Goal: Task Accomplishment & Management: Manage account settings

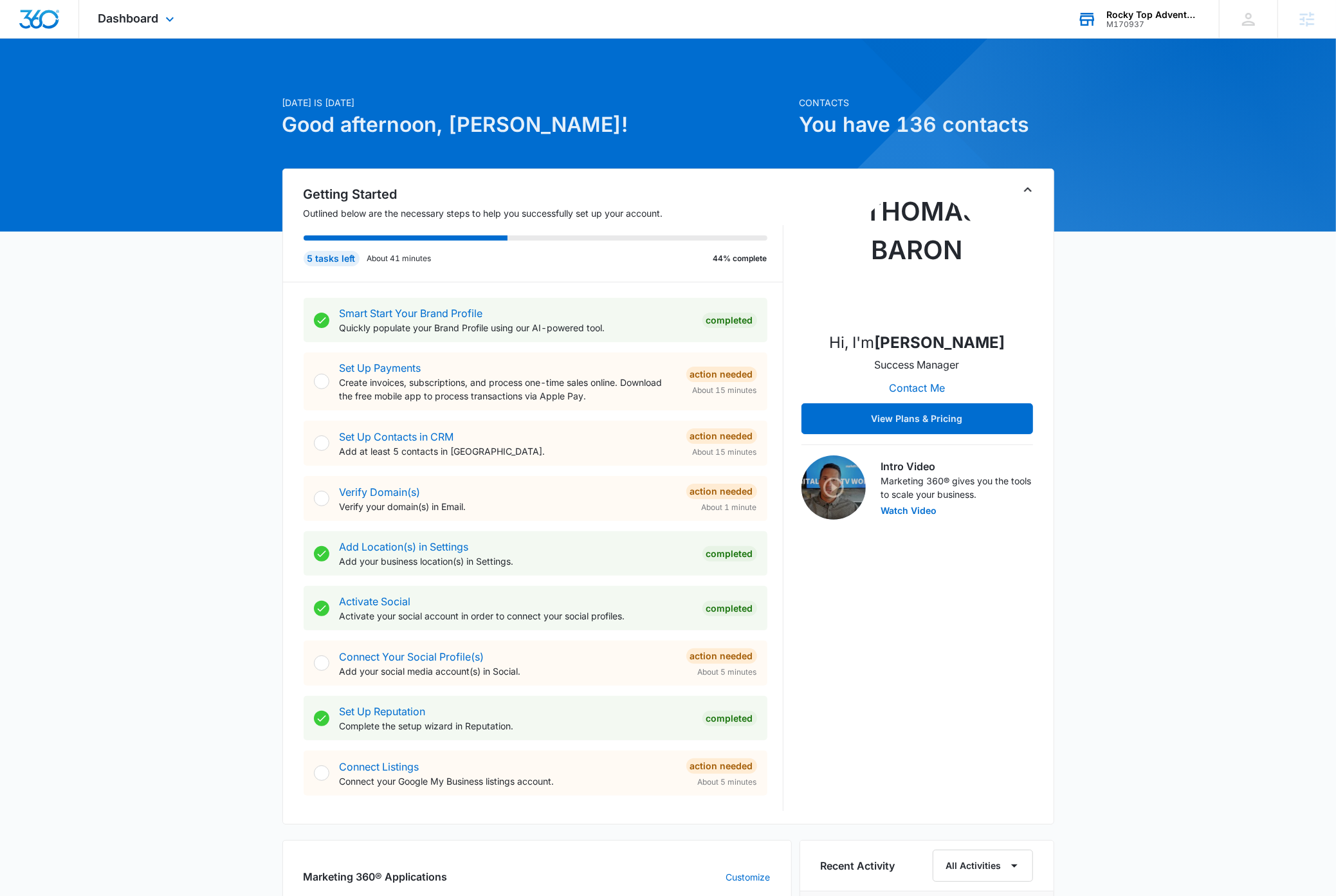
click at [1157, 15] on div "Rocky Top Adventure Rentals" at bounding box center [1153, 14] width 94 height 10
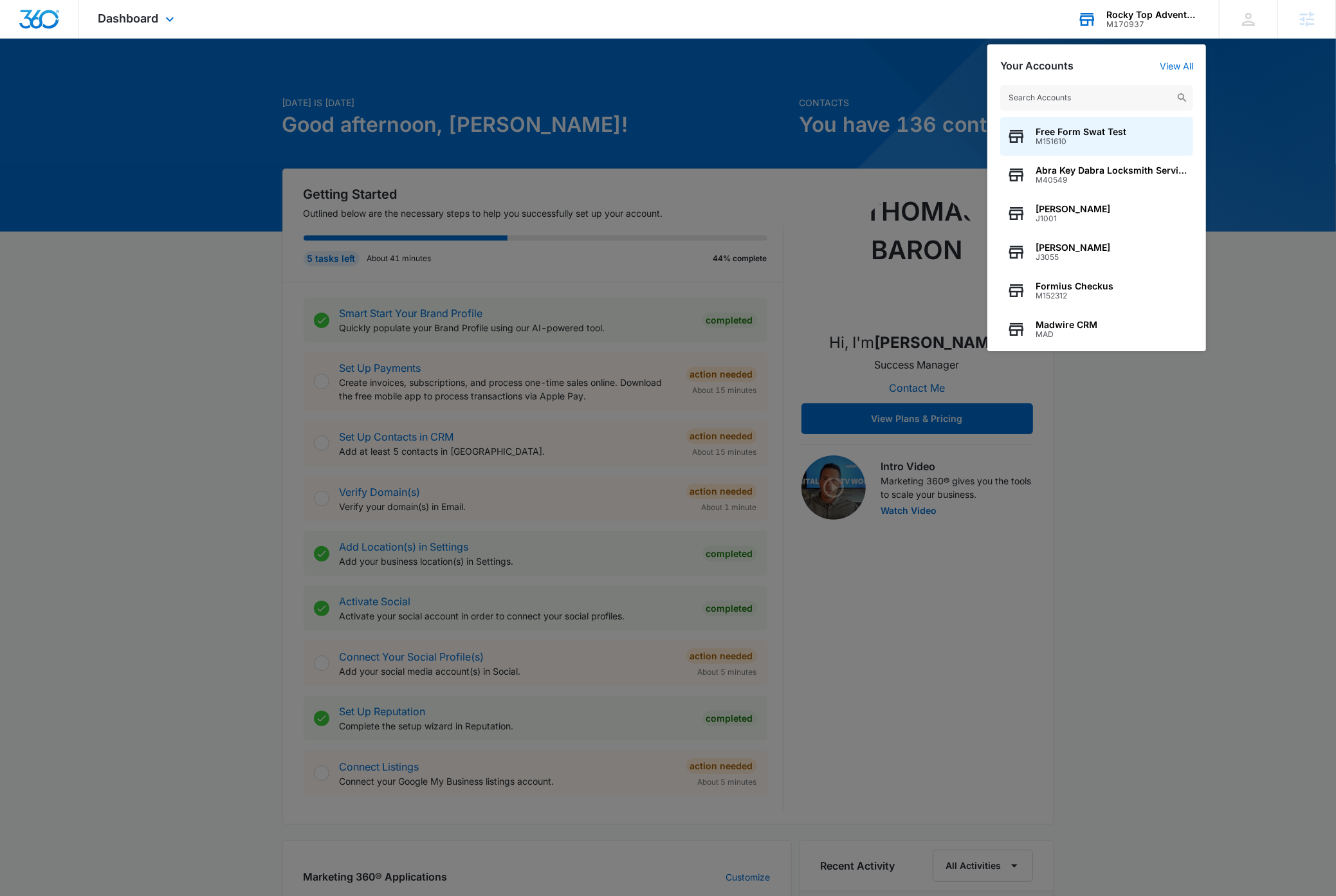
click at [1092, 100] on input "text" at bounding box center [1096, 98] width 193 height 25
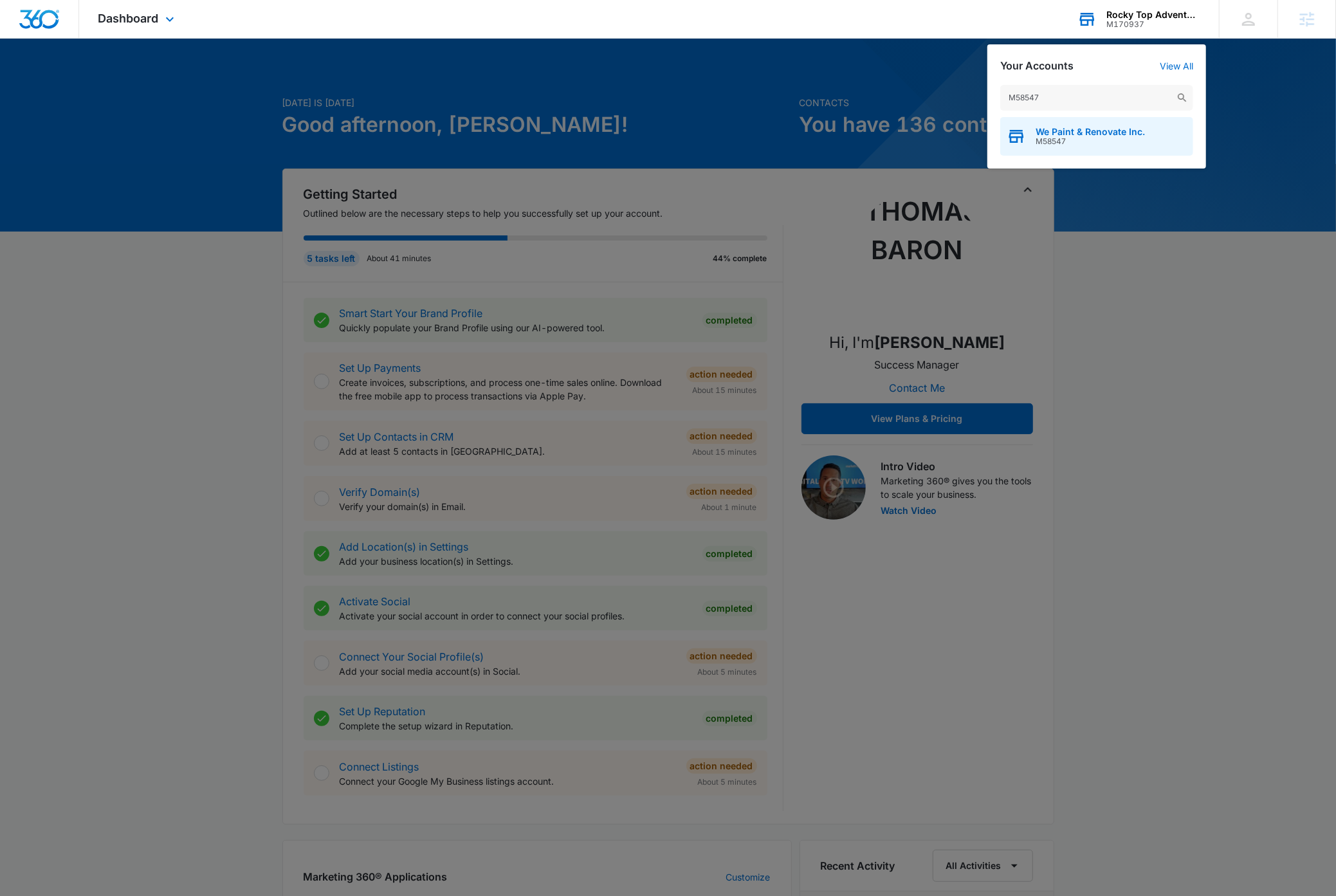
type input "M58547"
click at [1102, 138] on span "M58547" at bounding box center [1090, 141] width 110 height 9
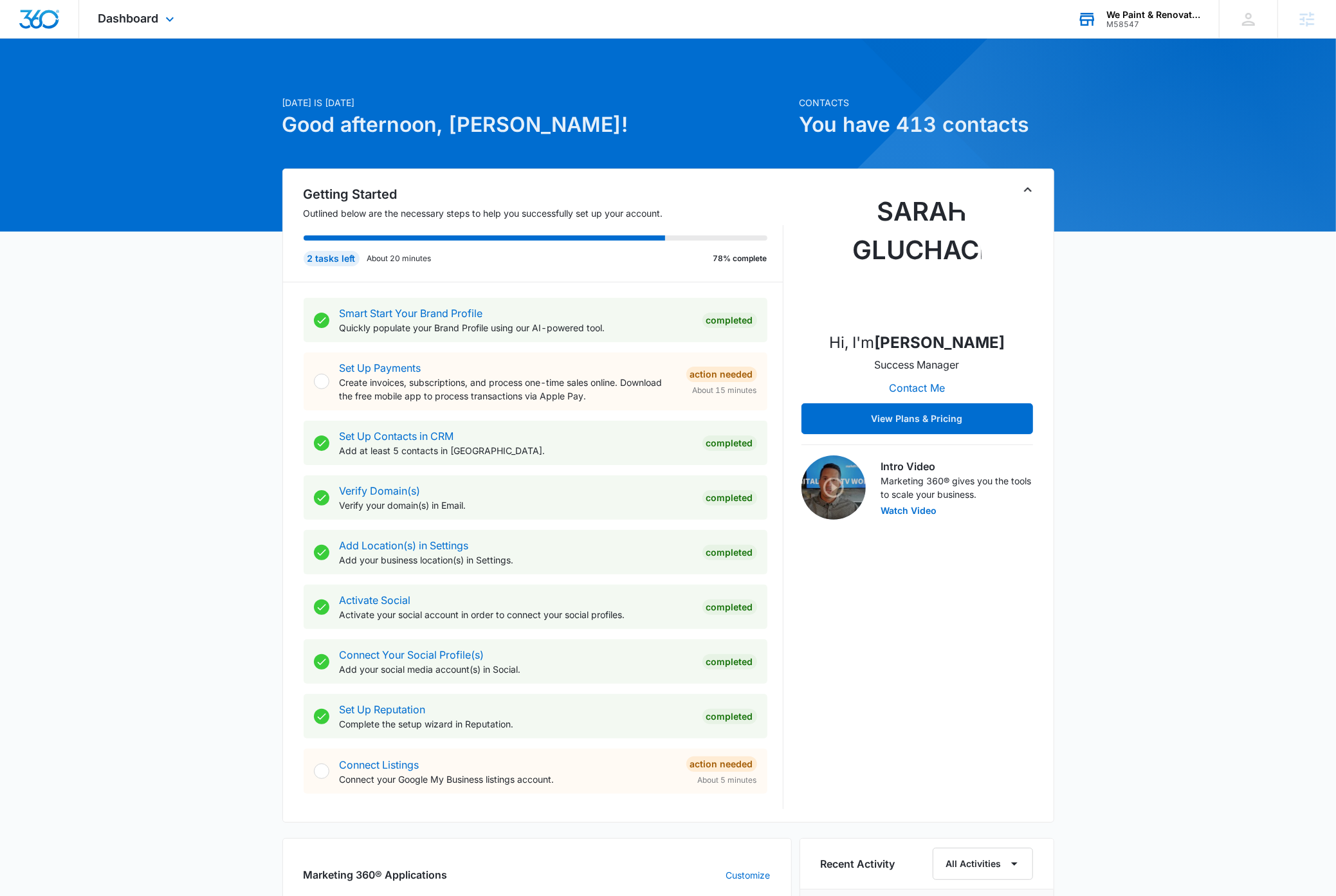
click at [1208, 377] on div "Today is Monday, September 15th Good afternoon, Dave! Contacts You have 413 con…" at bounding box center [668, 764] width 1336 height 1420
click at [172, 21] on icon at bounding box center [169, 22] width 8 height 5
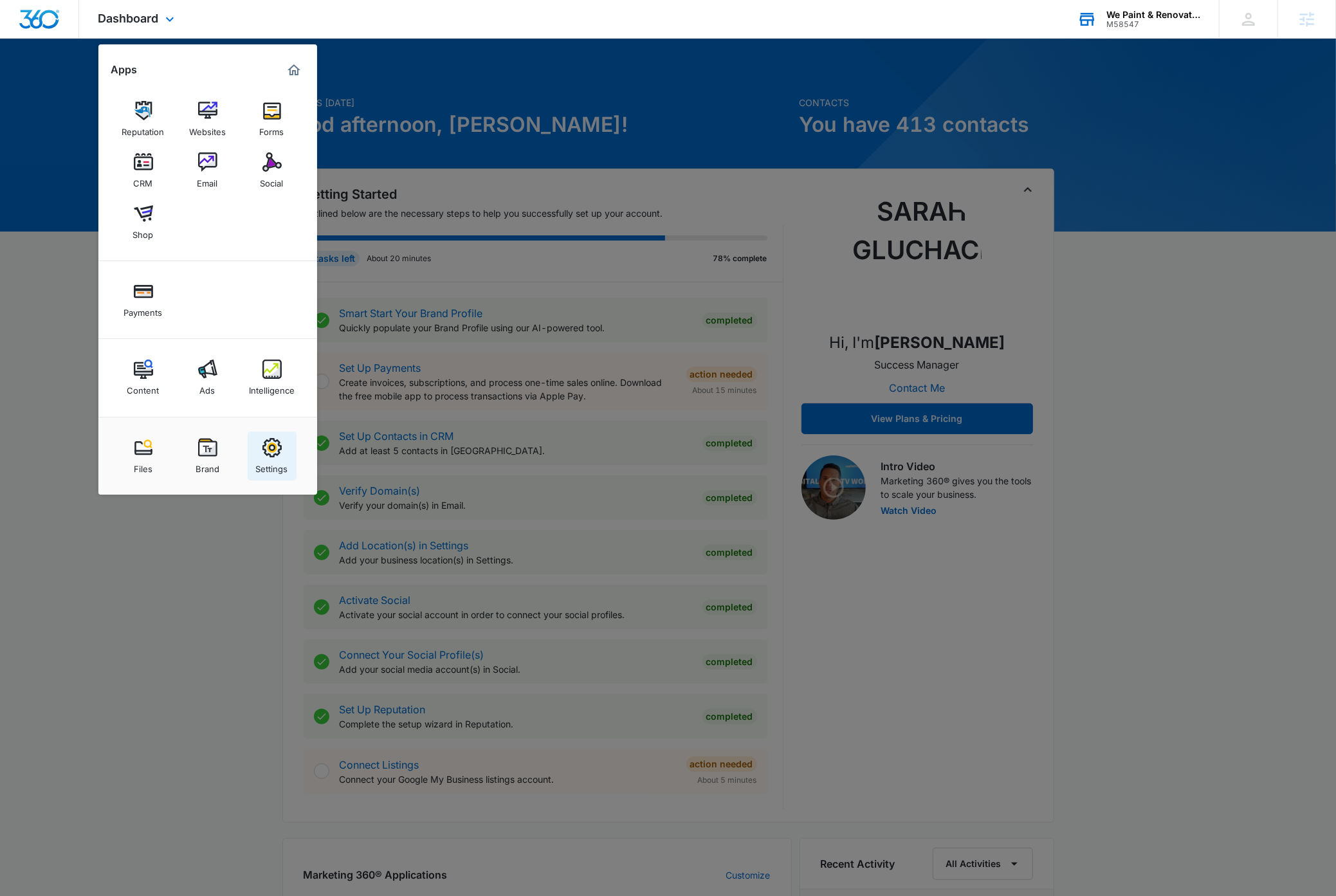
click at [270, 450] on img at bounding box center [272, 447] width 19 height 19
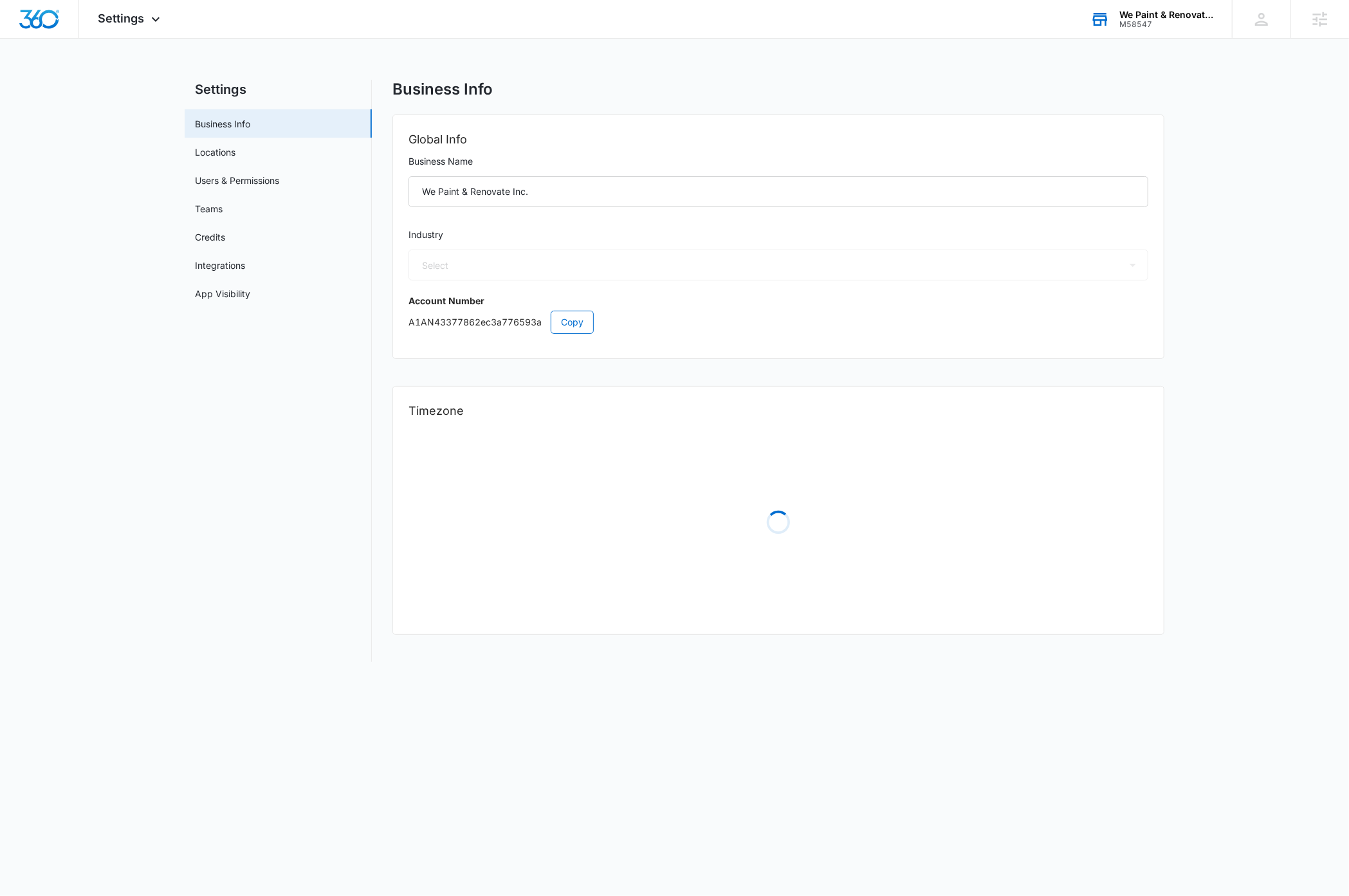
select select "9"
select select "US"
select select "America/Los_Angeles"
click at [222, 237] on link "Credits" at bounding box center [209, 236] width 30 height 14
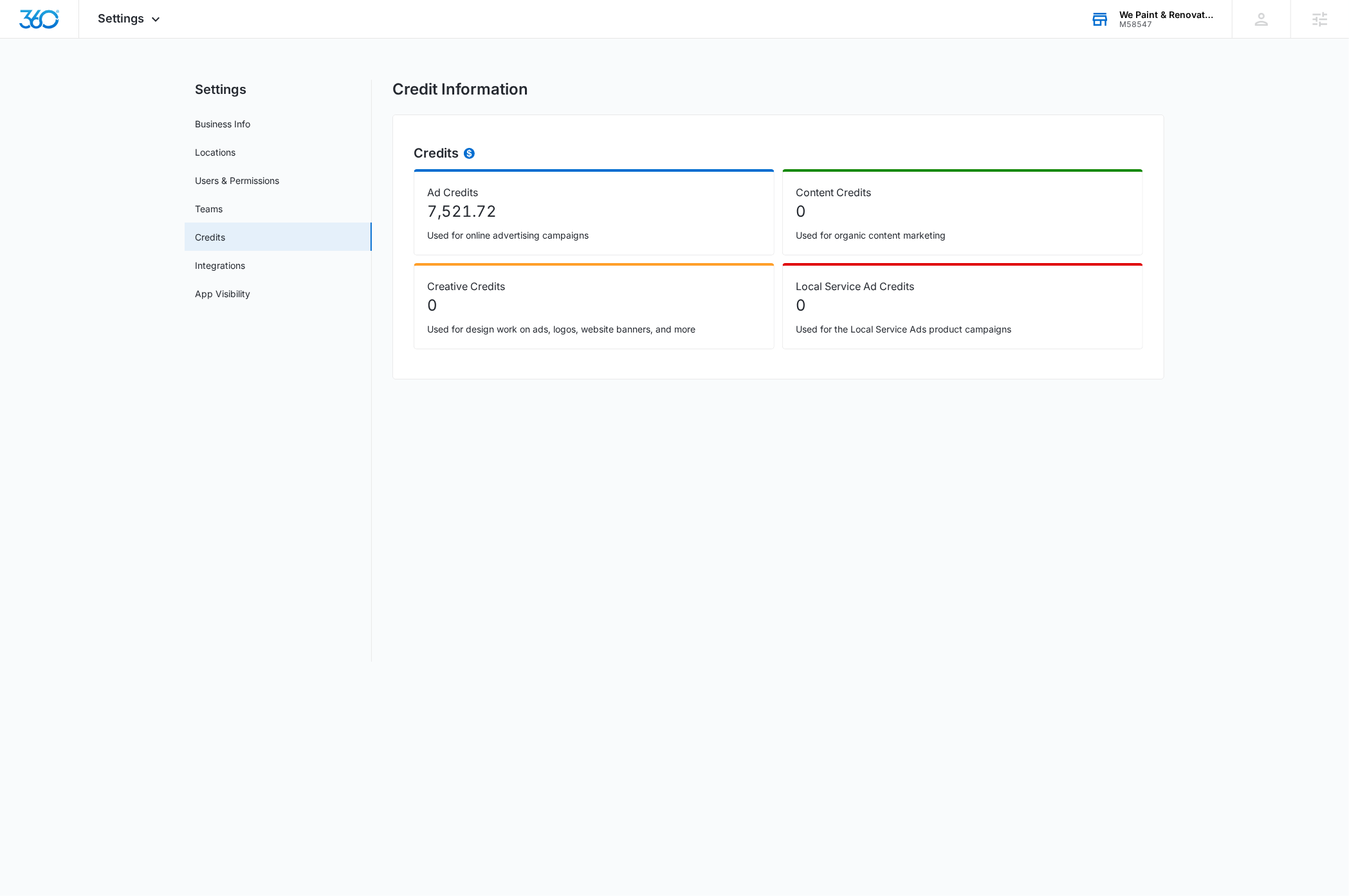
click at [1258, 430] on main "Settings Business Info Locations Users & Permissions Teams Credits Integrations…" at bounding box center [674, 378] width 1349 height 597
click at [1177, 14] on div "We Paint & Renovate Inc." at bounding box center [1167, 14] width 94 height 10
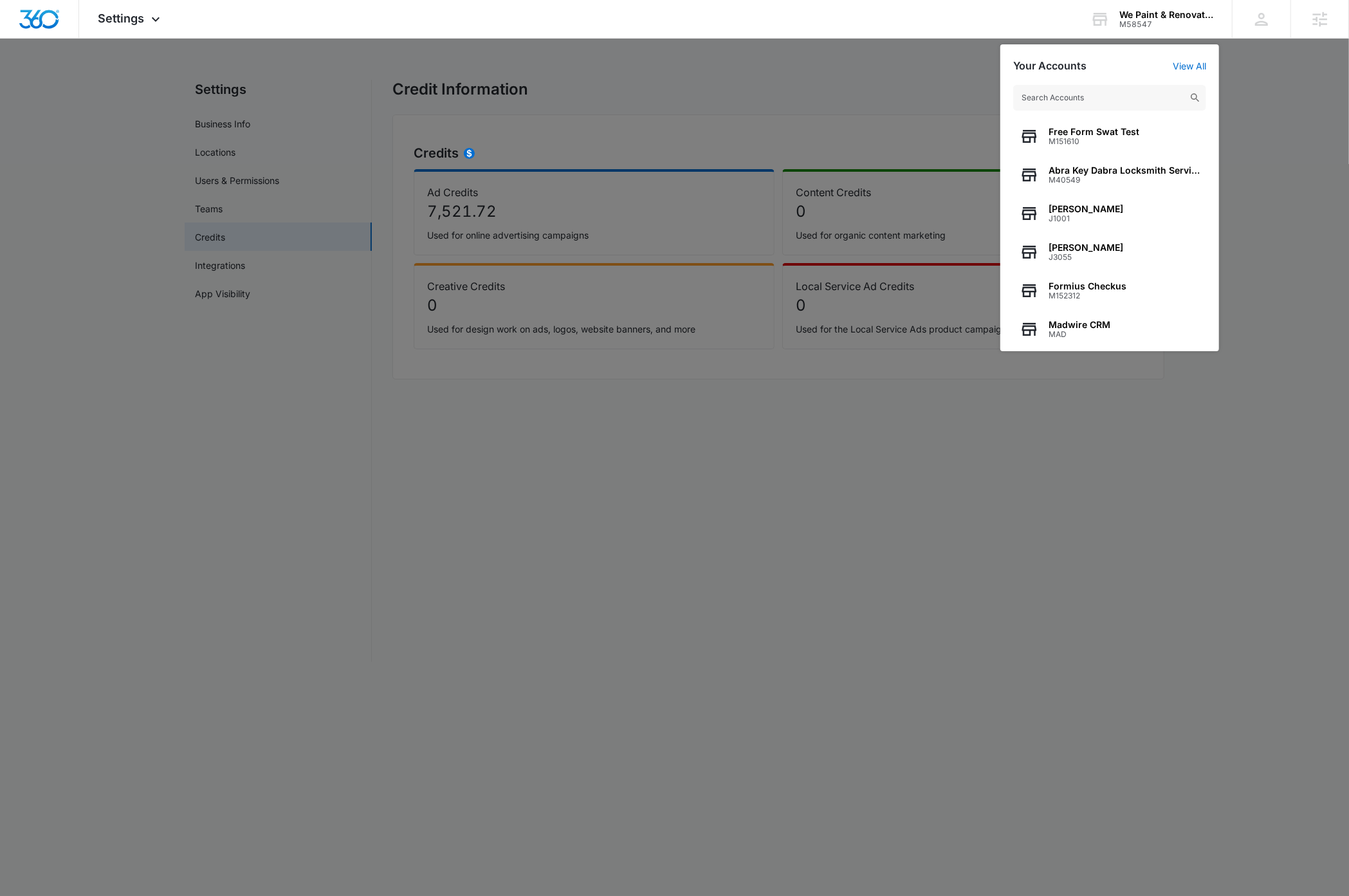
click at [1126, 97] on input "text" at bounding box center [1109, 98] width 193 height 25
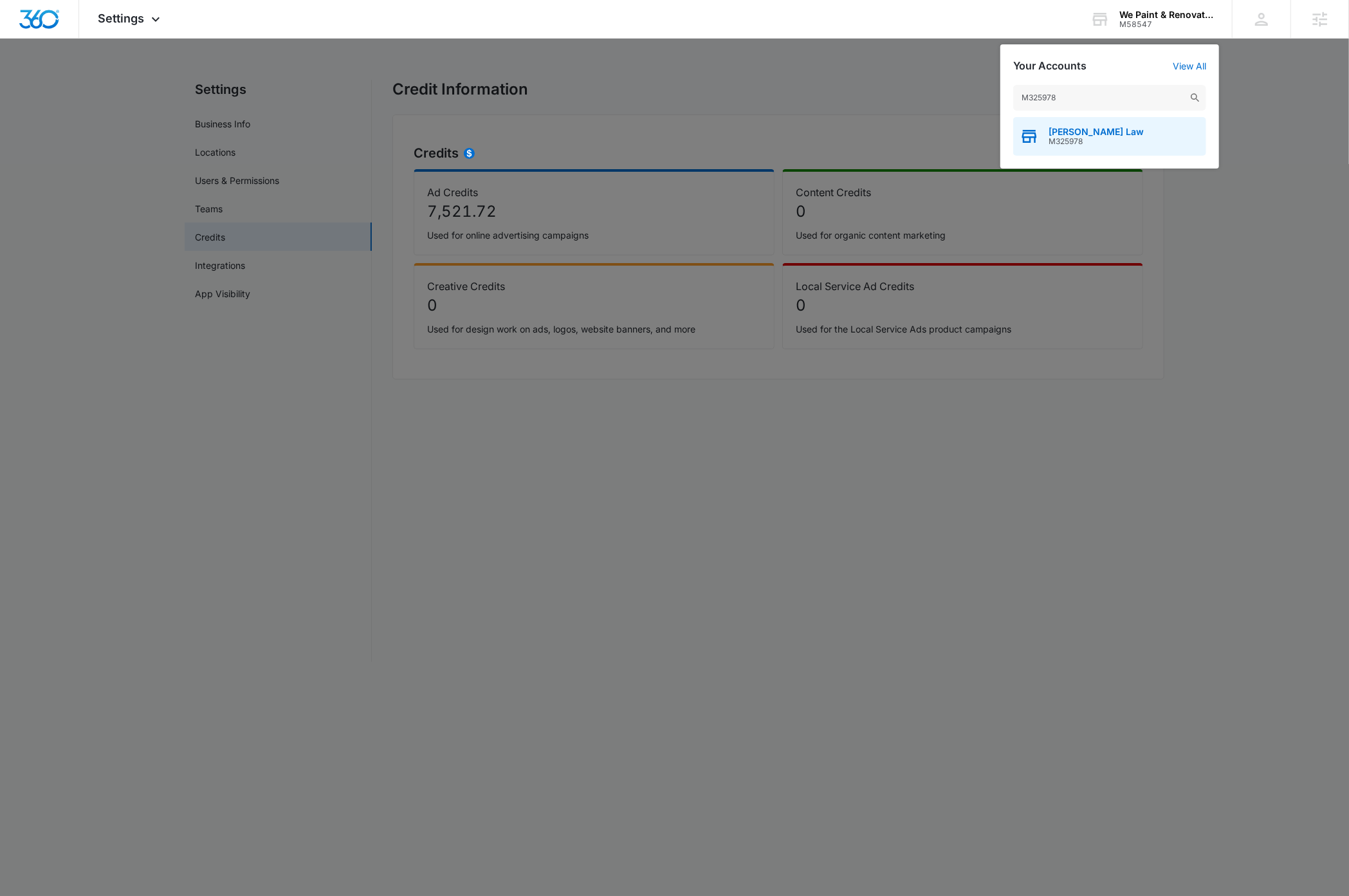
type input "M325978"
click at [1103, 129] on span "[PERSON_NAME] Law" at bounding box center [1095, 131] width 95 height 10
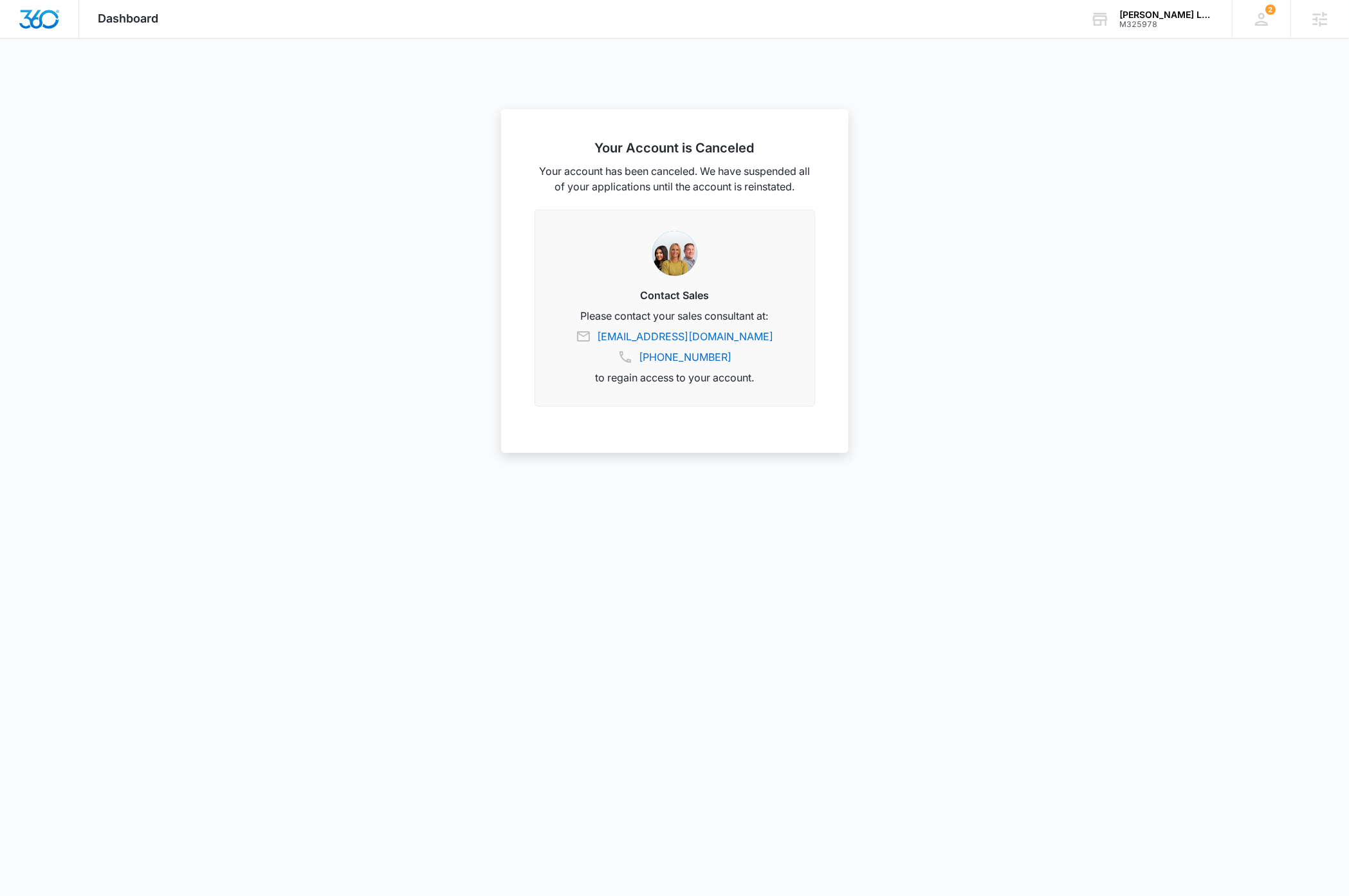
click at [316, 285] on div at bounding box center [674, 448] width 1349 height 896
click at [1020, 355] on div at bounding box center [674, 448] width 1349 height 896
drag, startPoint x: 1149, startPoint y: 214, endPoint x: 1151, endPoint y: 205, distance: 9.2
click at [1149, 214] on div at bounding box center [674, 448] width 1349 height 896
click at [1178, 15] on div "[PERSON_NAME] Law" at bounding box center [1167, 14] width 94 height 10
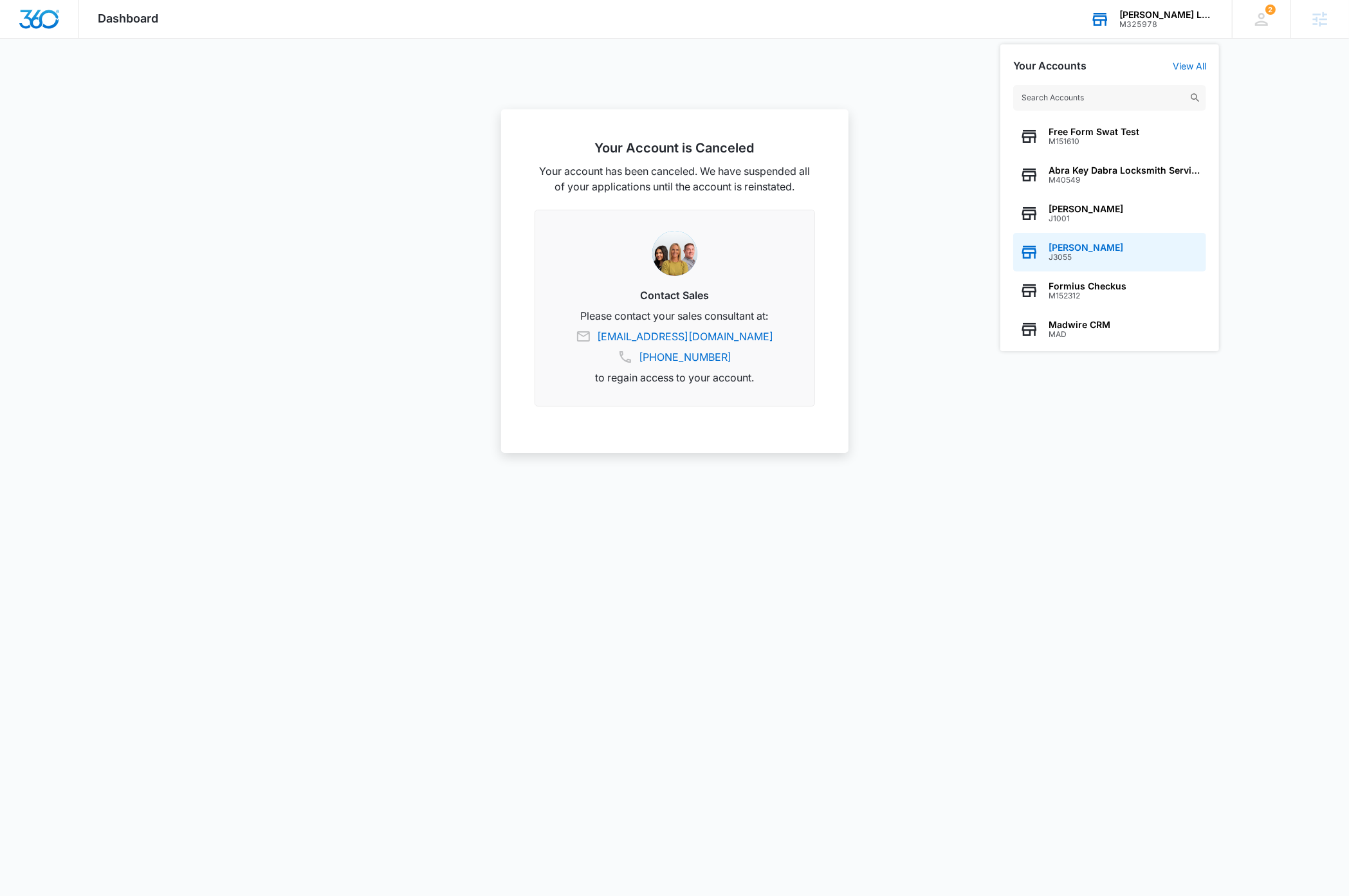
click at [1073, 253] on span "J3055" at bounding box center [1086, 257] width 74 height 9
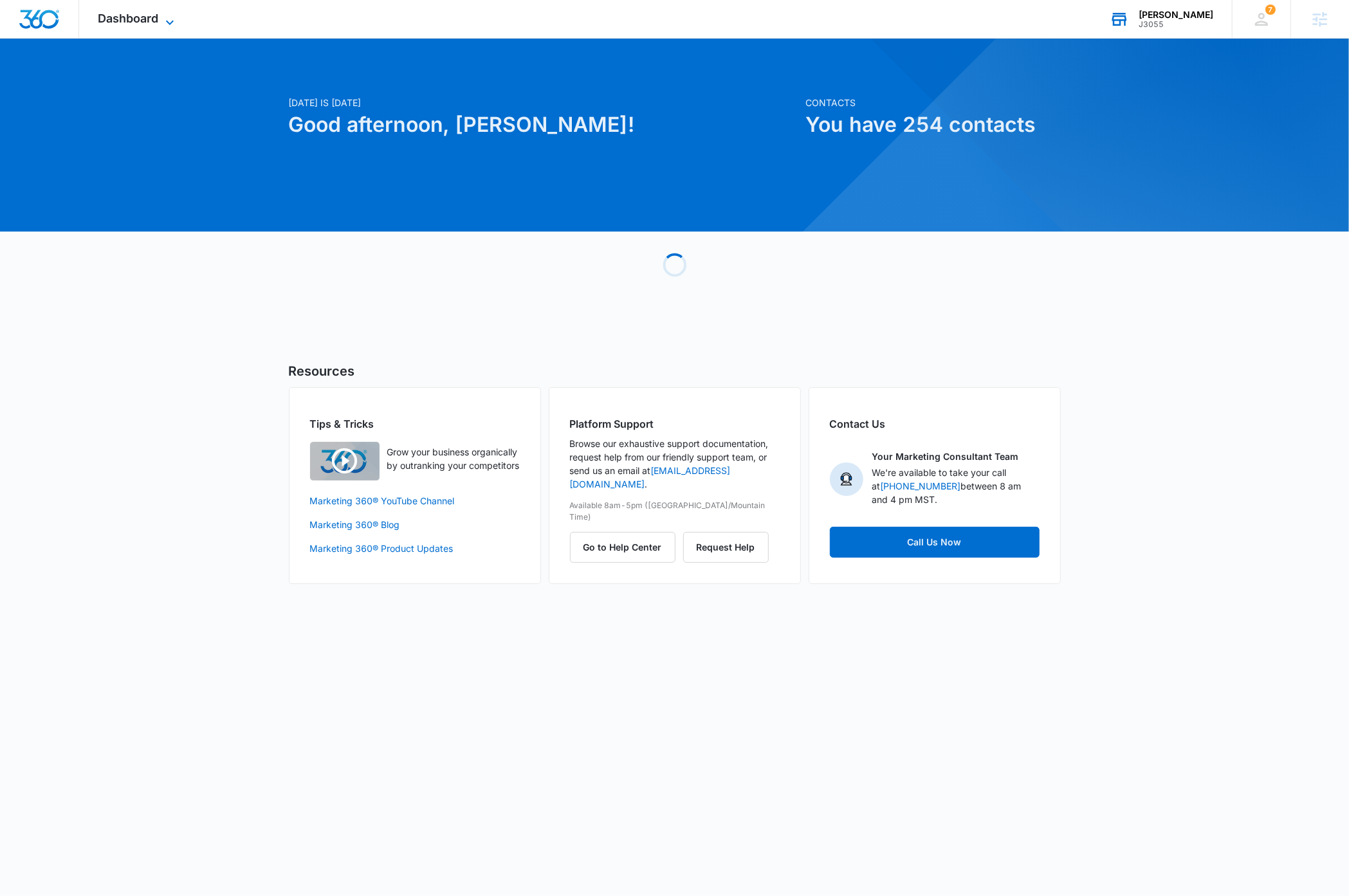
click at [167, 14] on icon at bounding box center [169, 22] width 15 height 15
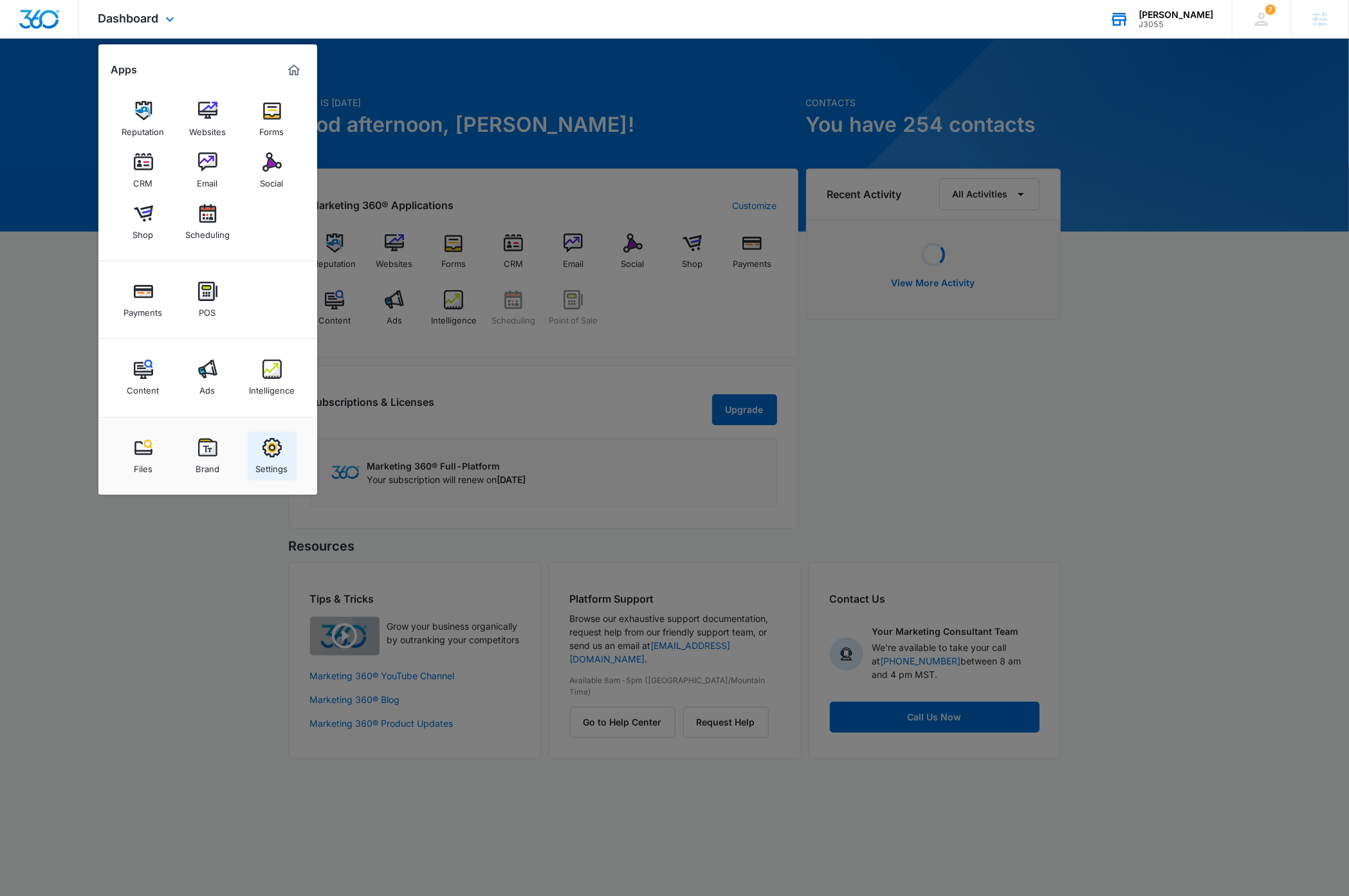
click at [271, 454] on img at bounding box center [272, 447] width 19 height 19
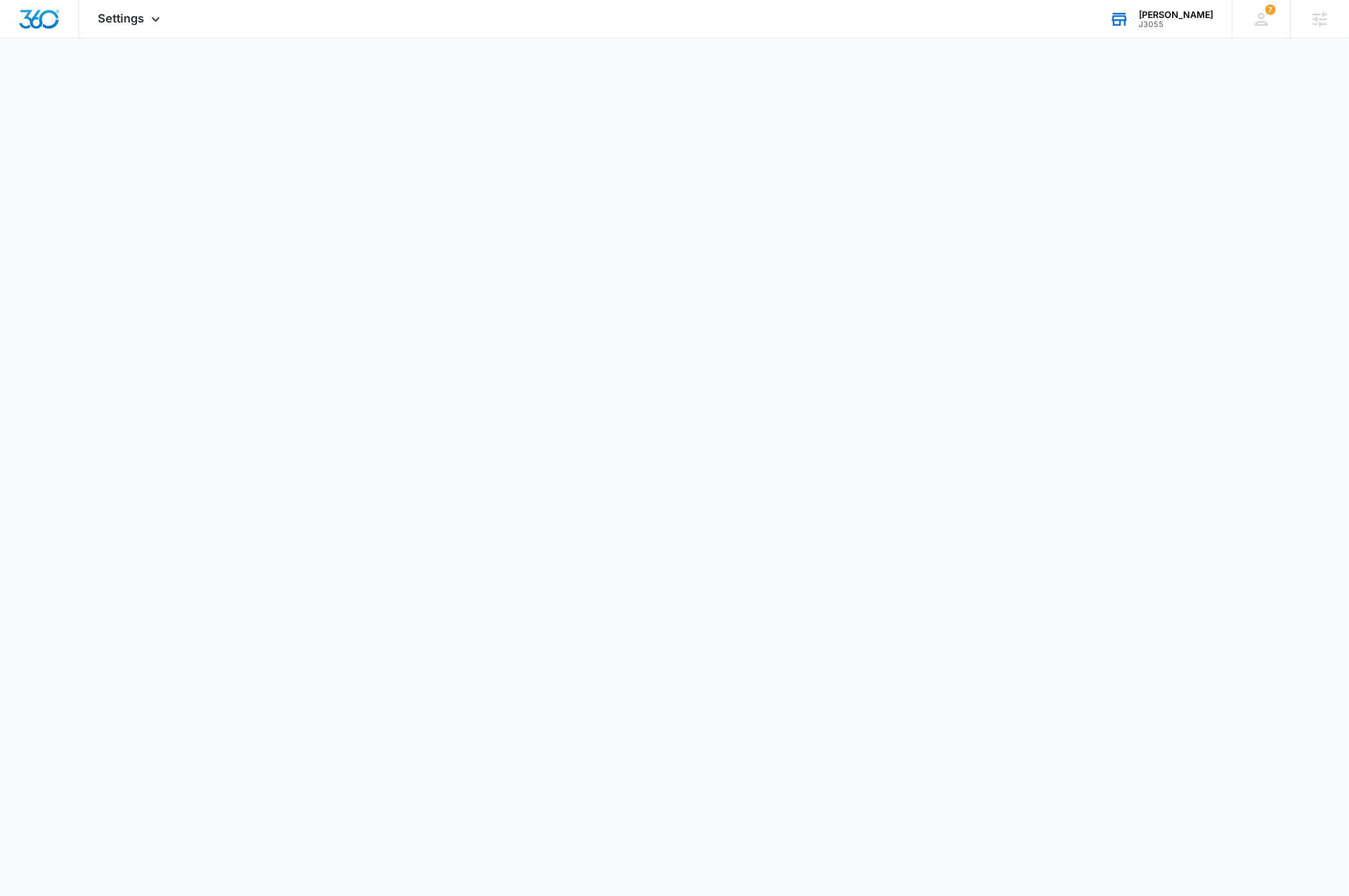
select select "33"
select select "US"
select select "America/Denver"
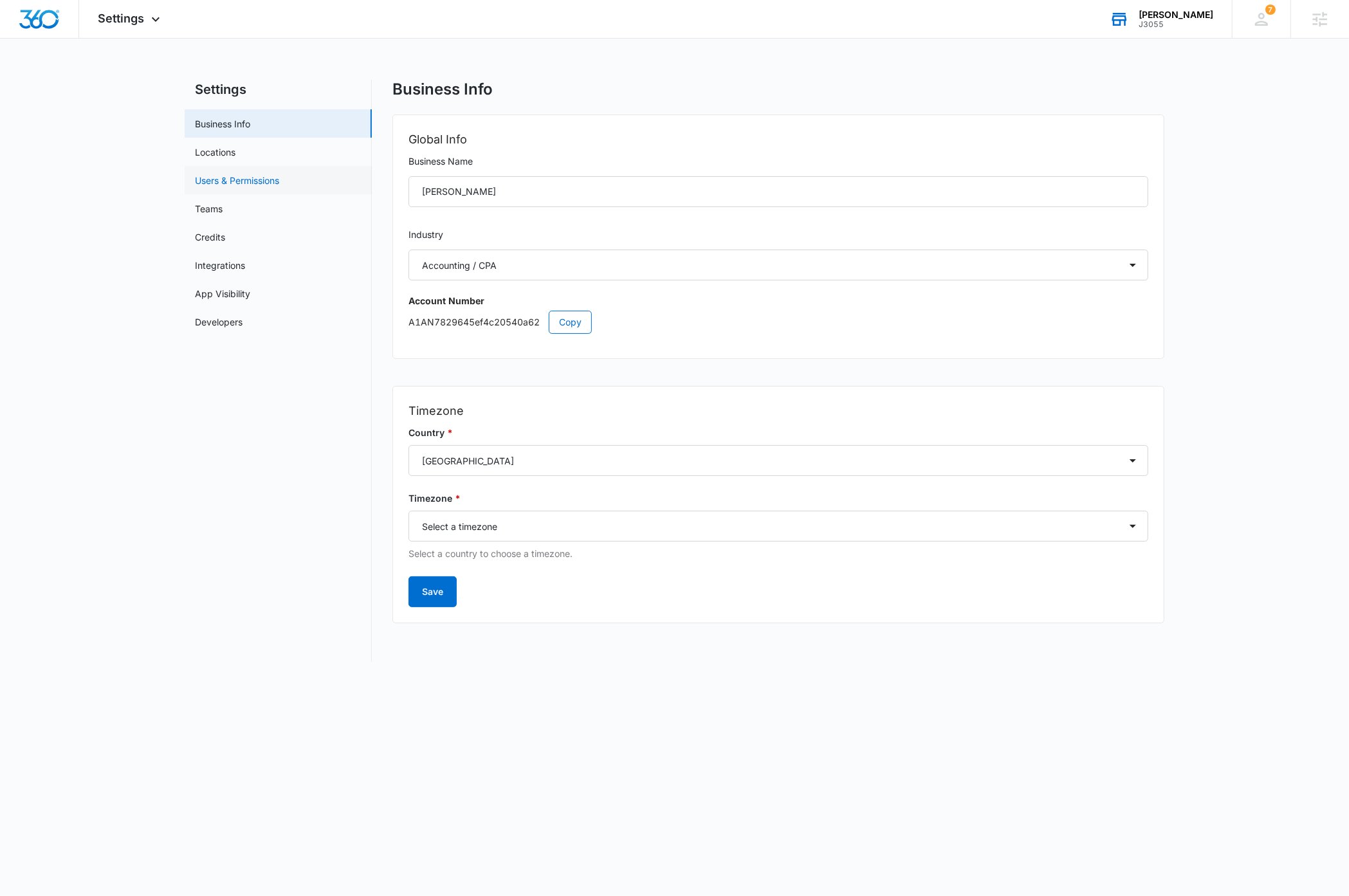
click at [247, 174] on link "Users & Permissions" at bounding box center [236, 180] width 84 height 14
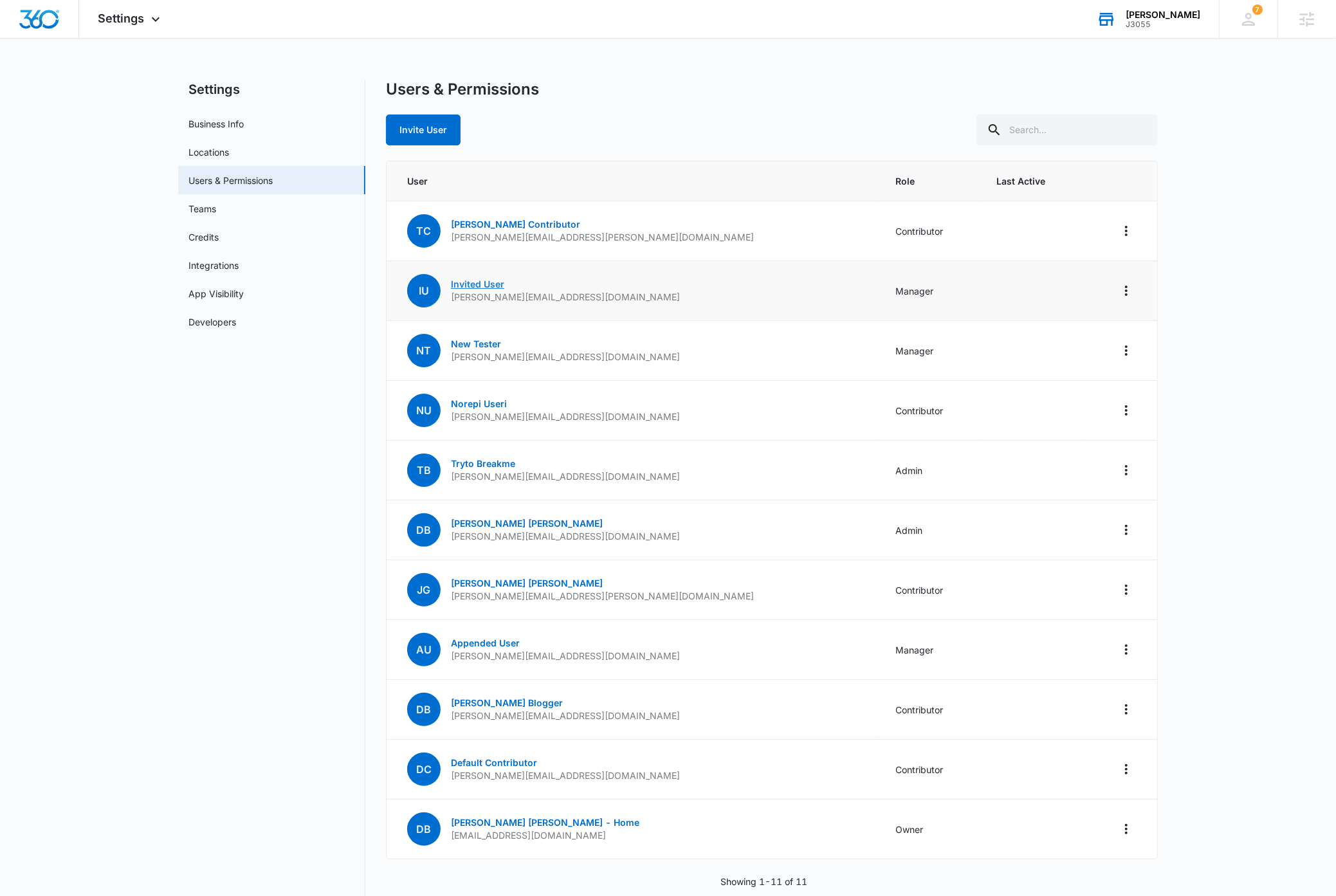
click at [464, 284] on link "Invited User" at bounding box center [477, 284] width 53 height 11
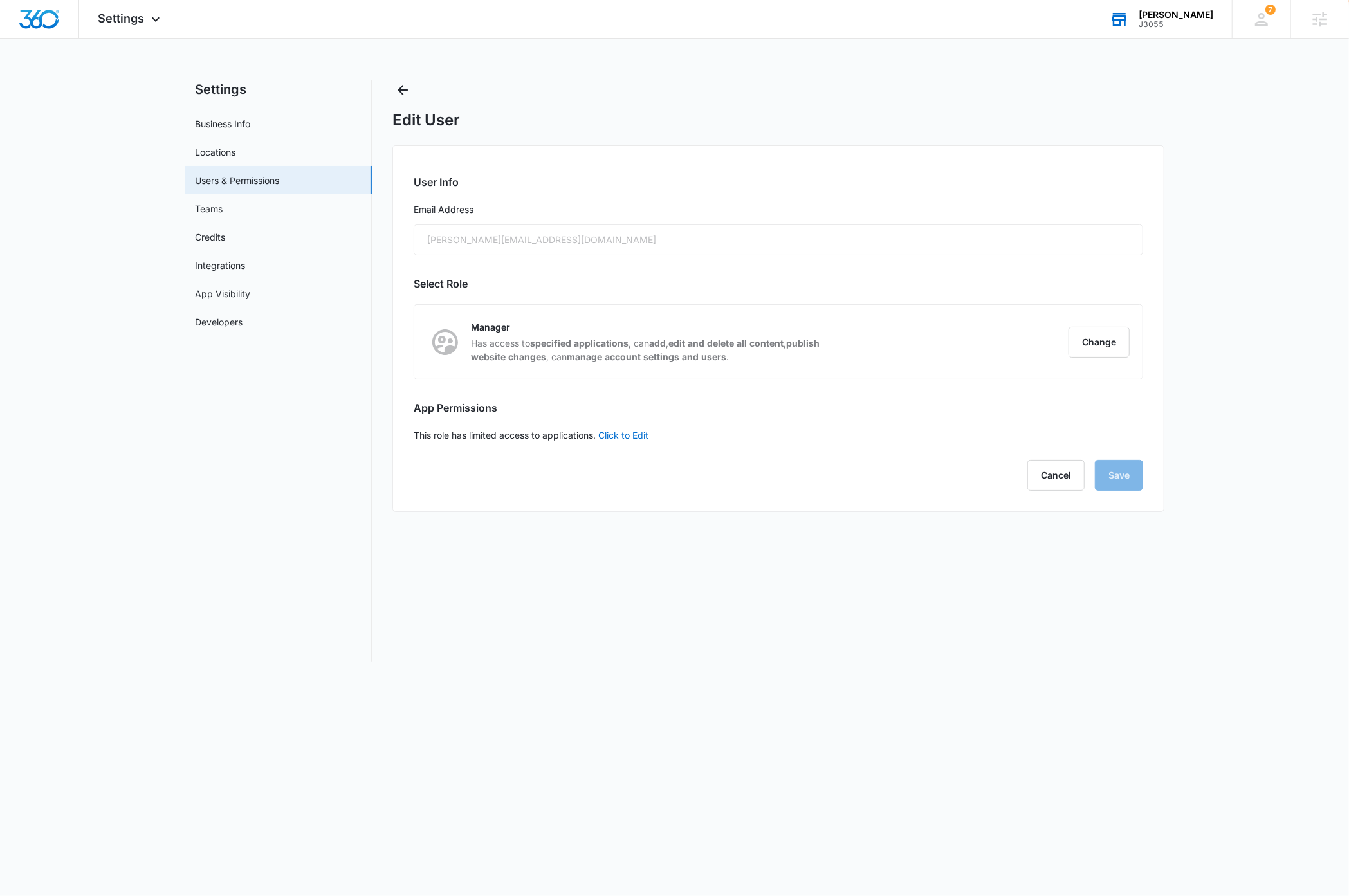
checkbox input "false"
click at [631, 432] on link "Click to Edit" at bounding box center [623, 435] width 50 height 11
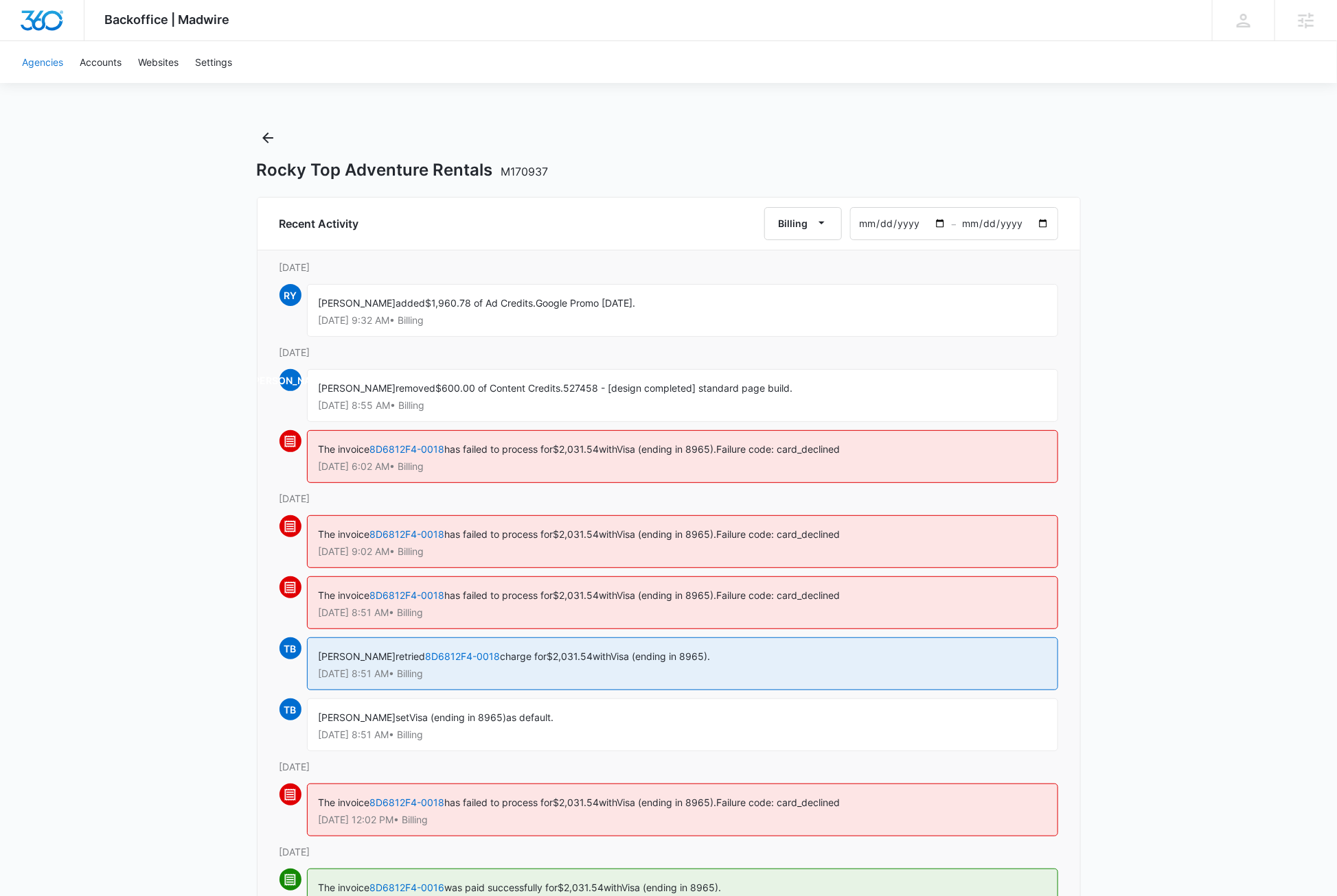
click at [53, 66] on link "Agencies" at bounding box center [43, 62] width 58 height 42
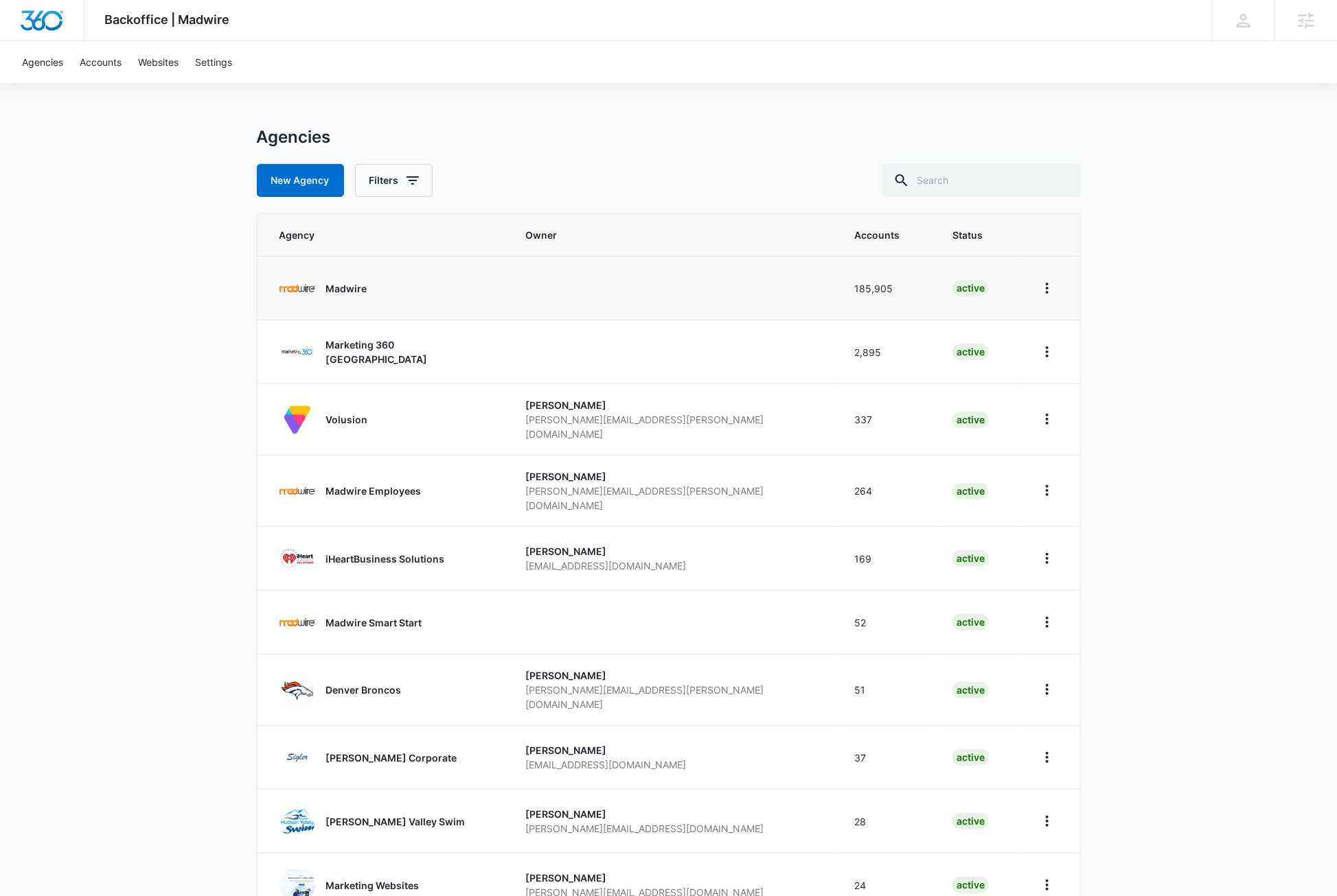
click at [348, 287] on p "Madwire" at bounding box center [347, 288] width 42 height 14
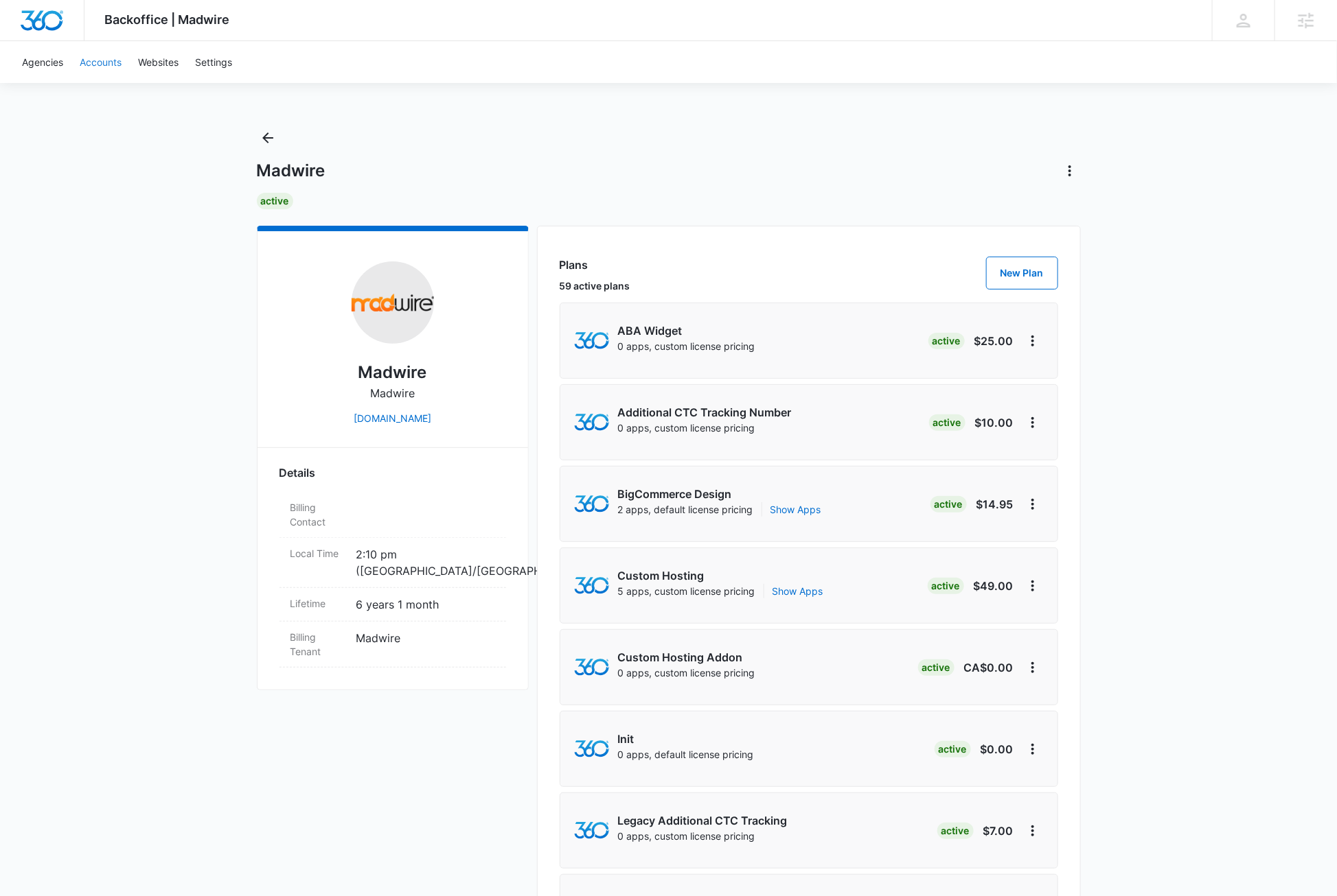
drag, startPoint x: 106, startPoint y: 64, endPoint x: 115, endPoint y: 70, distance: 10.8
click at [106, 64] on link "Accounts" at bounding box center [100, 62] width 58 height 42
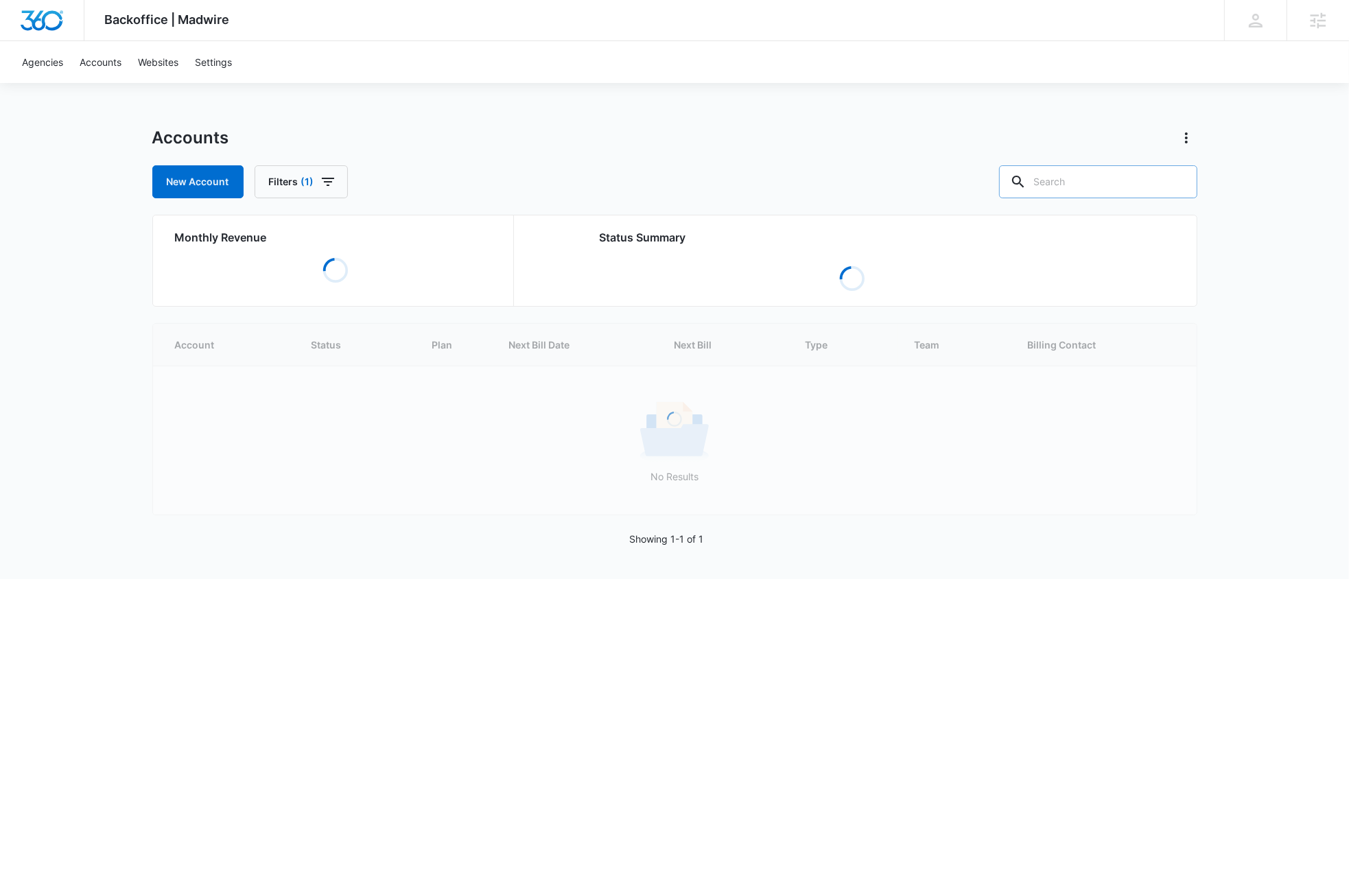
click at [1138, 182] on input "text" at bounding box center [1098, 182] width 198 height 33
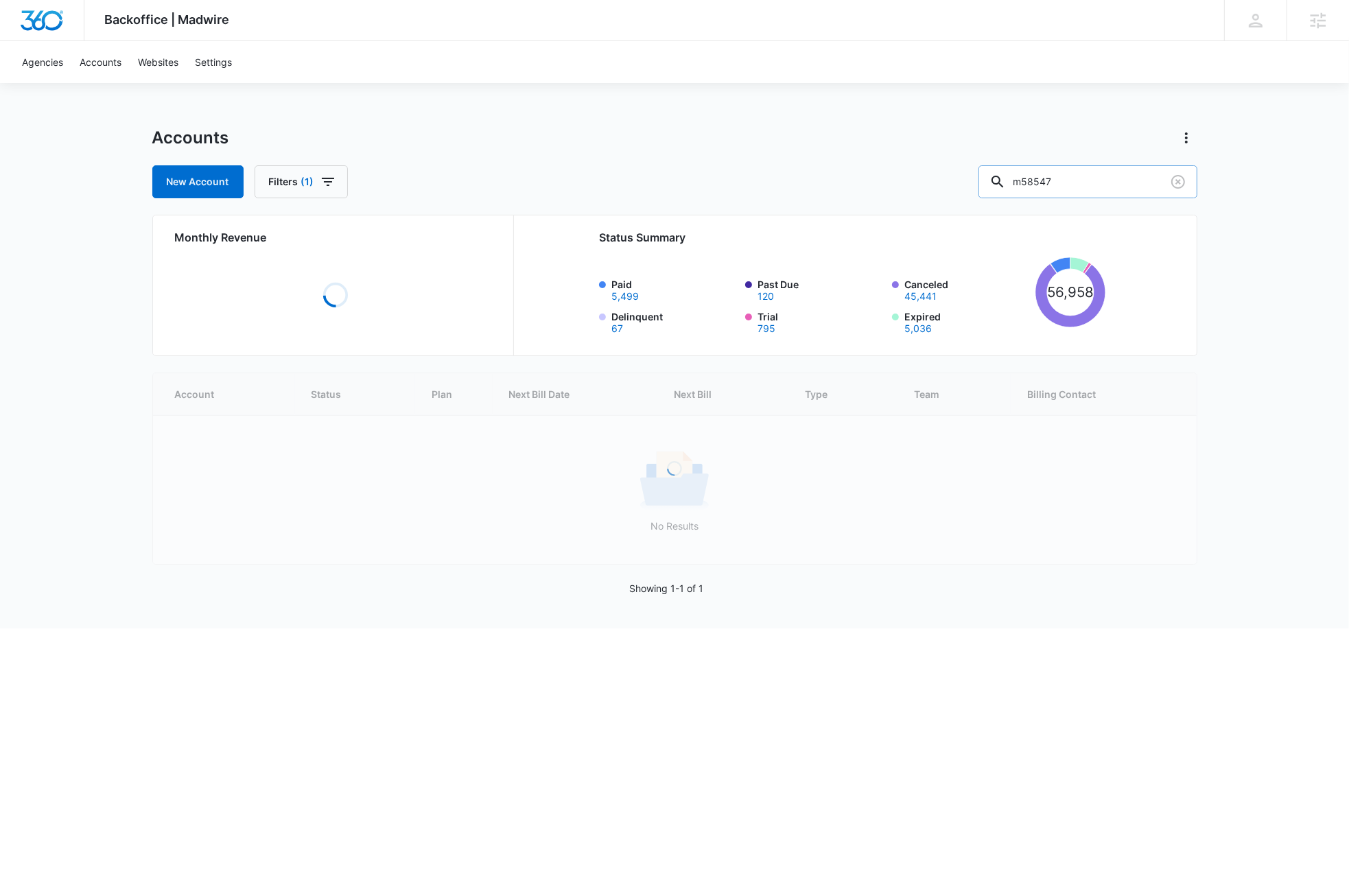
type input "m58547"
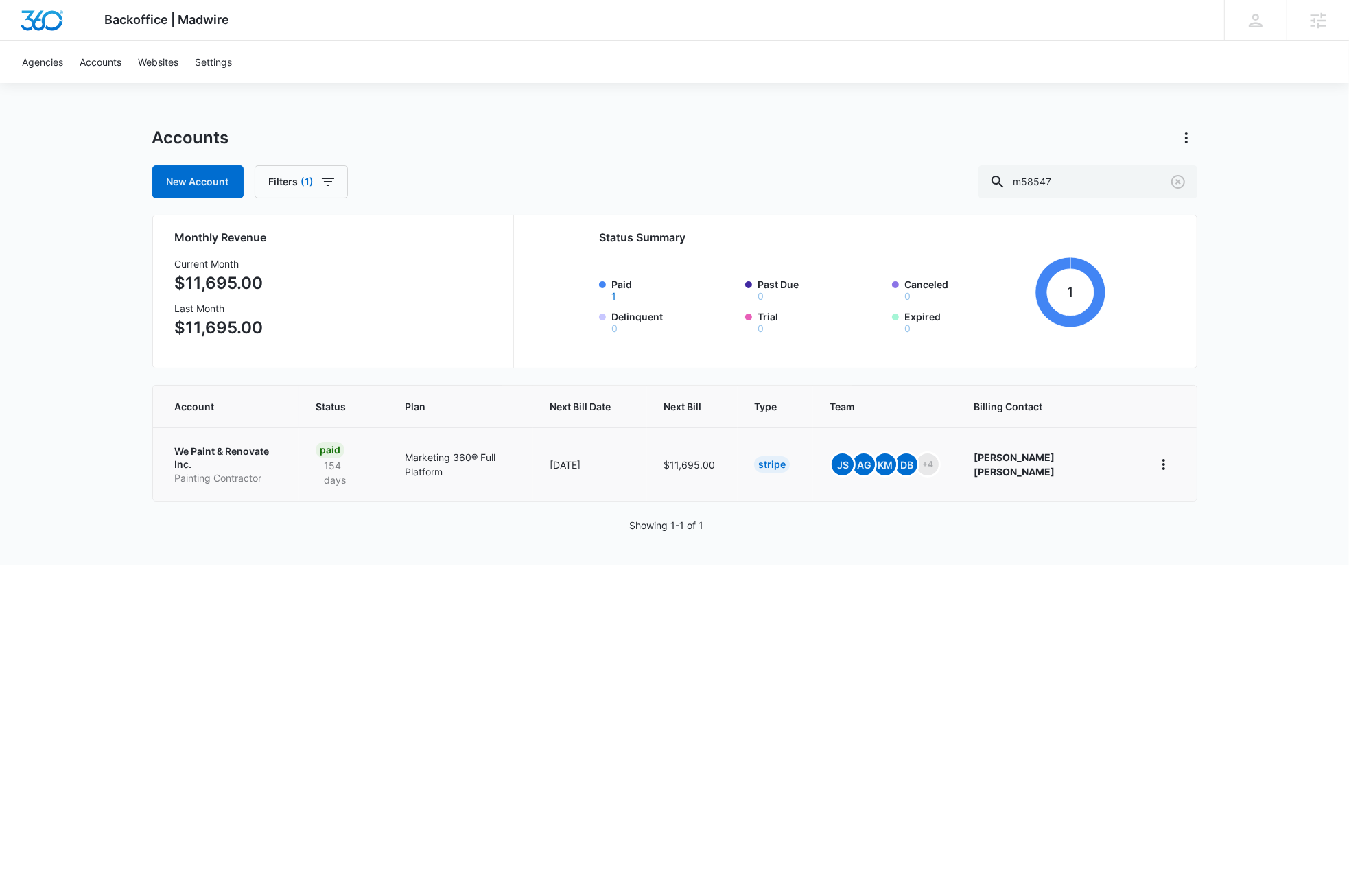
click at [244, 450] on p "We Paint & Renovate Inc." at bounding box center [229, 458] width 108 height 27
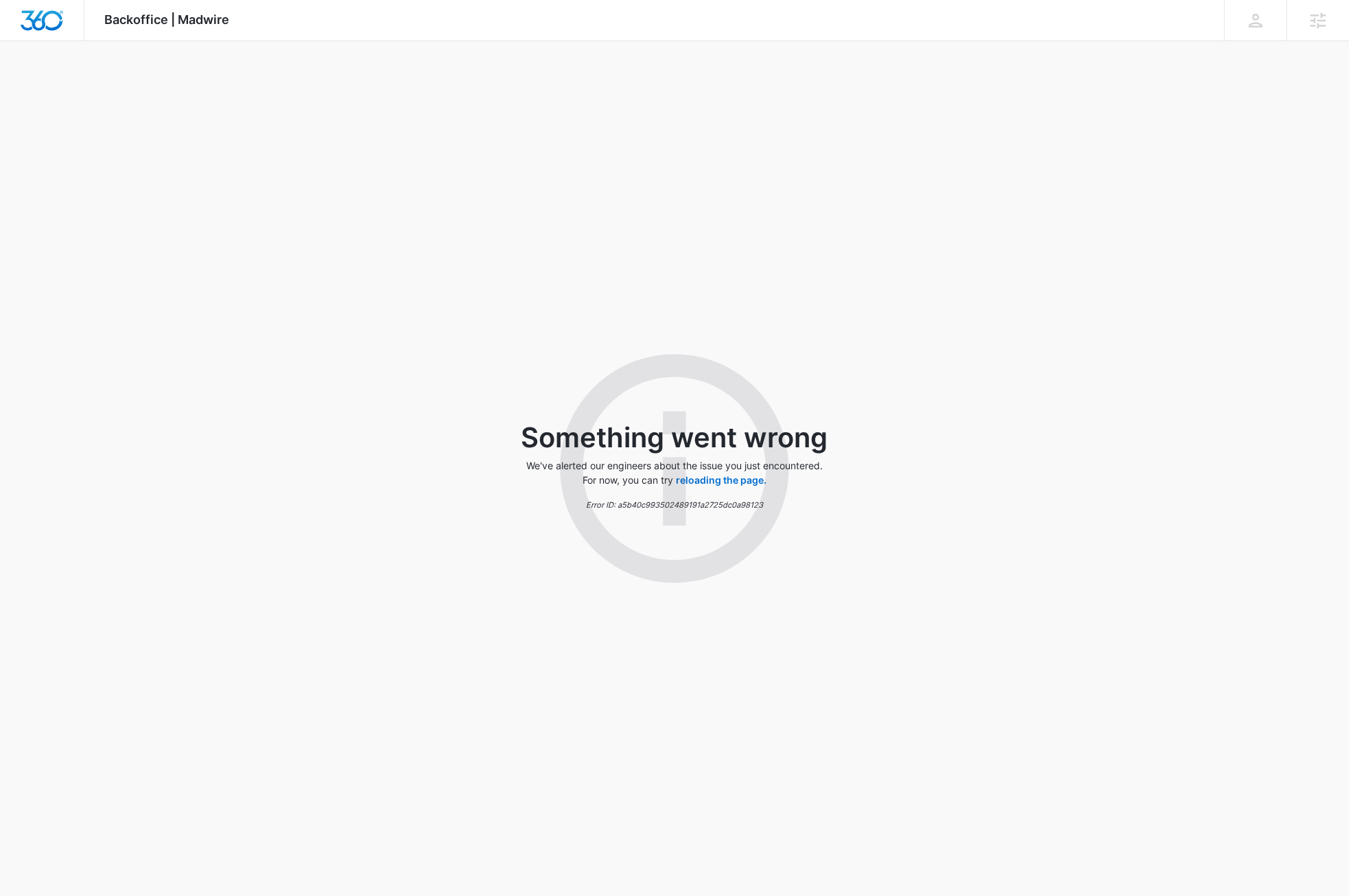
click at [217, 483] on div "Something went wrong We've alerted our engineers about the issue you just encou…" at bounding box center [674, 468] width 1349 height 854
click at [40, 18] on img "Dashboard" at bounding box center [42, 20] width 43 height 20
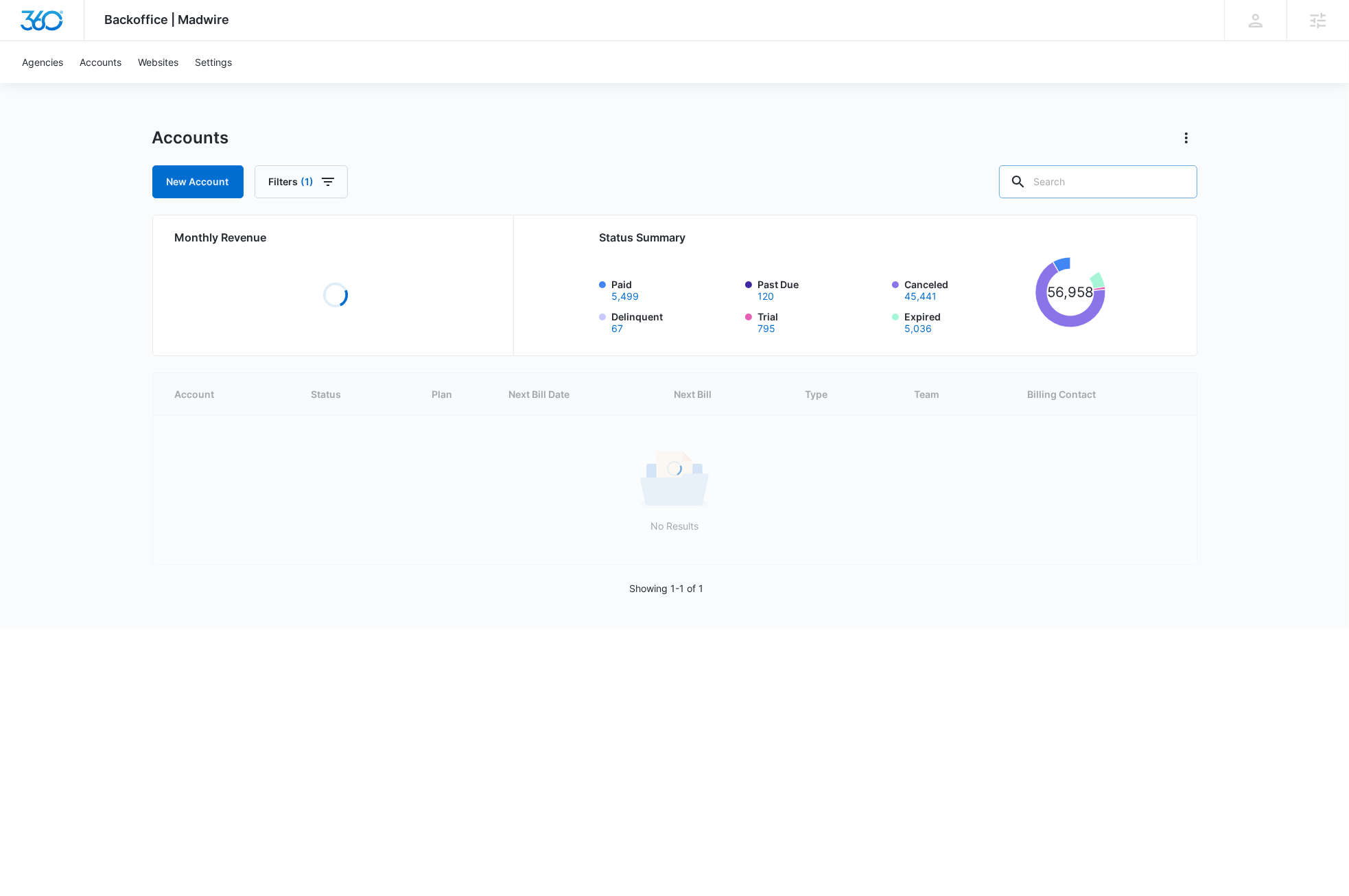
click at [1128, 182] on input "text" at bounding box center [1098, 182] width 198 height 33
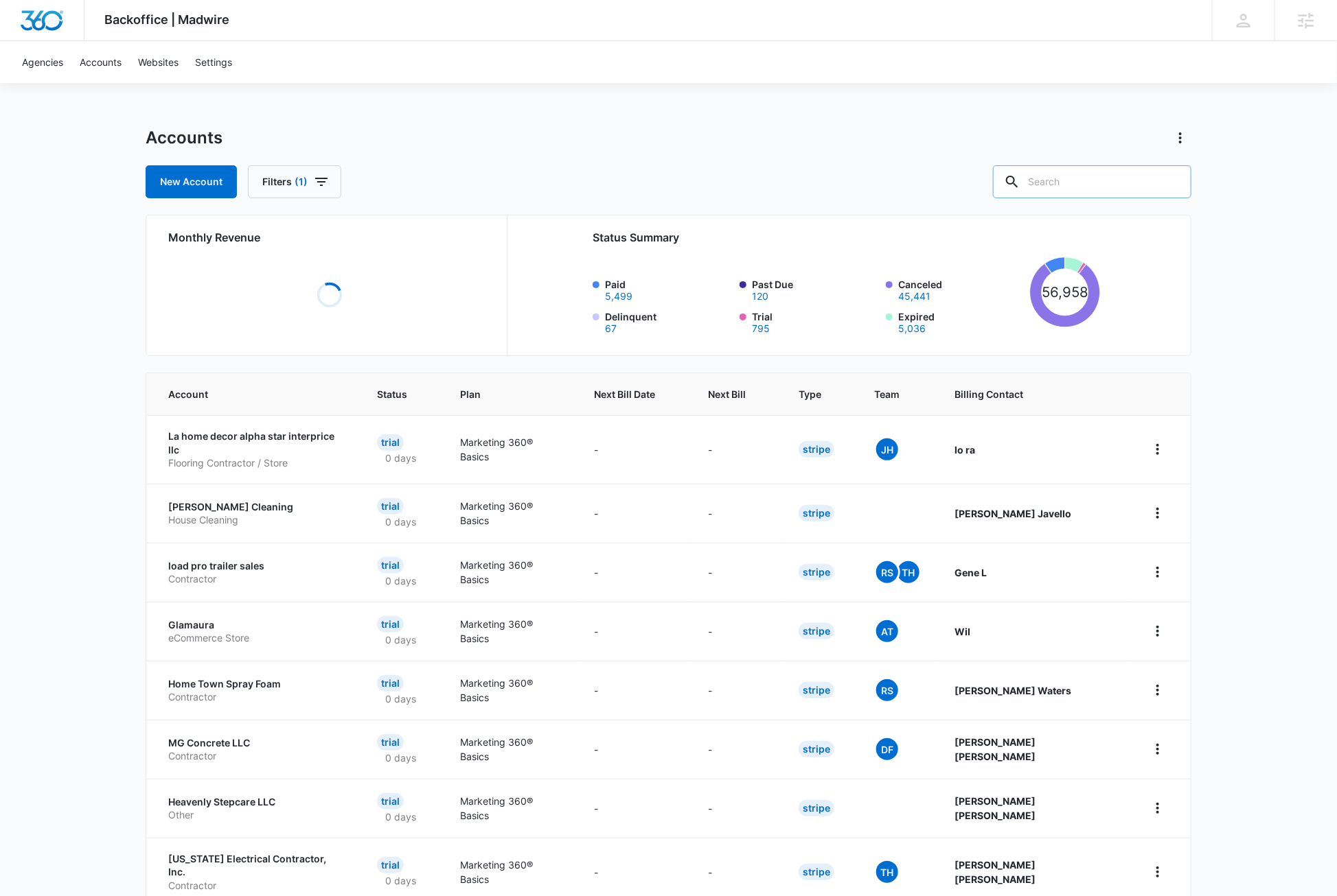
click at [1128, 182] on input "text" at bounding box center [1092, 182] width 198 height 33
paste input "M58547"
type input "M58547"
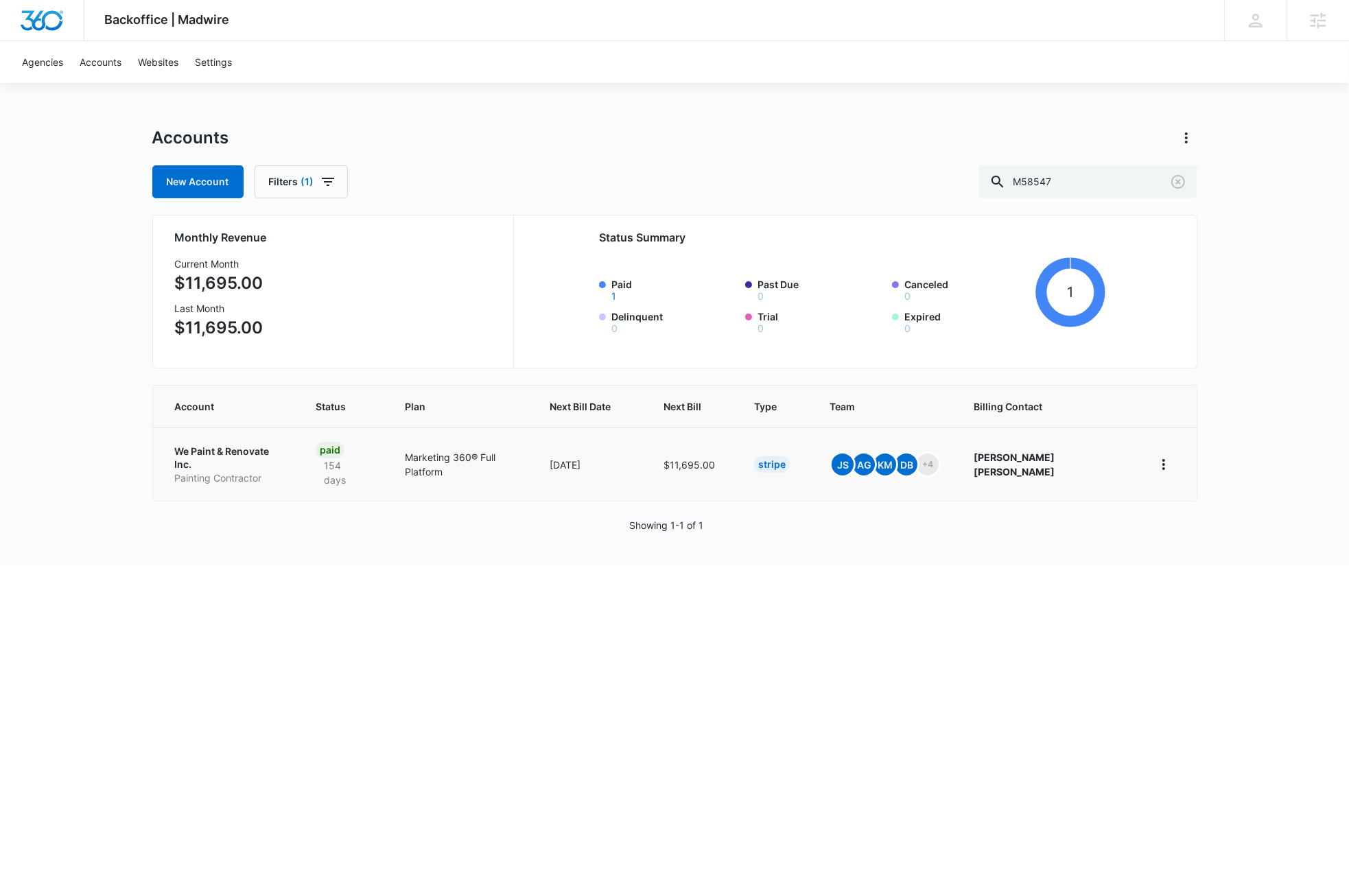
click at [258, 452] on p "We Paint & Renovate Inc." at bounding box center [229, 458] width 108 height 27
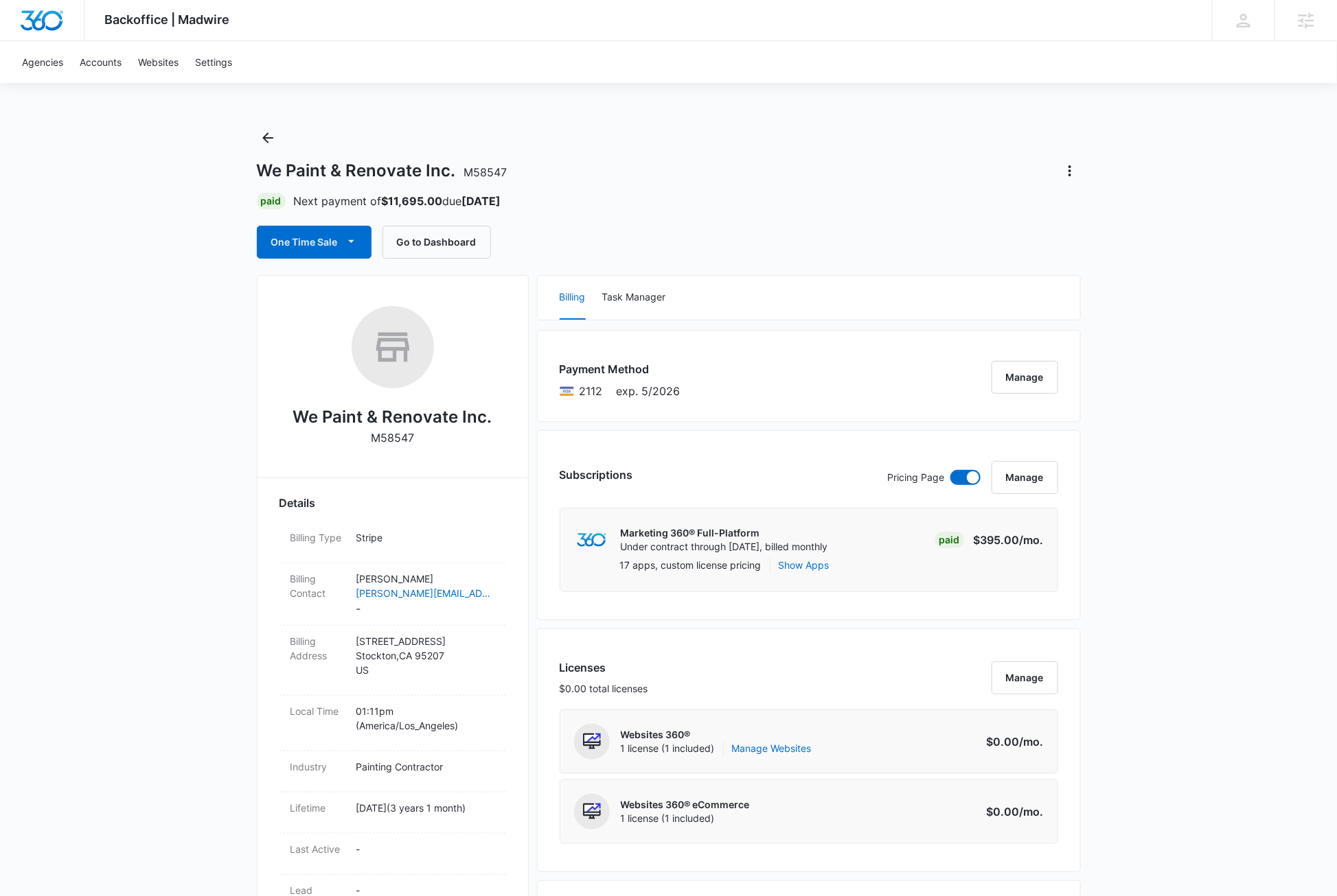
click at [268, 138] on icon "Back" at bounding box center [267, 137] width 11 height 11
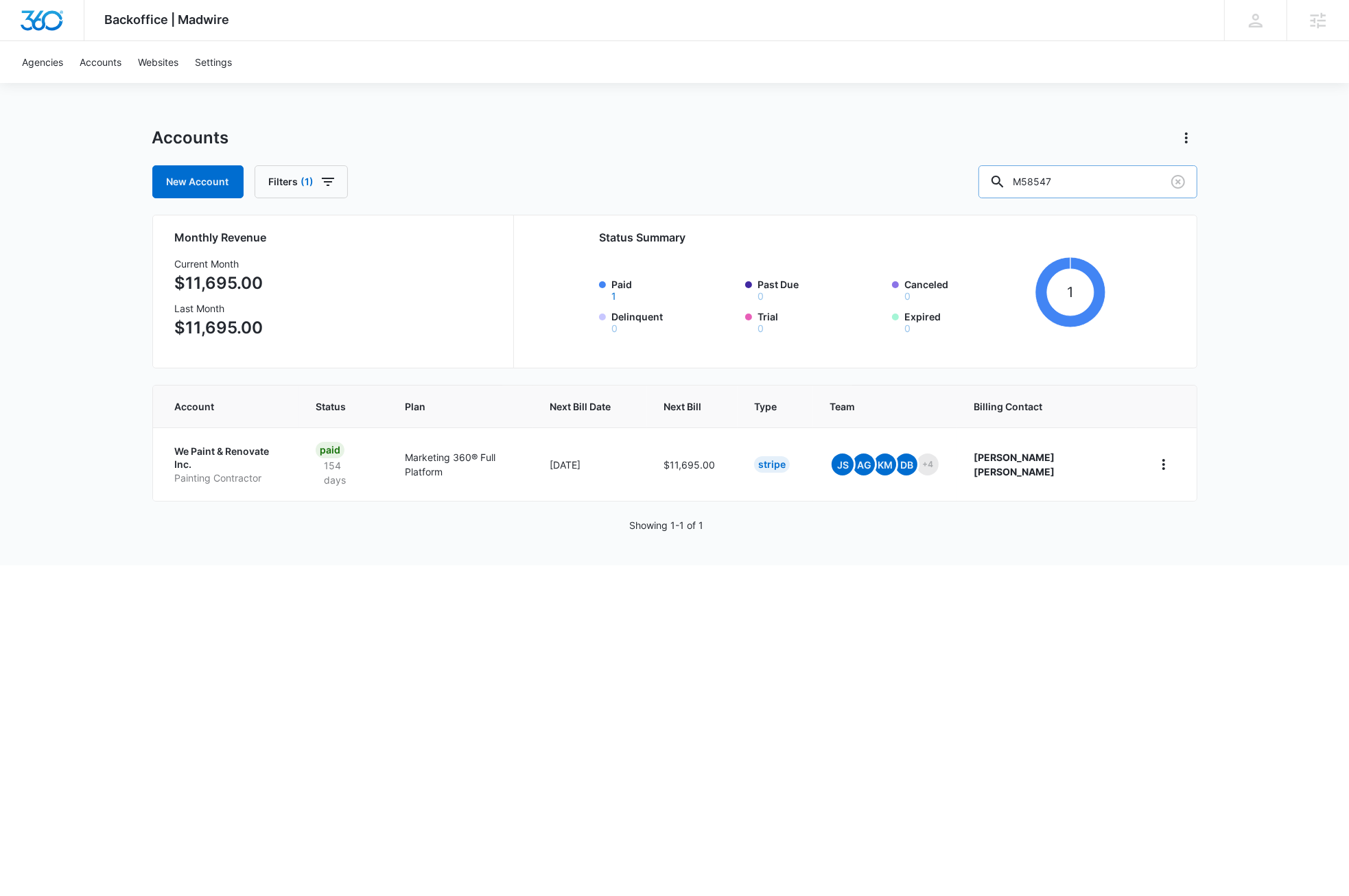
click at [1099, 181] on input "M58547" at bounding box center [1087, 182] width 219 height 33
click at [1107, 179] on input "M58547" at bounding box center [1087, 182] width 219 height 33
type input "M325978"
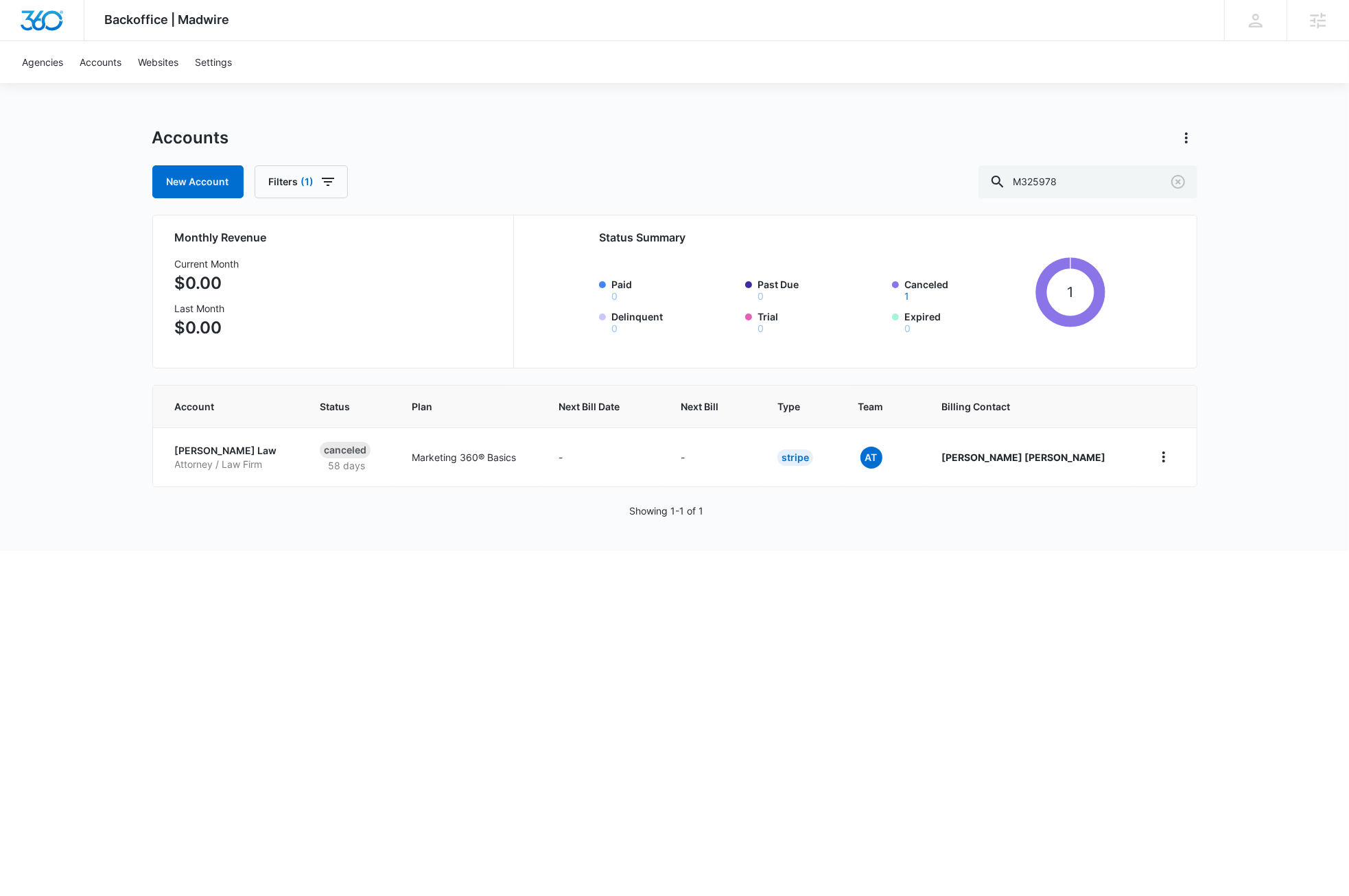
click at [371, 679] on html "Backoffice | Madwire Apps Settings DB Dave Bettger dave@madwire.com My Profile …" at bounding box center [674, 448] width 1349 height 896
click at [1167, 462] on icon "home" at bounding box center [1164, 457] width 16 height 16
click at [1186, 516] on div "Update Status" at bounding box center [1207, 516] width 76 height 10
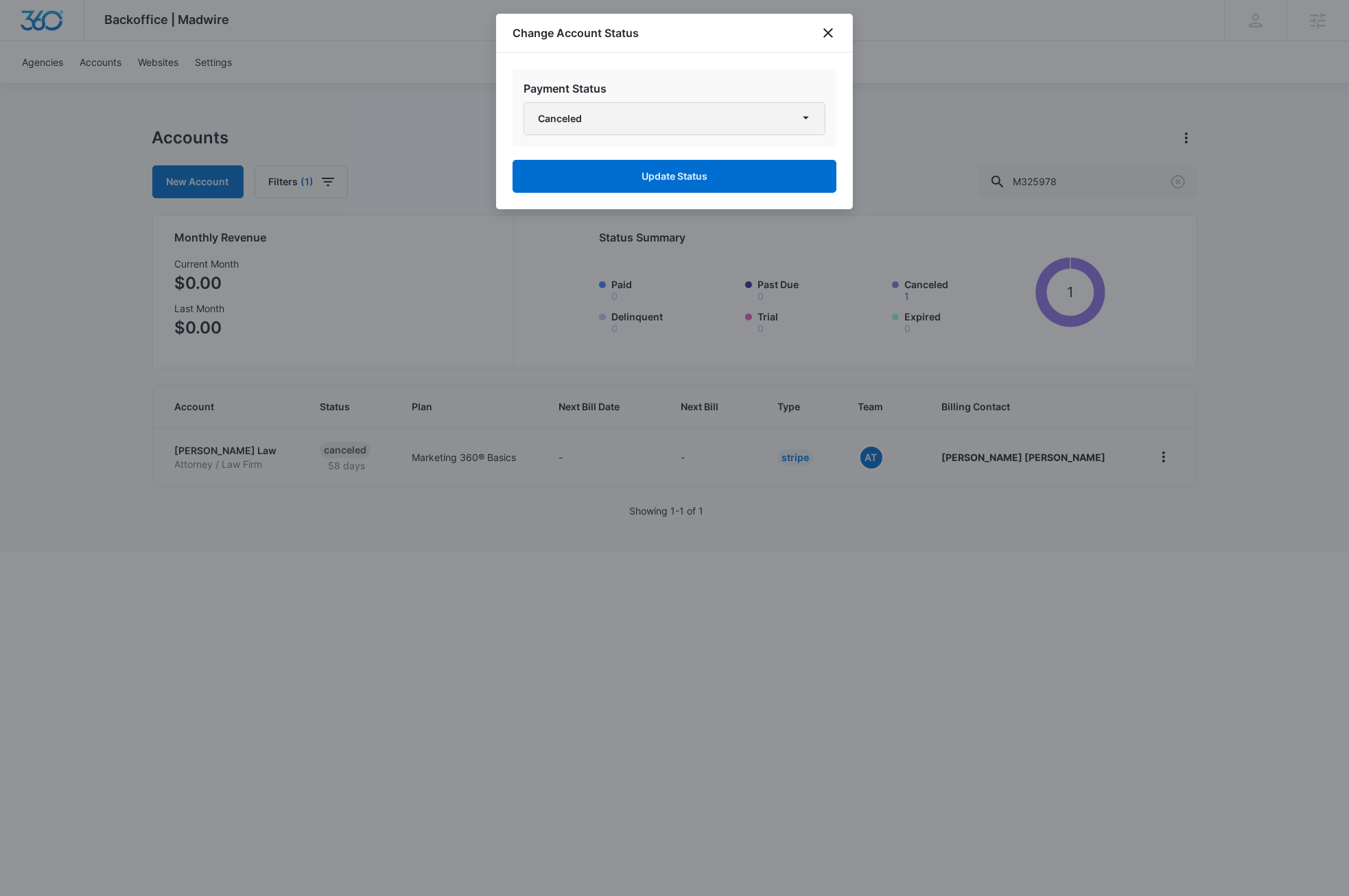
click at [696, 112] on button "Canceled" at bounding box center [674, 119] width 302 height 33
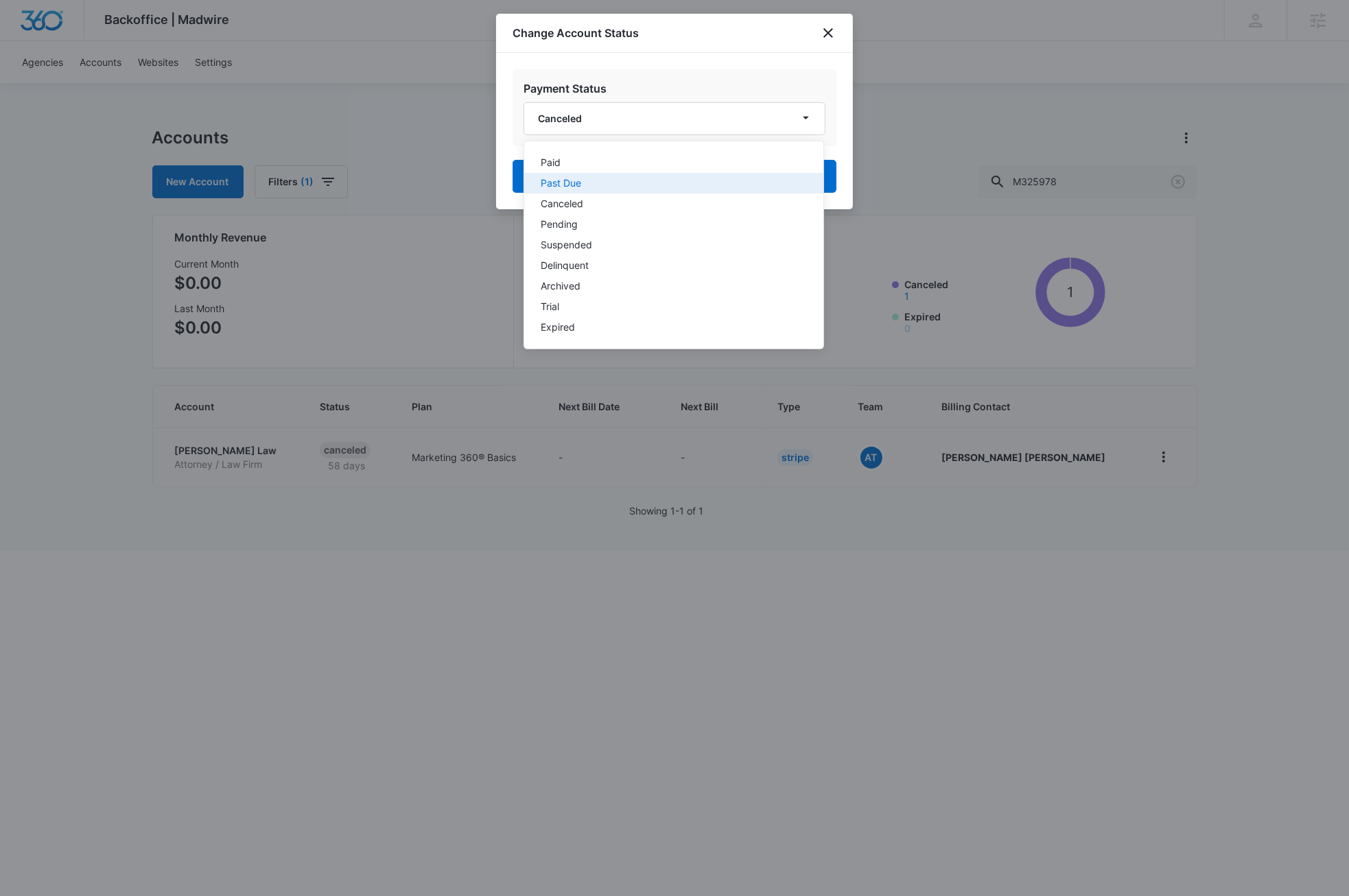
click at [564, 179] on div "Past Due" at bounding box center [665, 183] width 250 height 10
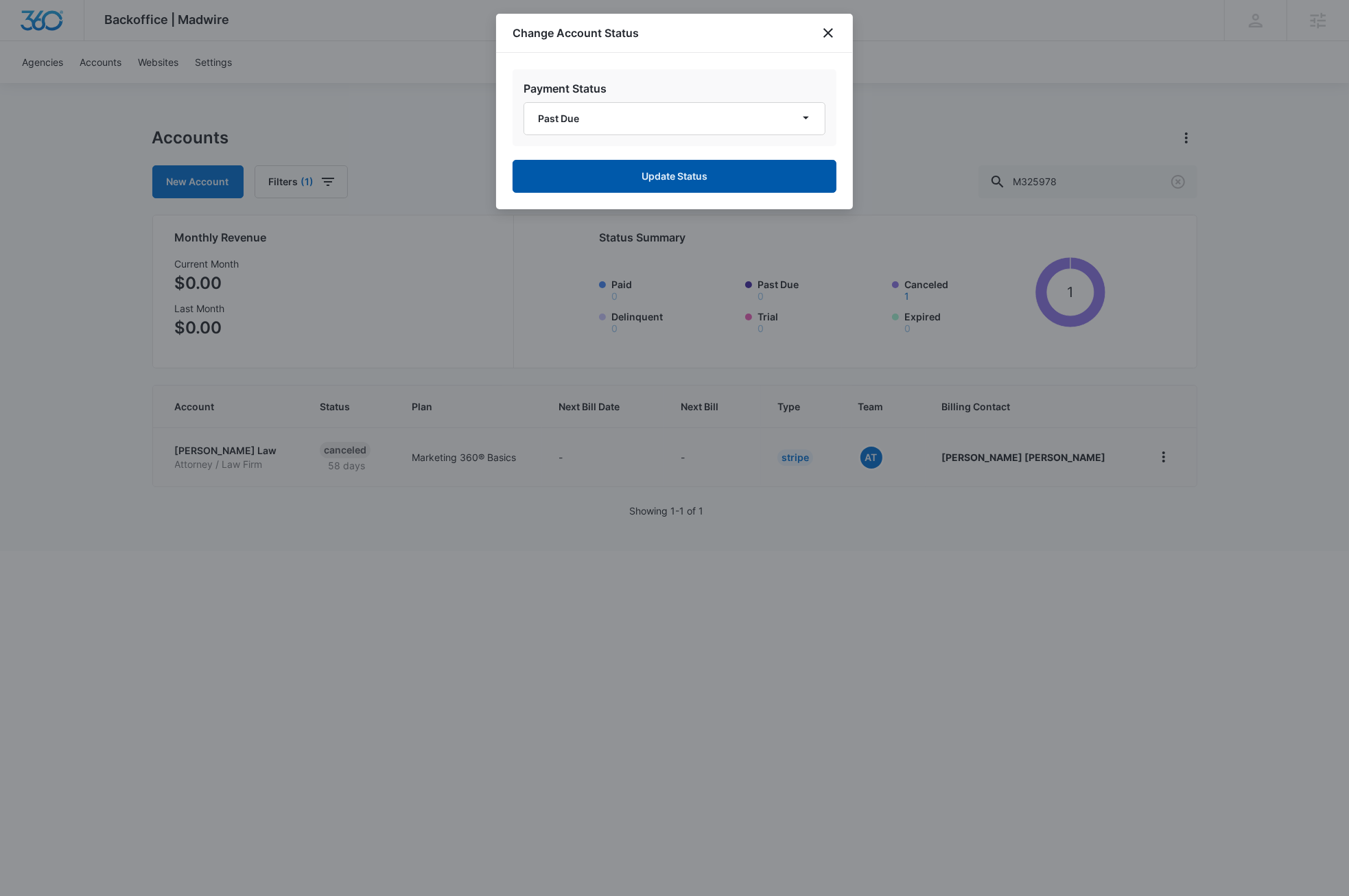
click at [669, 181] on button "Update Status" at bounding box center [674, 177] width 323 height 33
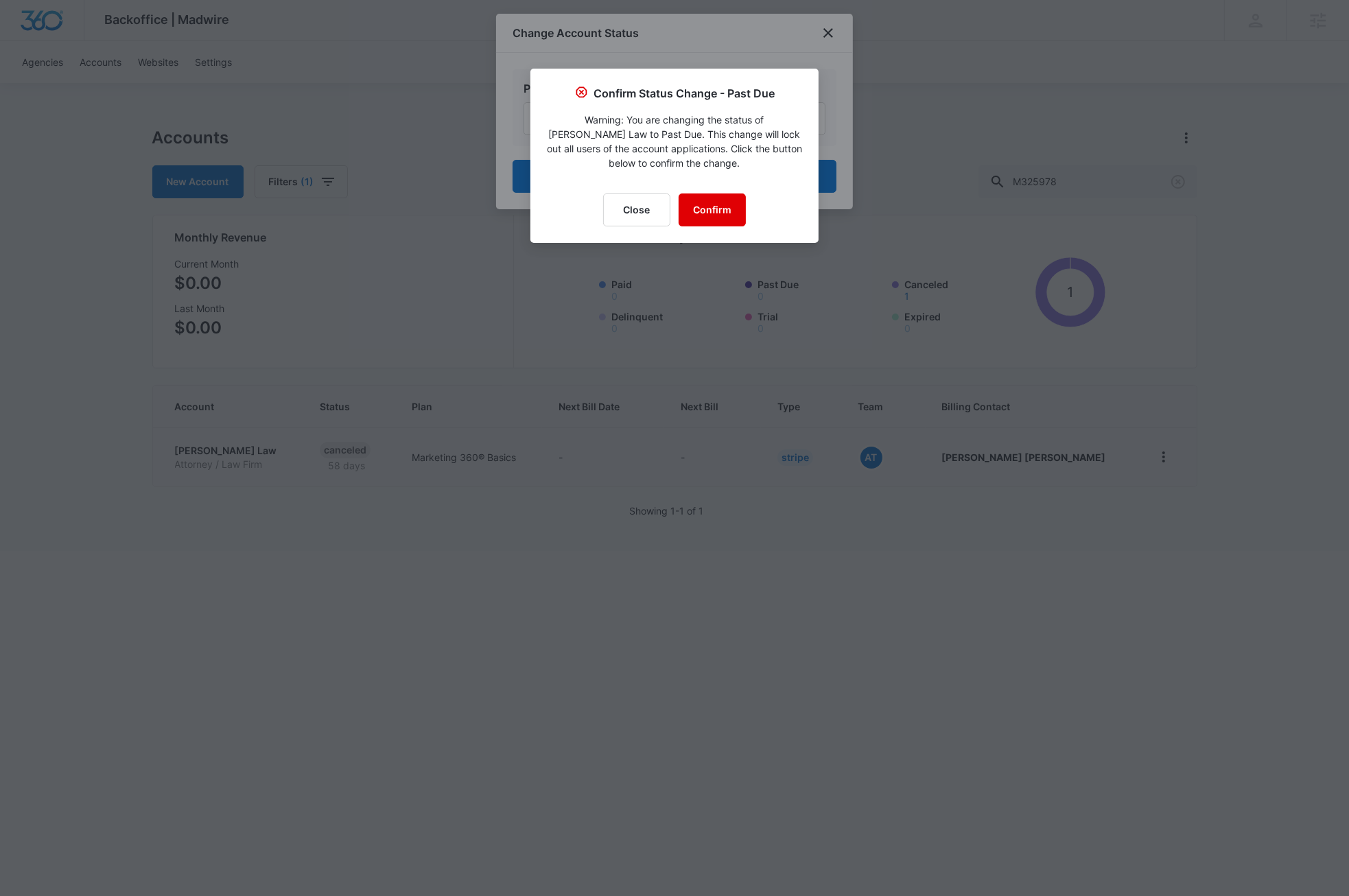
click at [712, 214] on button "Confirm" at bounding box center [713, 210] width 68 height 33
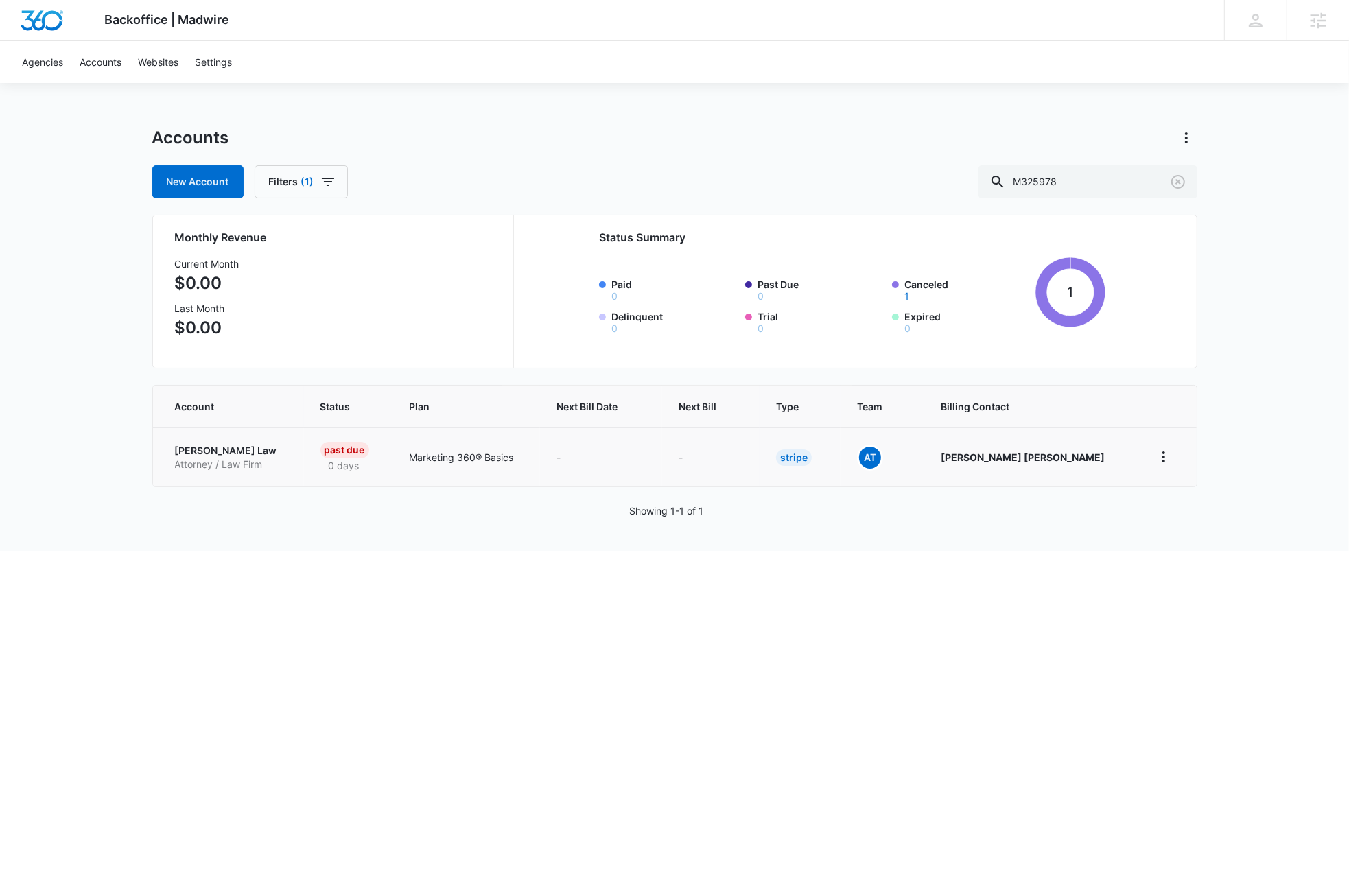
click at [222, 452] on p "[PERSON_NAME] Law" at bounding box center [231, 451] width 113 height 14
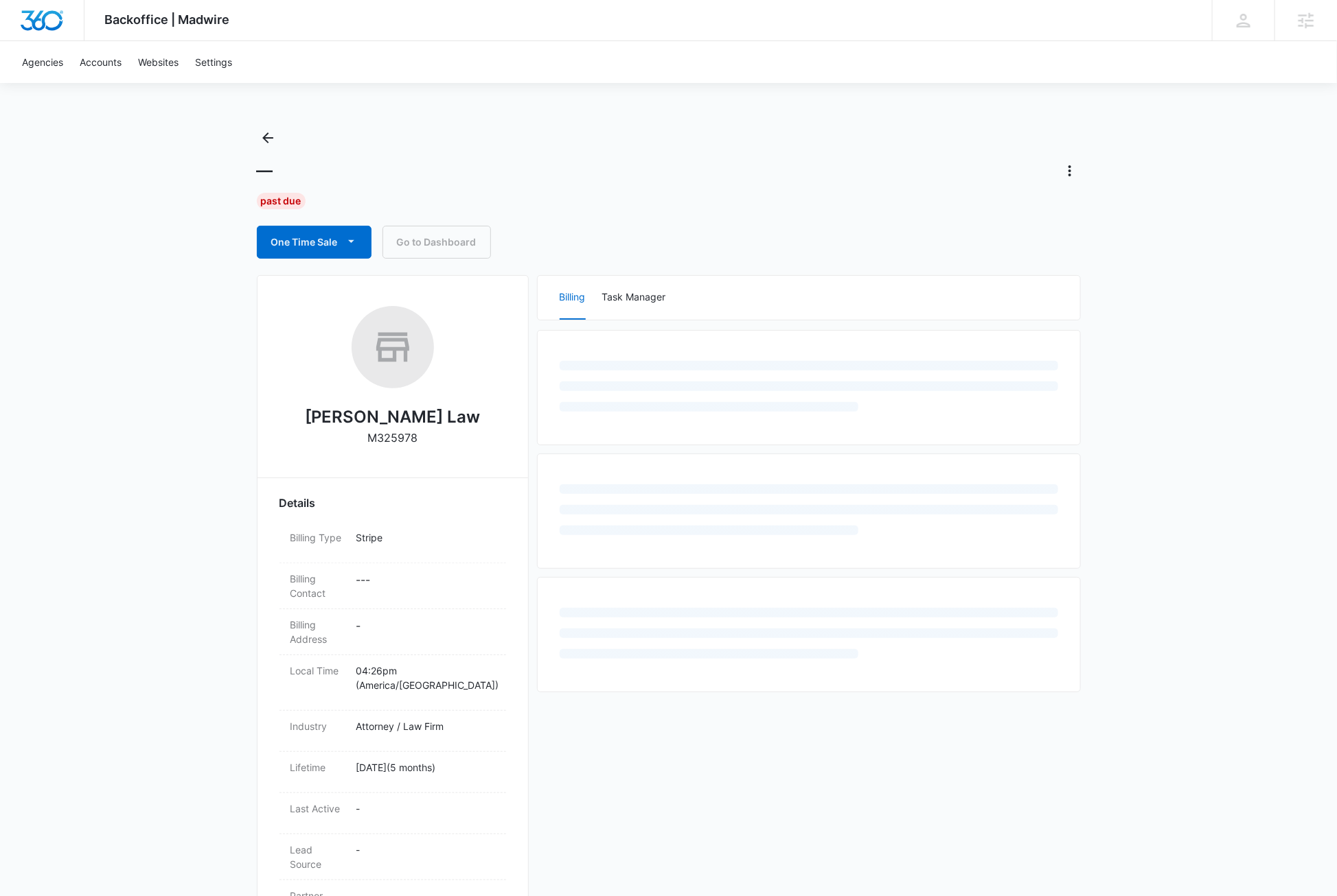
click at [410, 438] on p "M325978" at bounding box center [392, 437] width 50 height 16
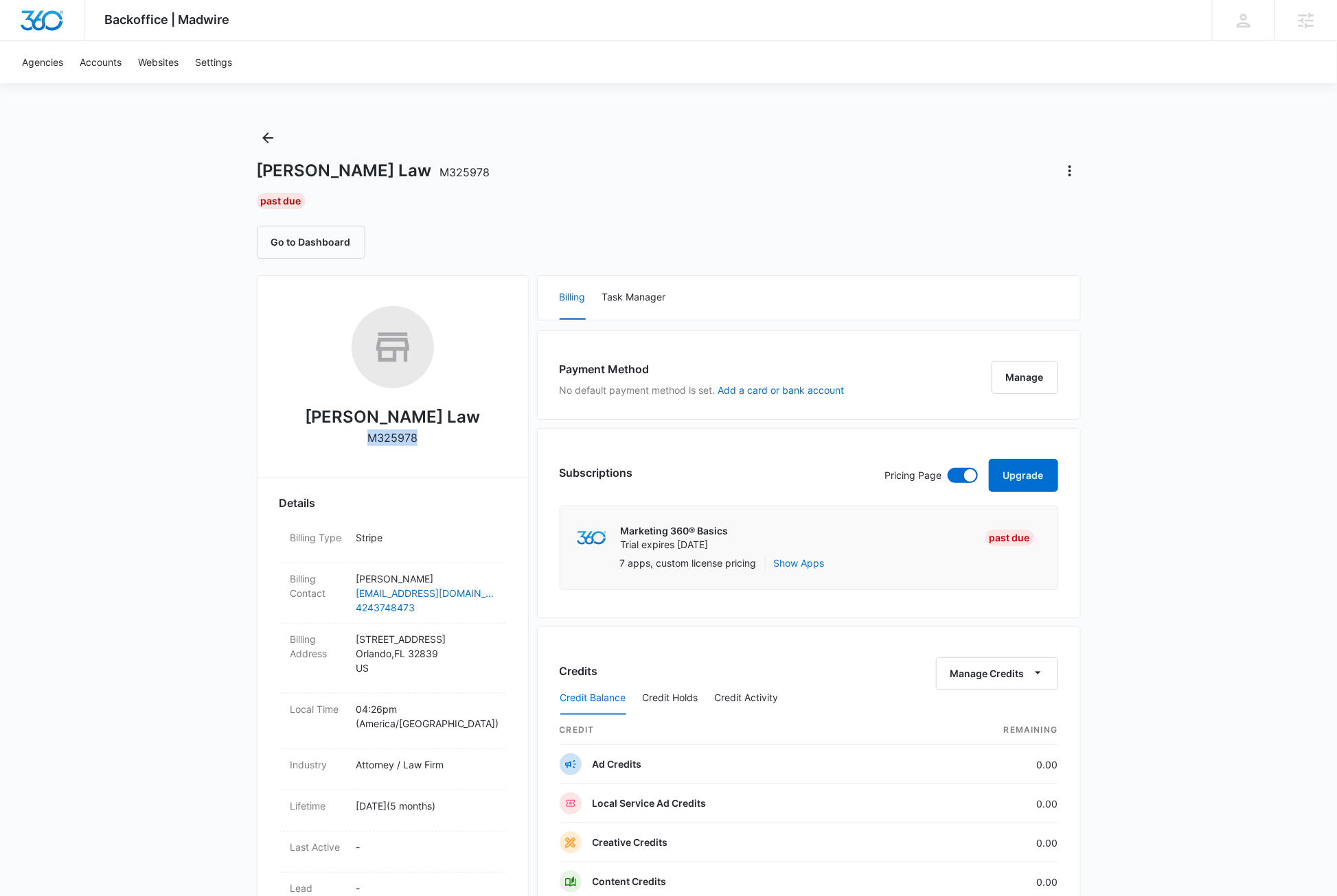
copy p "M325978"
click at [121, 449] on div "Backoffice | Madwire Apps Settings DB Dave Bettger dave@madwire.com My Profile …" at bounding box center [668, 701] width 1337 height 1403
click at [1069, 177] on icon "Actions" at bounding box center [1069, 170] width 16 height 16
click at [1128, 230] on div "Update Status" at bounding box center [1109, 230] width 68 height 10
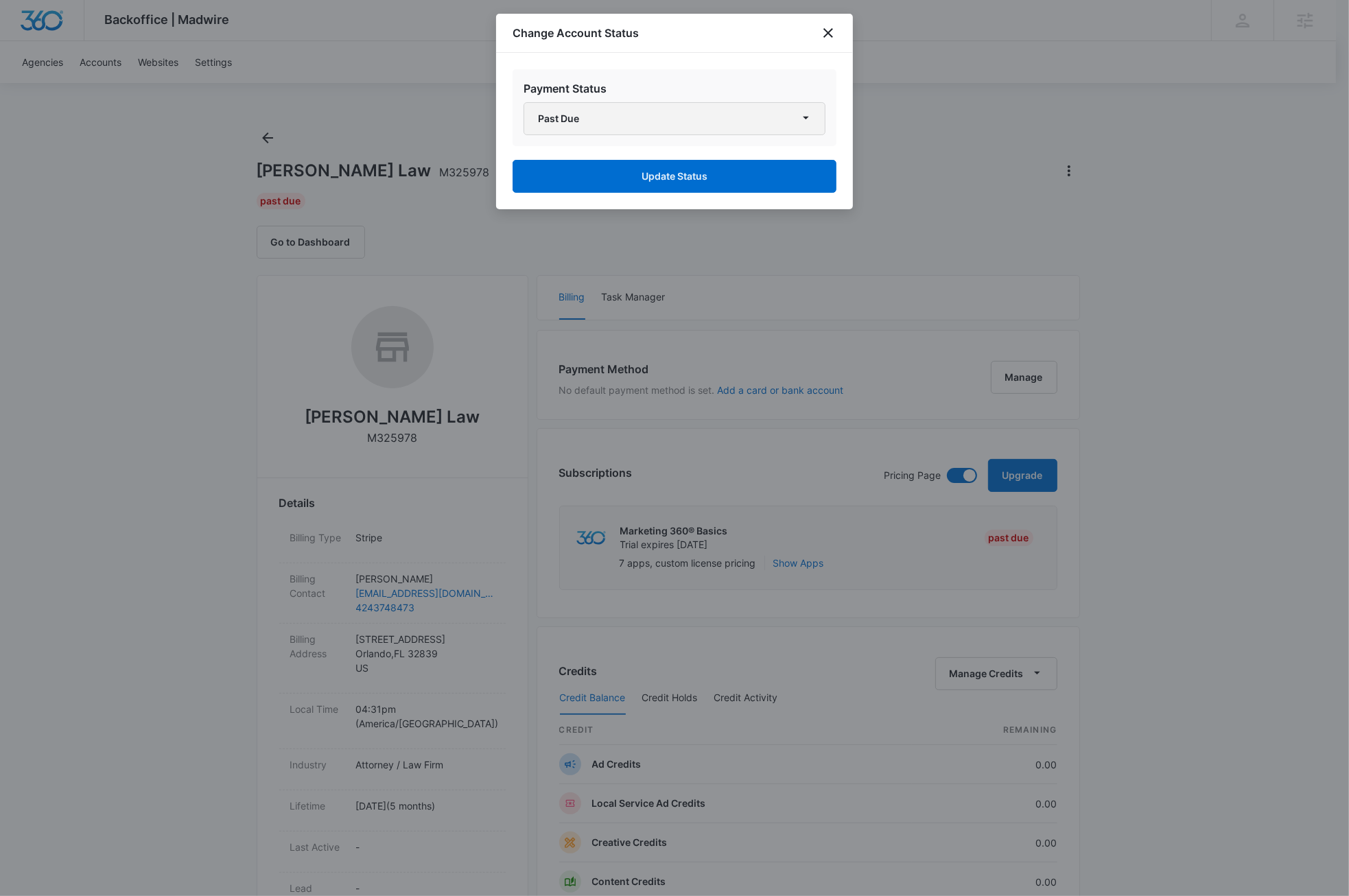
click at [690, 120] on button "Past Due" at bounding box center [674, 119] width 302 height 33
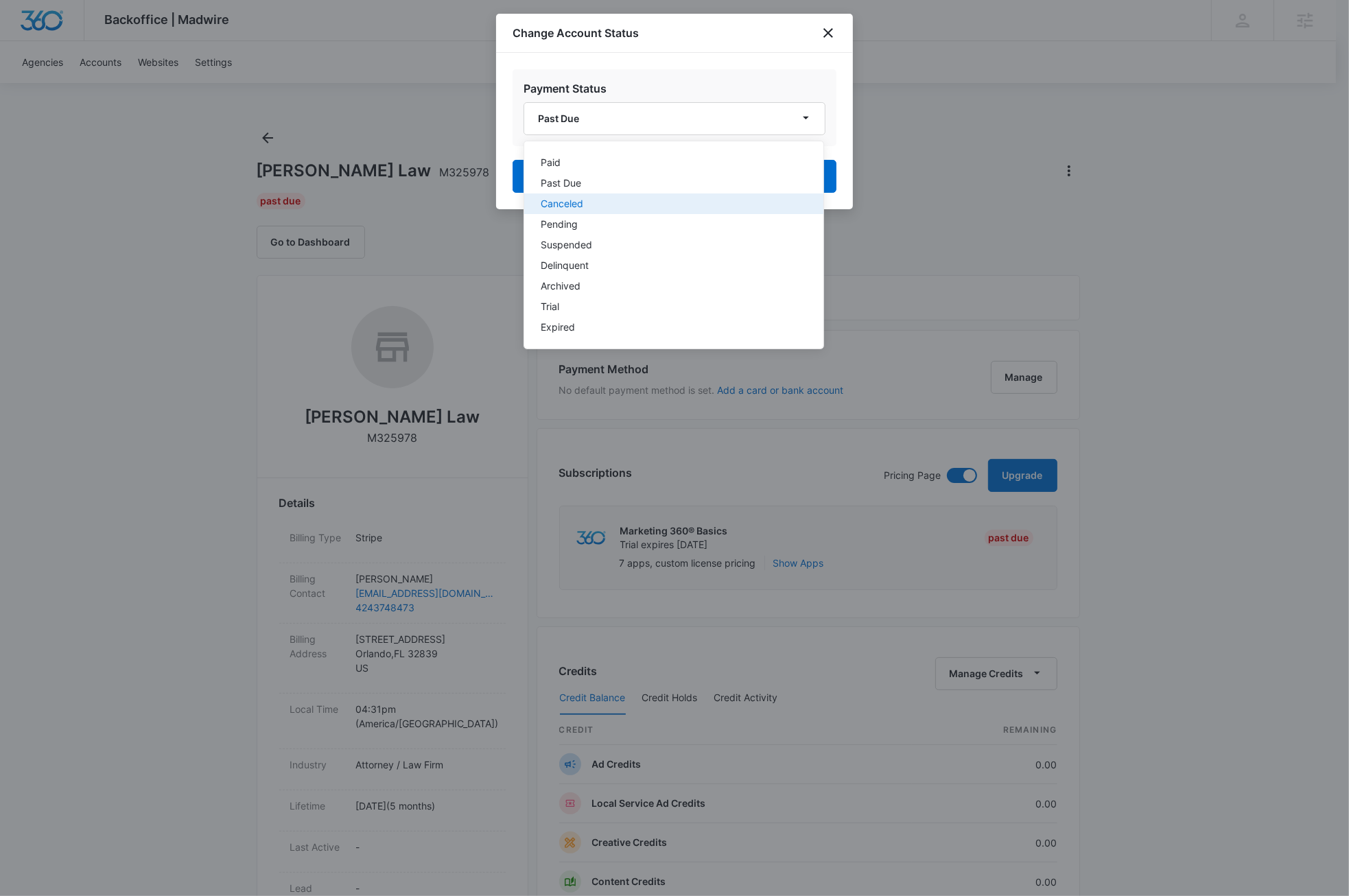
click at [582, 205] on div "Canceled" at bounding box center [665, 204] width 250 height 10
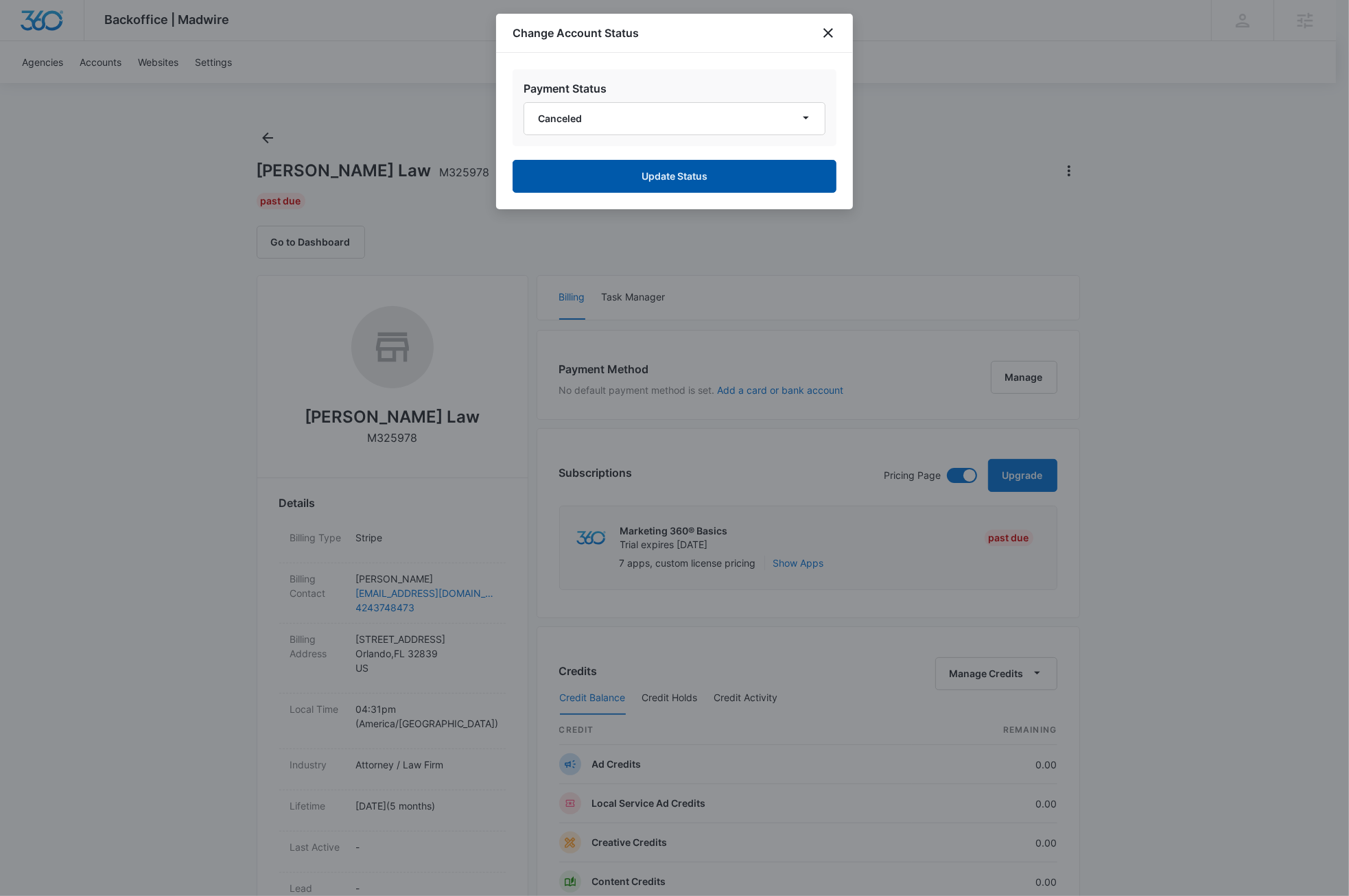
click at [672, 179] on button "Update Status" at bounding box center [674, 177] width 323 height 33
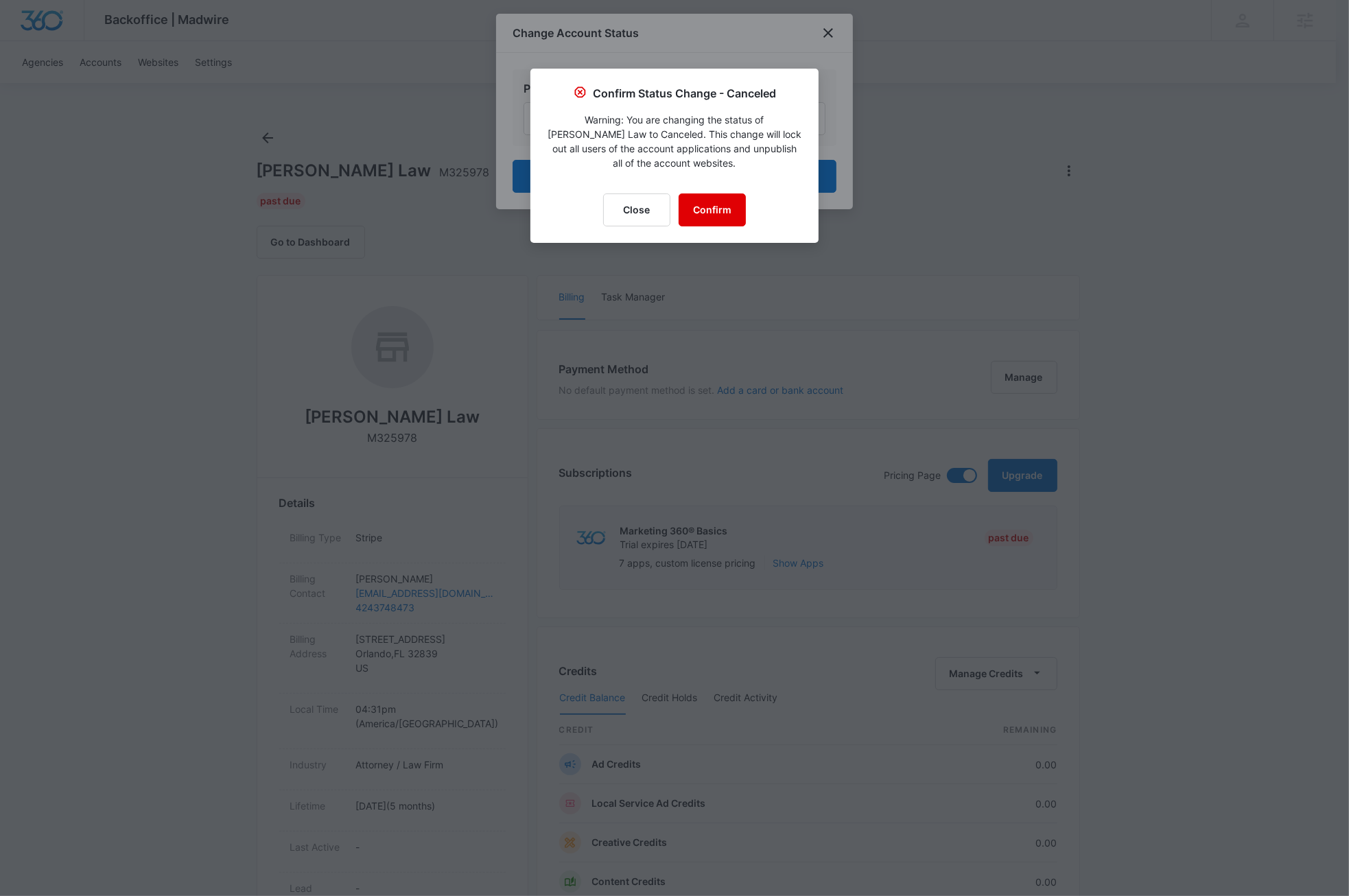
click at [712, 214] on button "Confirm" at bounding box center [713, 210] width 68 height 33
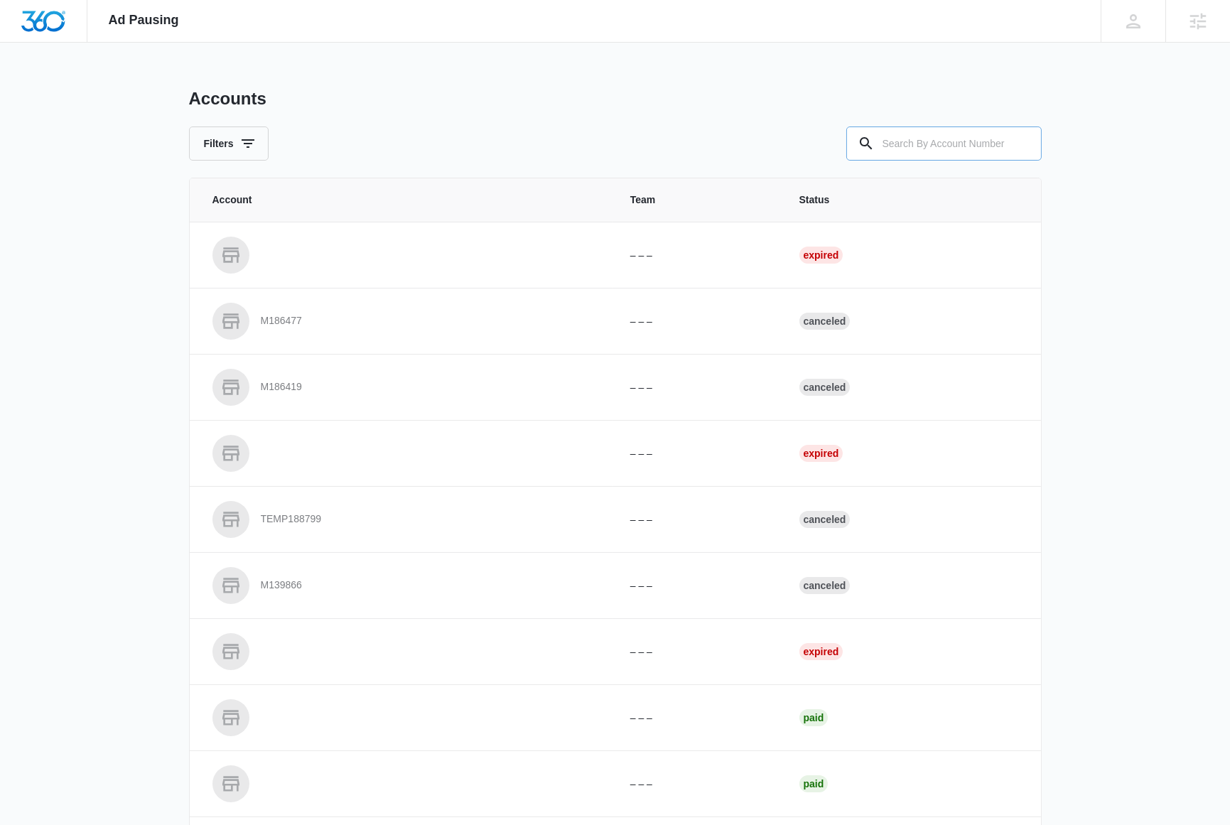
click at [962, 143] on input "text" at bounding box center [943, 143] width 195 height 34
paste input "M58547"
type input "M58547"
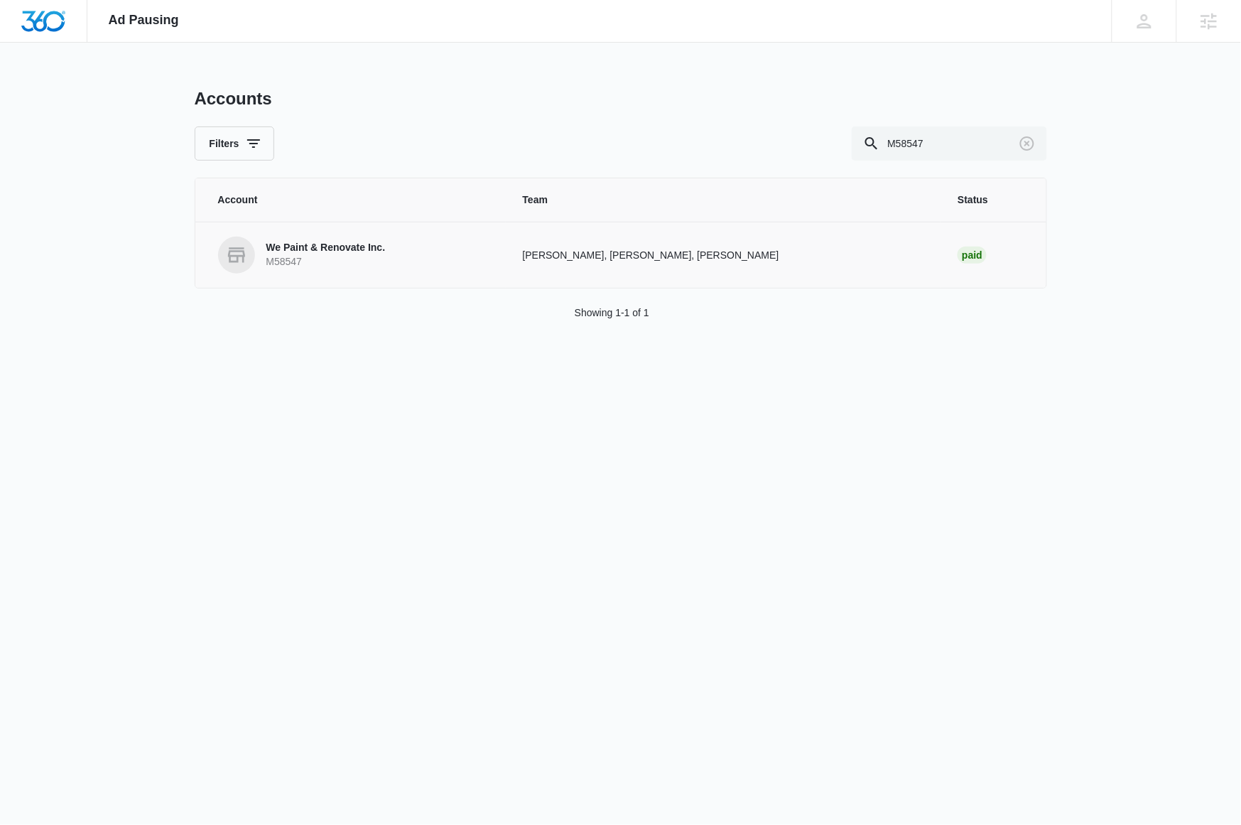
click at [343, 252] on p "We Paint & Renovate Inc." at bounding box center [325, 248] width 119 height 14
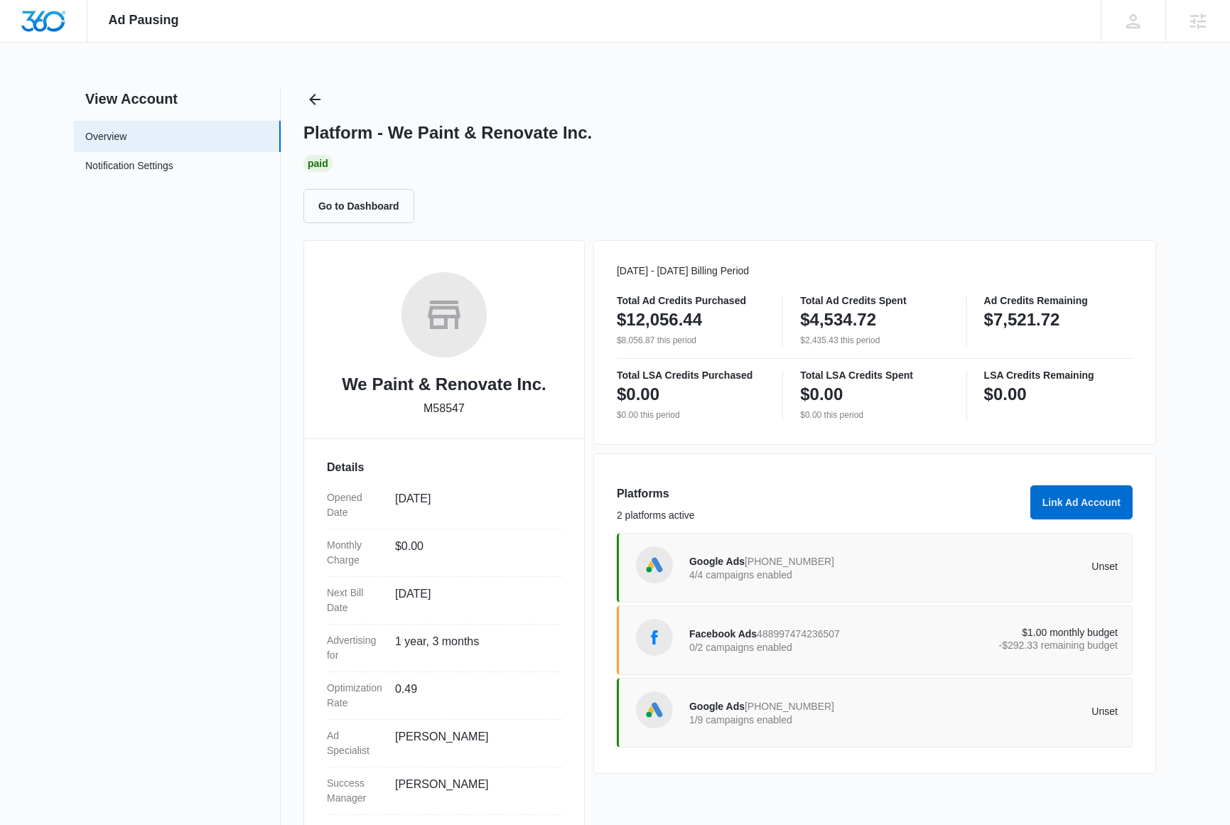
click at [932, 576] on div "Google Ads [PHONE_NUMBER] 4/4 campaigns enabled Unset" at bounding box center [903, 568] width 429 height 40
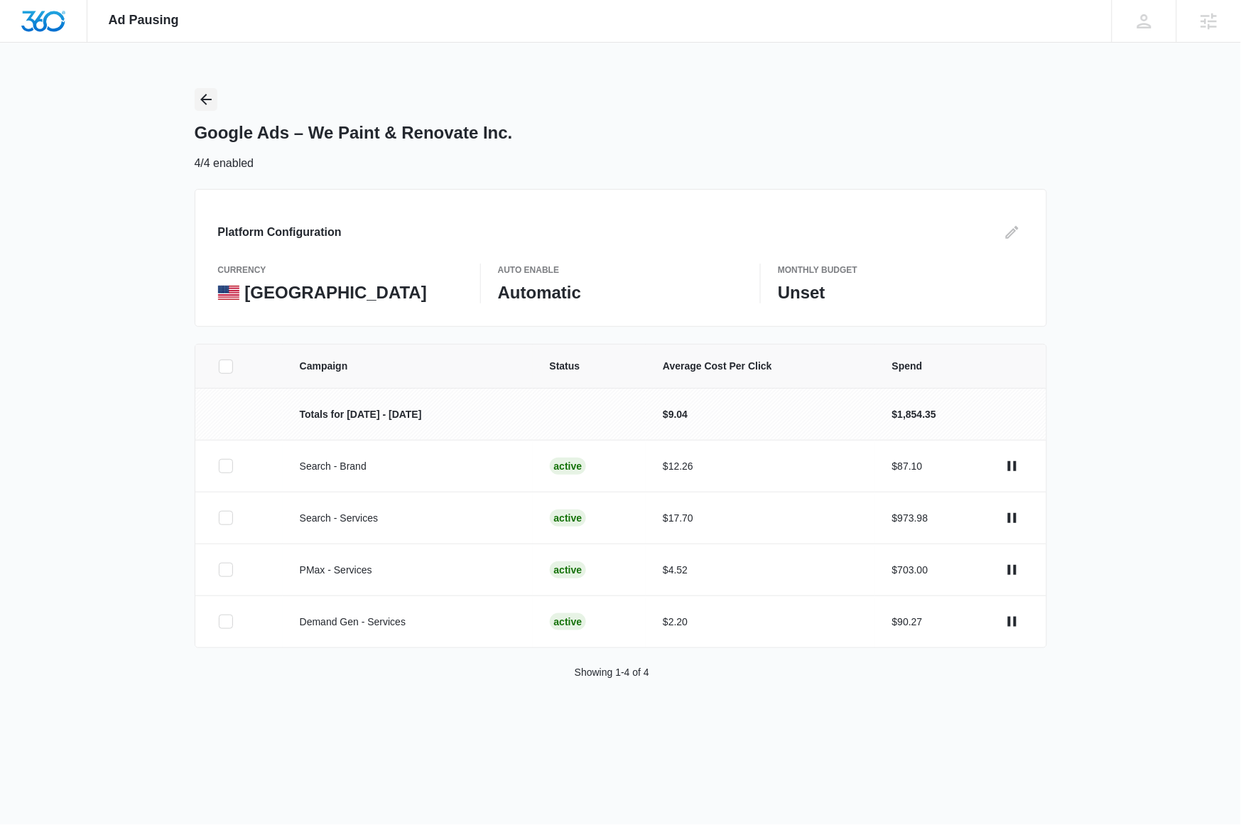
click at [204, 102] on icon "Back" at bounding box center [205, 99] width 11 height 11
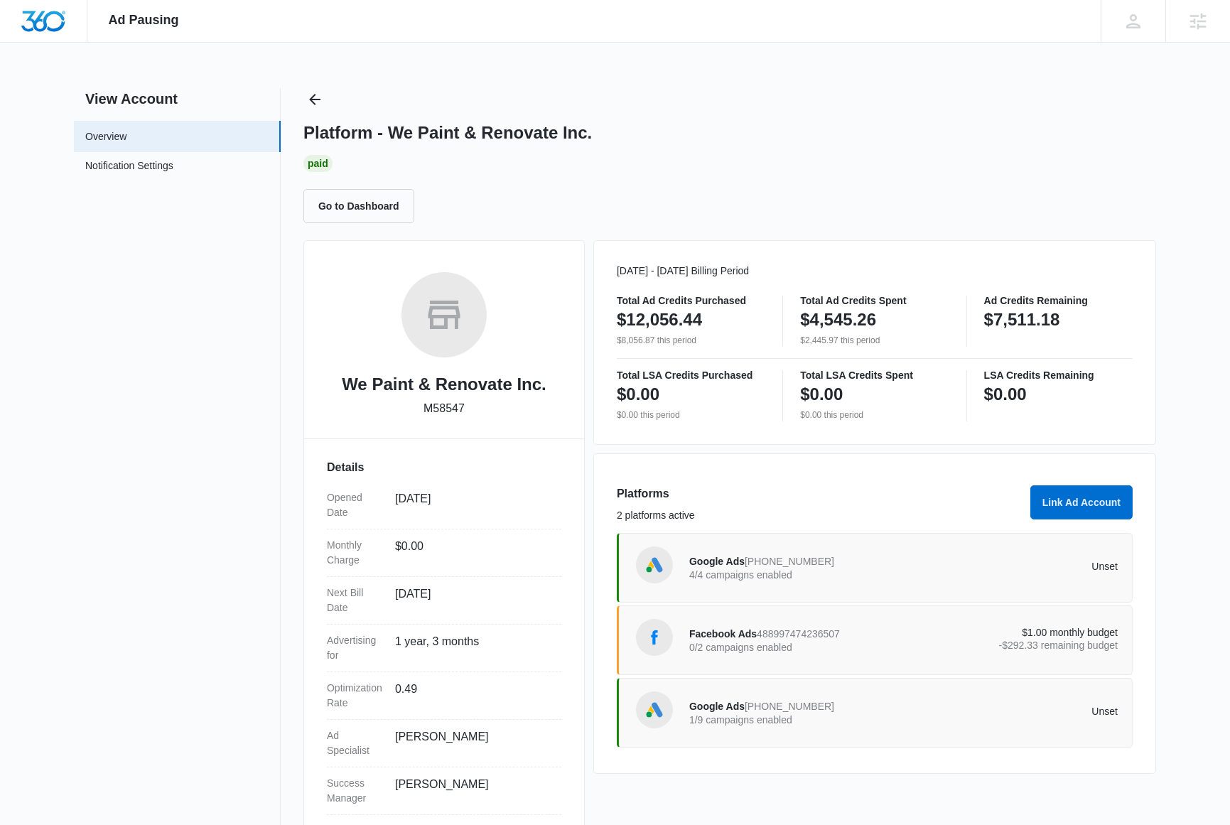
click at [871, 716] on p "1/9 campaigns enabled" at bounding box center [796, 720] width 215 height 10
click at [220, 534] on nav "View Account Overview Notification Settings 0" at bounding box center [177, 463] width 207 height 750
click at [1185, 269] on div "Ad Pausing Apps Reputation Websites Forms CRM Email Social Shop Payments Conten…" at bounding box center [615, 412] width 1230 height 825
click at [795, 102] on div "Platform - We Paint & Renovate Inc. Paid Go to Dashboard" at bounding box center [729, 155] width 853 height 135
click at [910, 164] on div "Paid" at bounding box center [729, 163] width 853 height 17
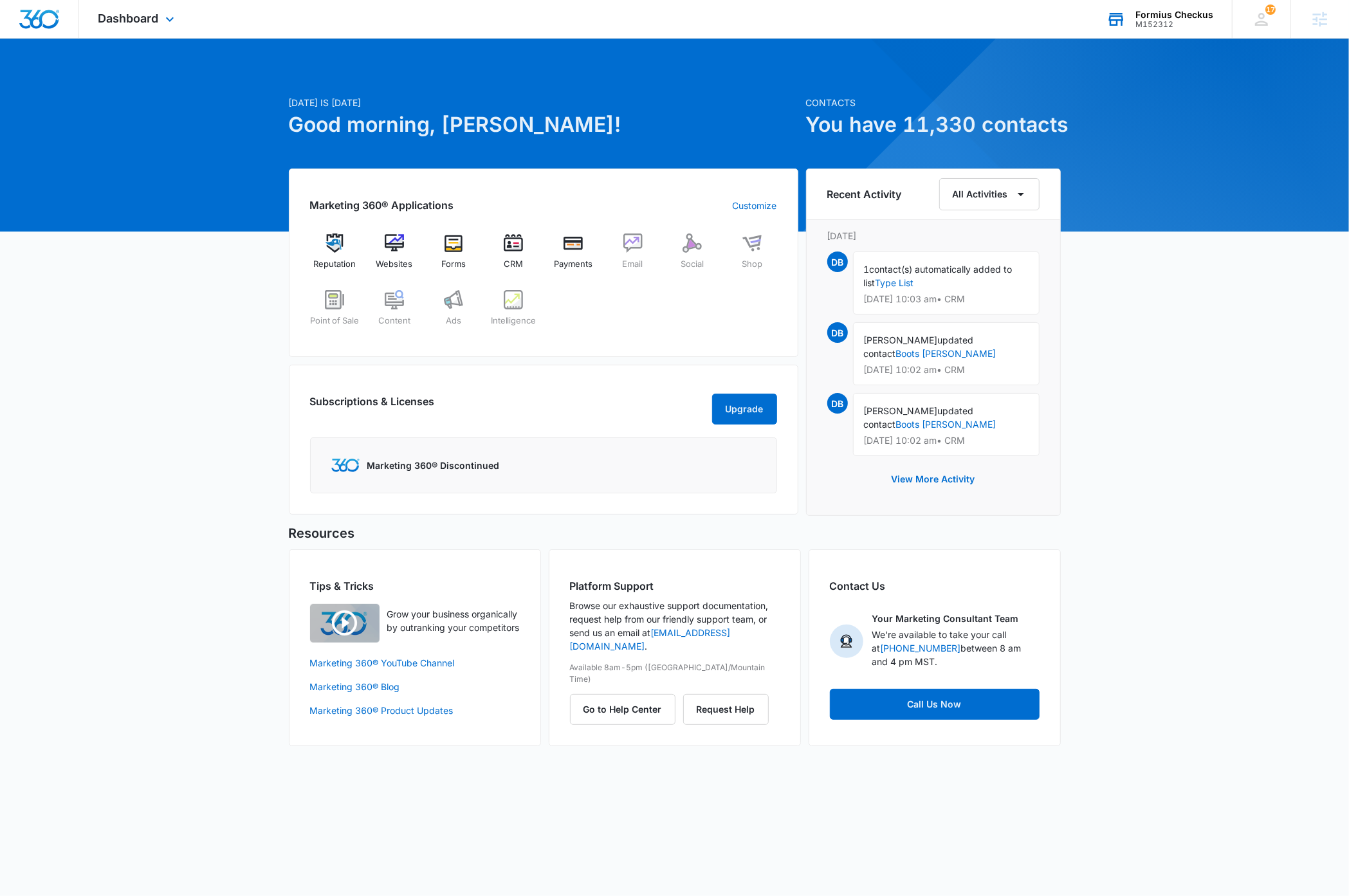
click at [1187, 24] on div "M152312" at bounding box center [1174, 24] width 78 height 9
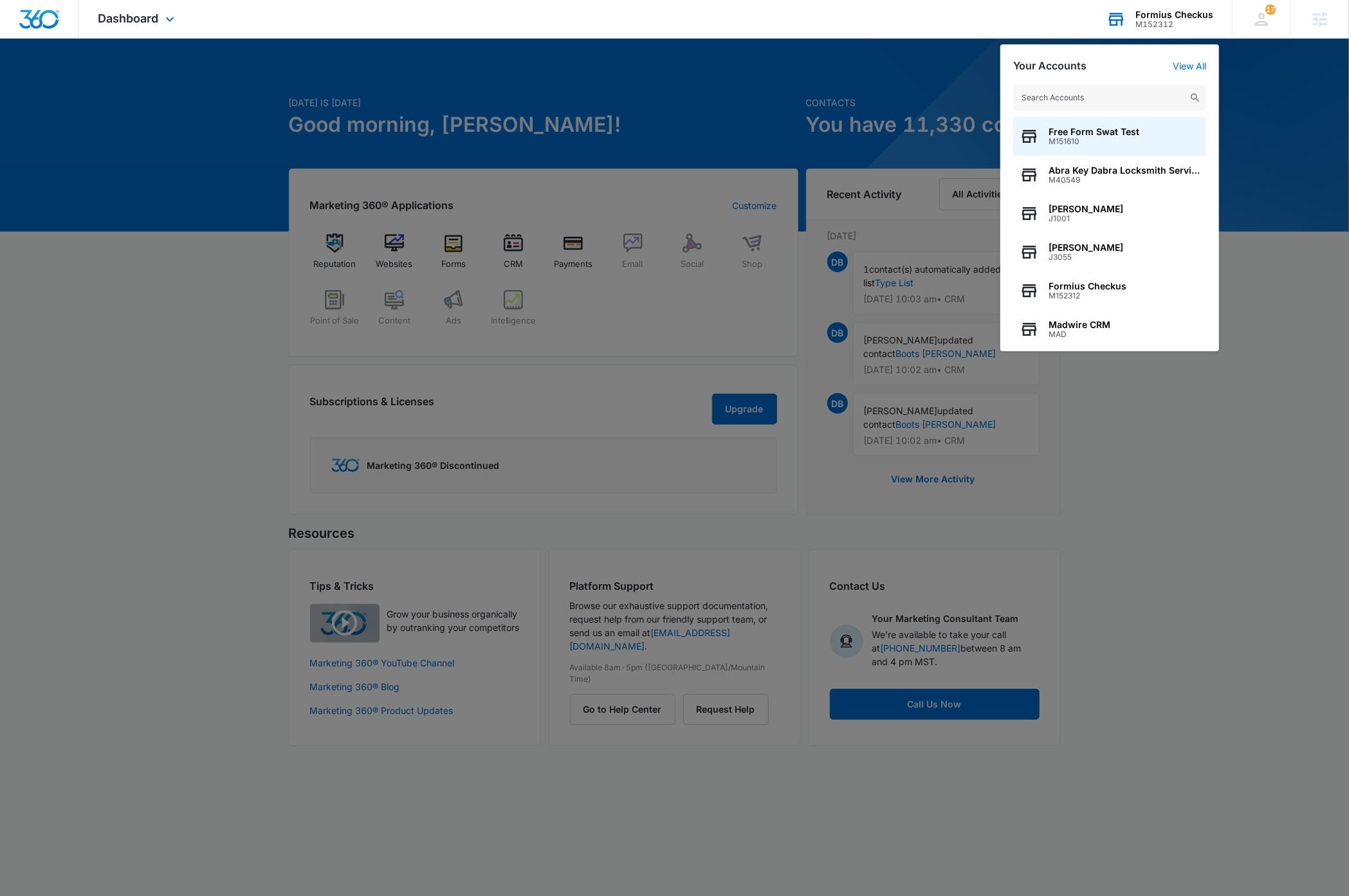
click at [1162, 100] on input "text" at bounding box center [1109, 98] width 193 height 25
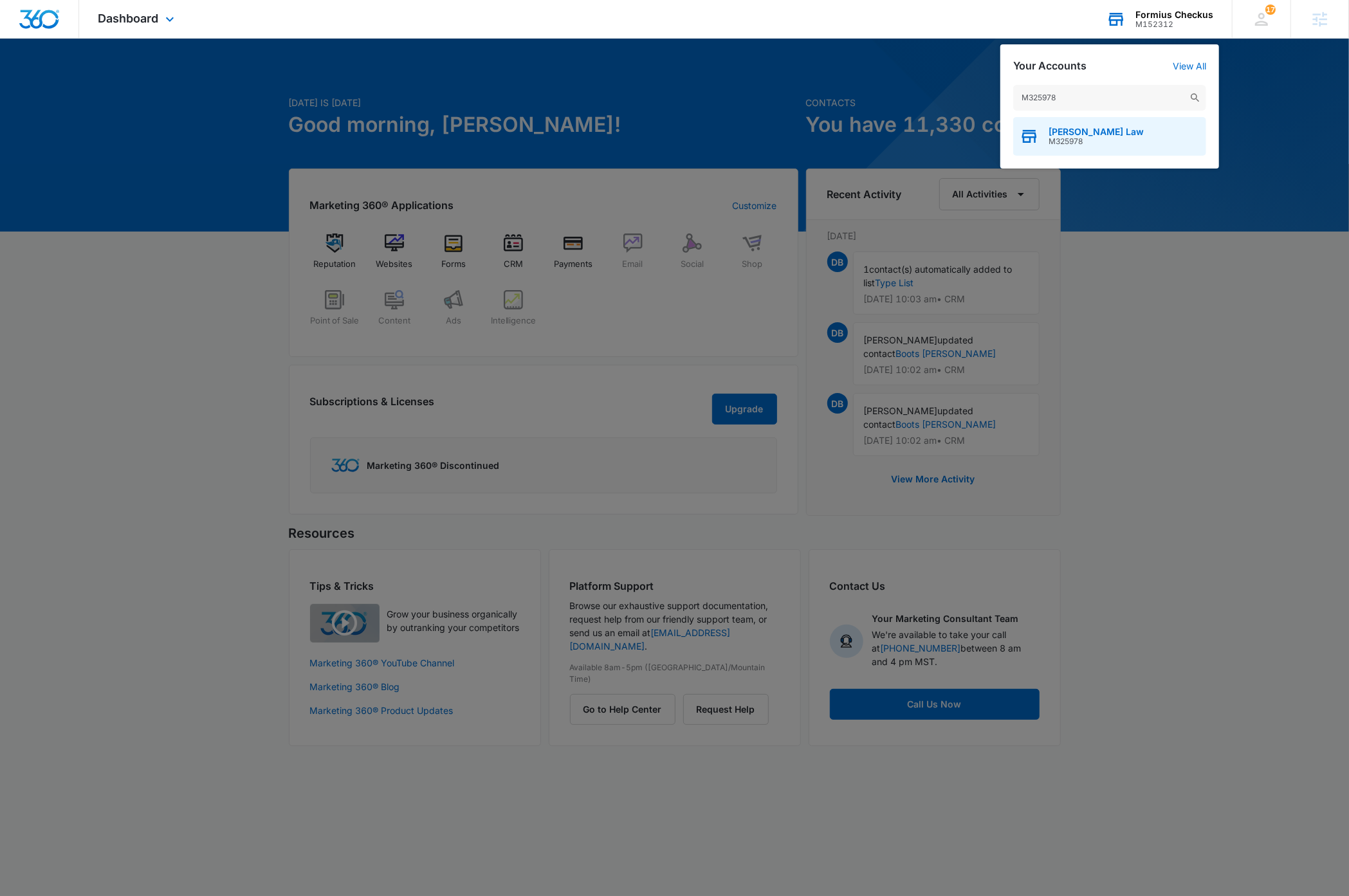
type input "M325978"
click at [1148, 125] on div "[PERSON_NAME] Law M325978" at bounding box center [1109, 136] width 193 height 39
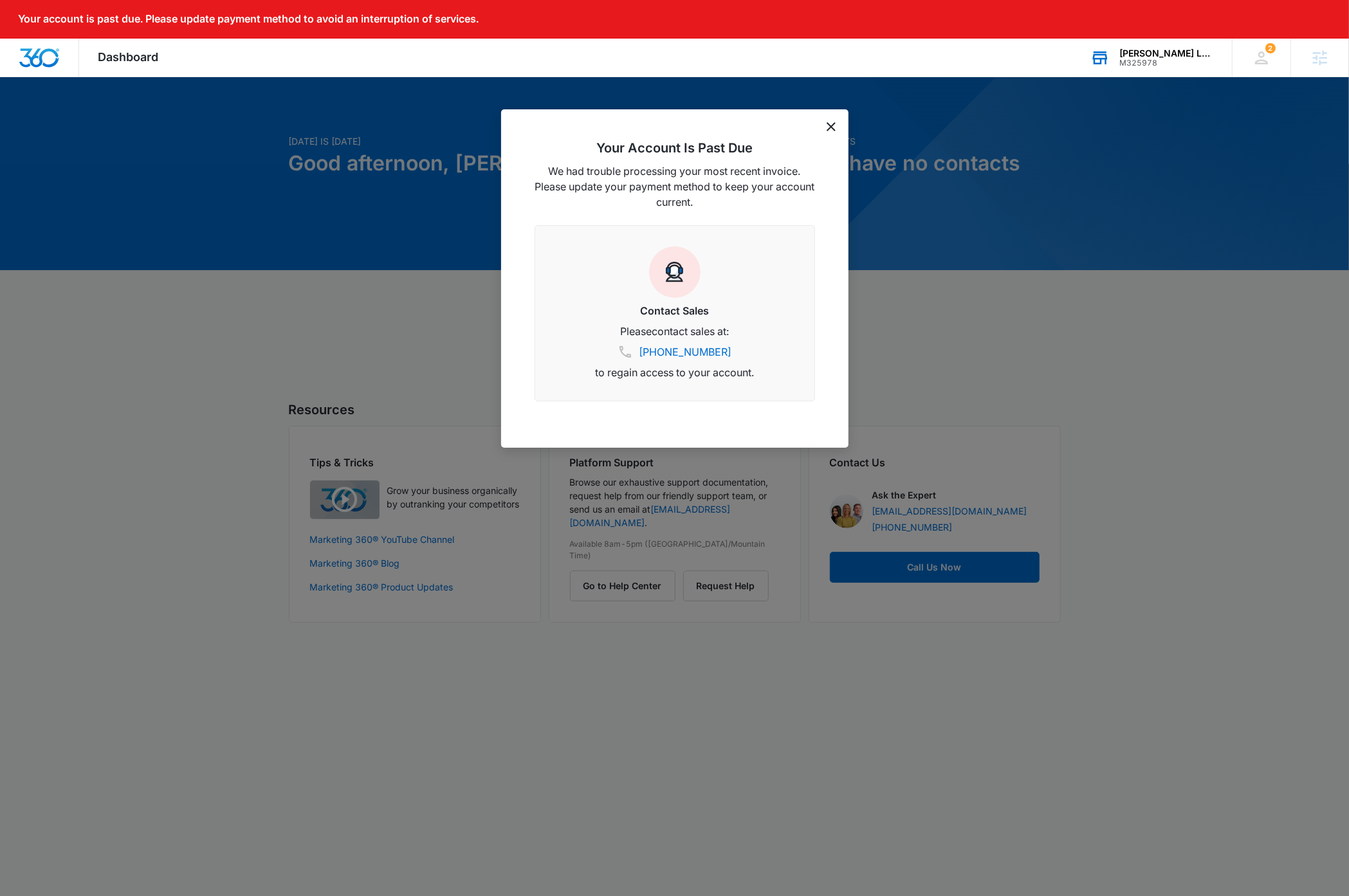
click at [828, 128] on icon "dismiss this dialog" at bounding box center [831, 127] width 9 height 9
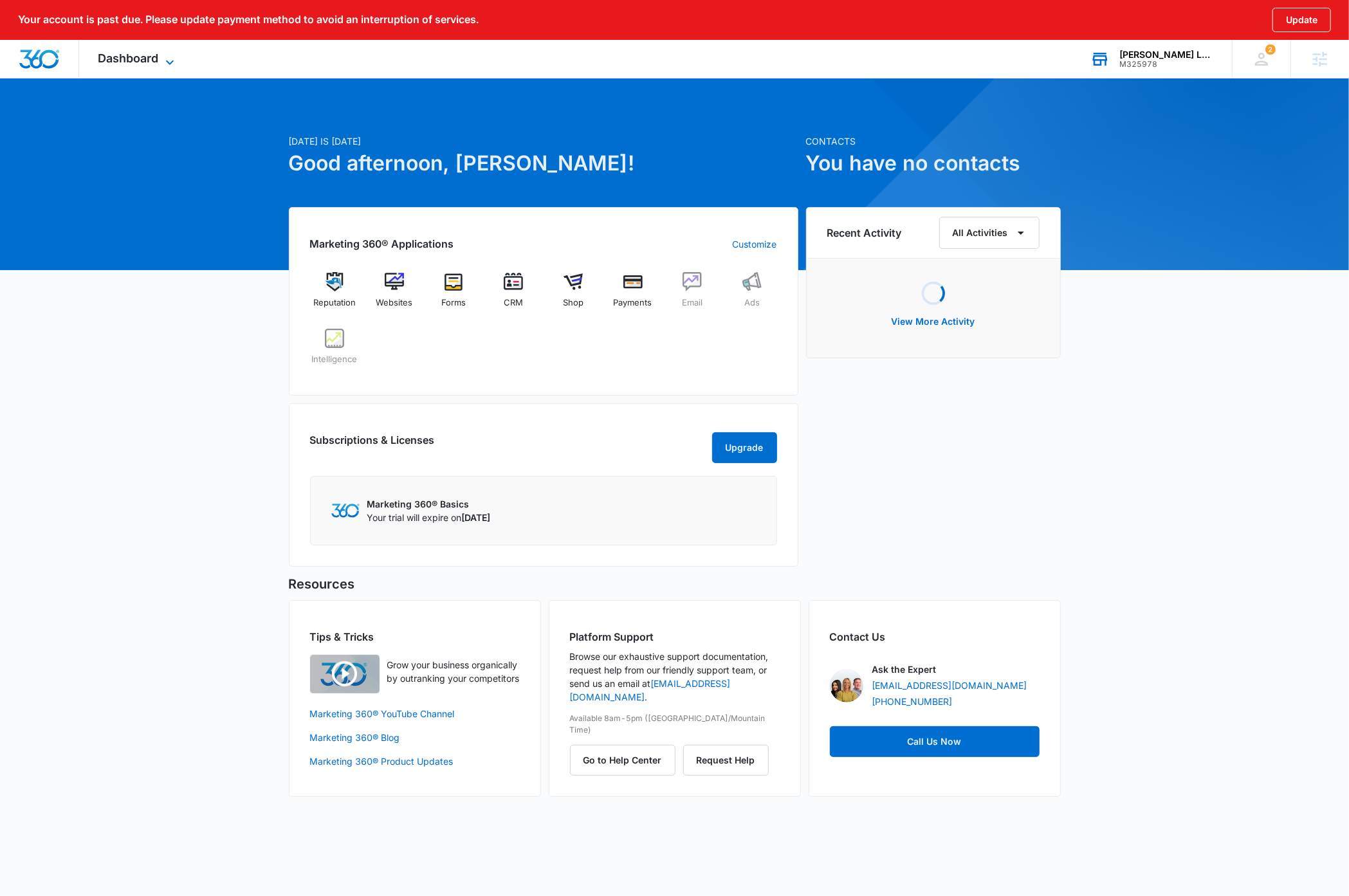
click at [153, 52] on span "Dashboard" at bounding box center [129, 58] width 61 height 14
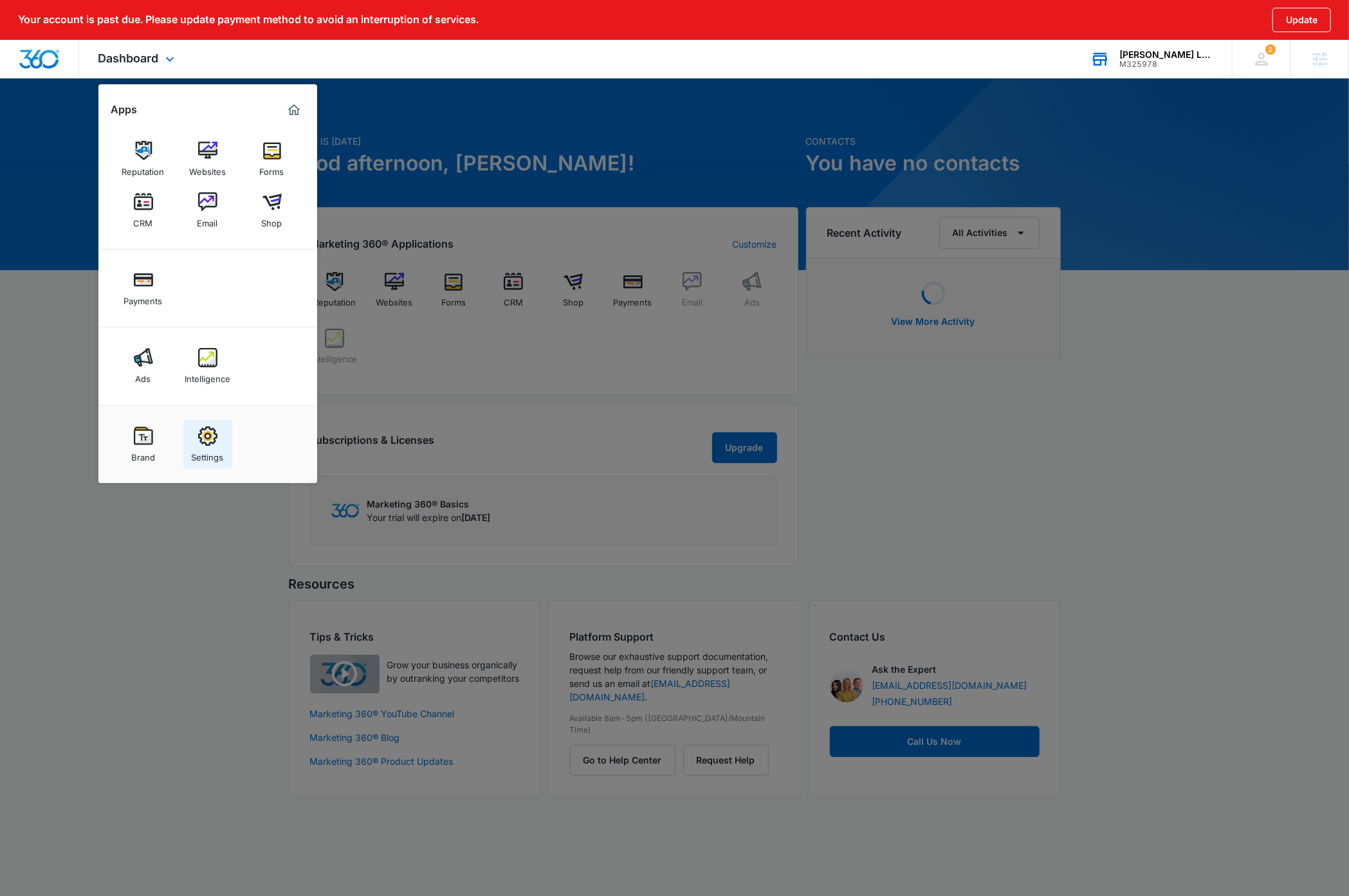
click at [210, 448] on div "Settings" at bounding box center [208, 453] width 33 height 16
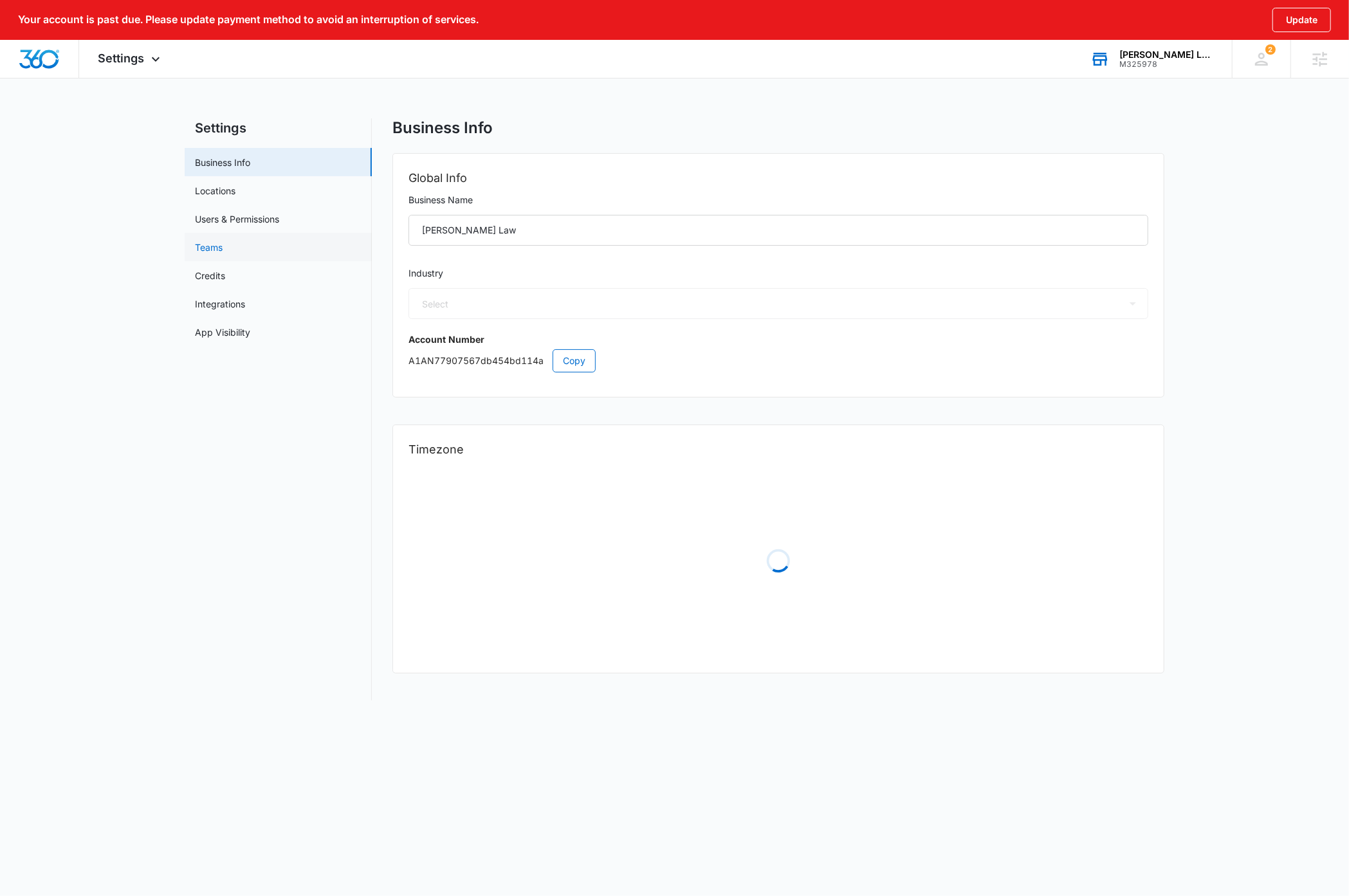
select select "30"
select select "VE"
select select "America/[GEOGRAPHIC_DATA]"
click at [224, 195] on link "Locations" at bounding box center [215, 190] width 41 height 14
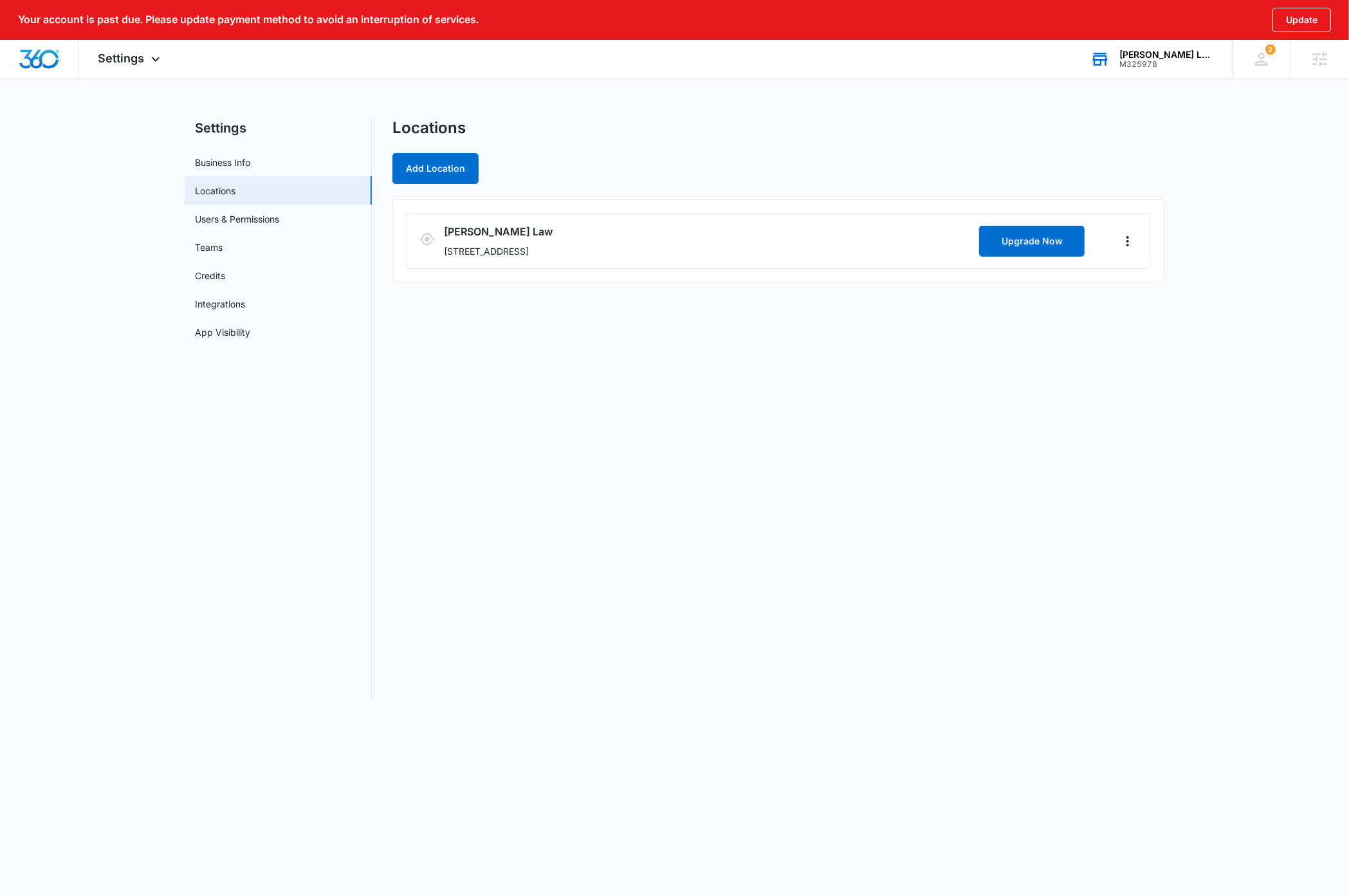
click at [691, 575] on div "Locations Add Location Louis Berk Law 4700 Millenia Blvd, Suite 175, Orlando, F…" at bounding box center [778, 409] width 772 height 582
click at [1128, 244] on icon "Actions" at bounding box center [1127, 241] width 15 height 15
click at [1143, 281] on link "Edit" at bounding box center [1142, 277] width 16 height 11
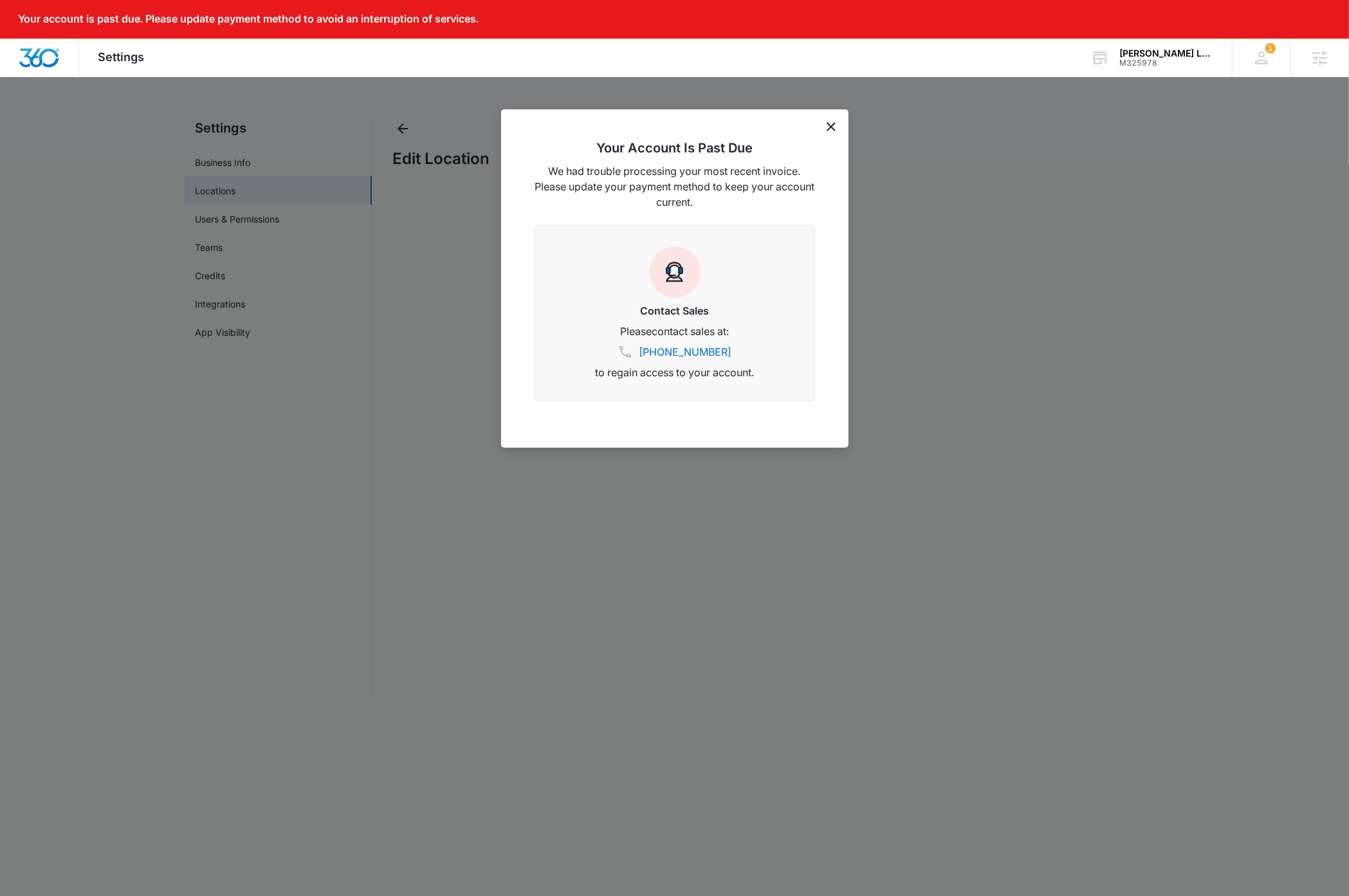
click at [830, 126] on icon "dismiss this dialog" at bounding box center [831, 127] width 9 height 9
select select "[US_STATE]"
select select "2018"
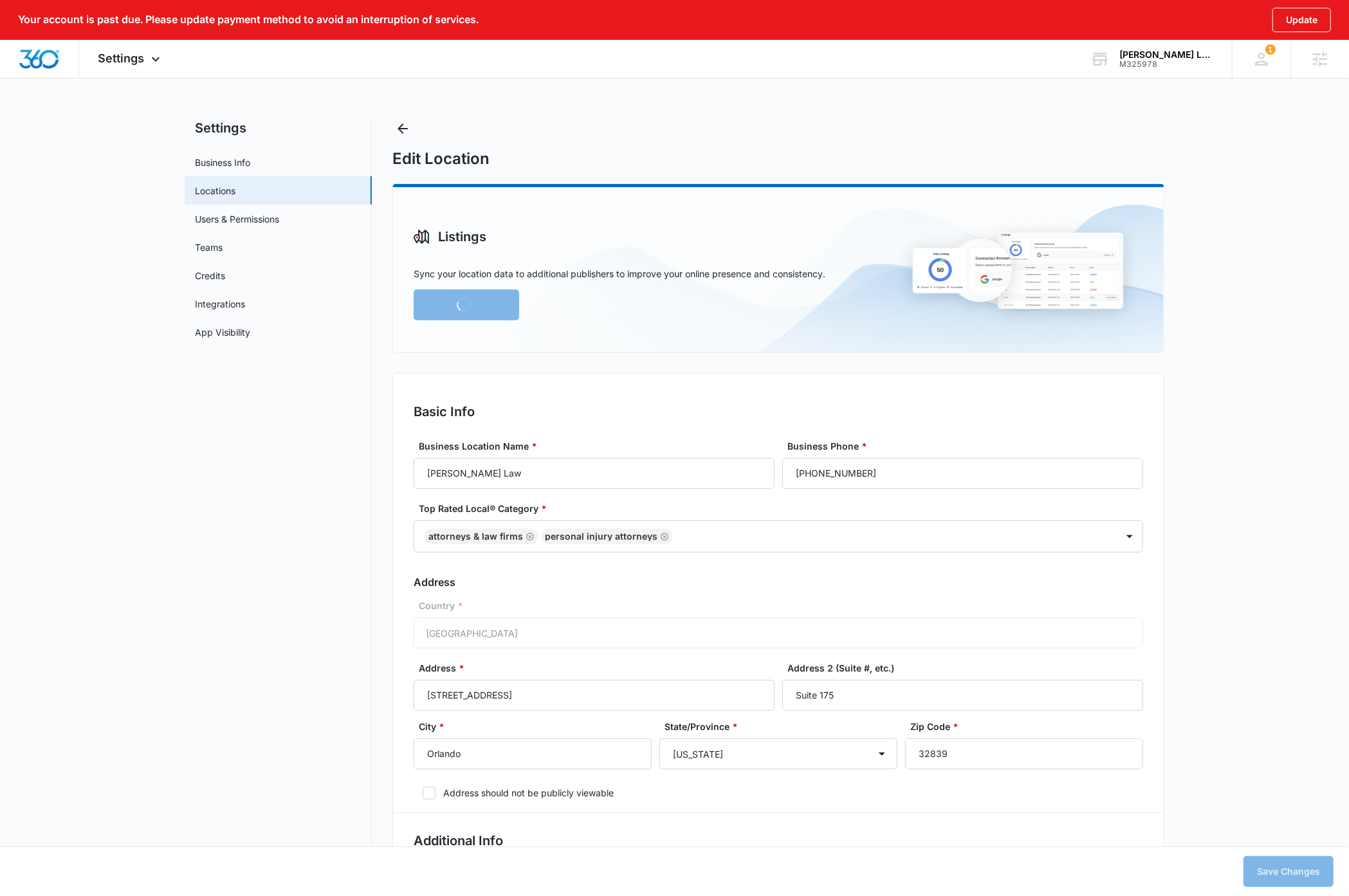
type textarea "[PERSON_NAME] Law is a dedicated Orlando personal injury firm focused on helpin…"
radio input "true"
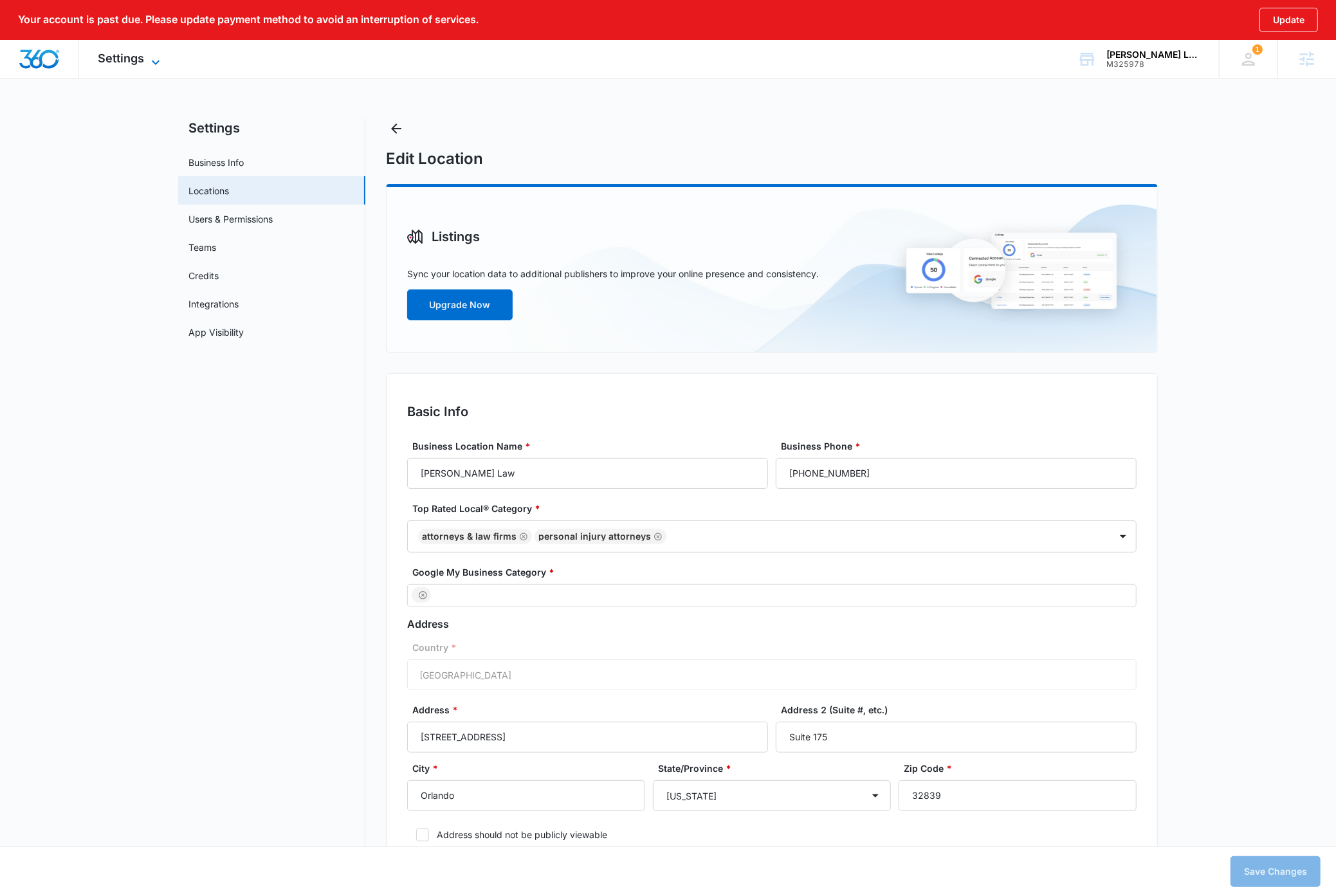
click at [151, 59] on icon at bounding box center [155, 62] width 15 height 15
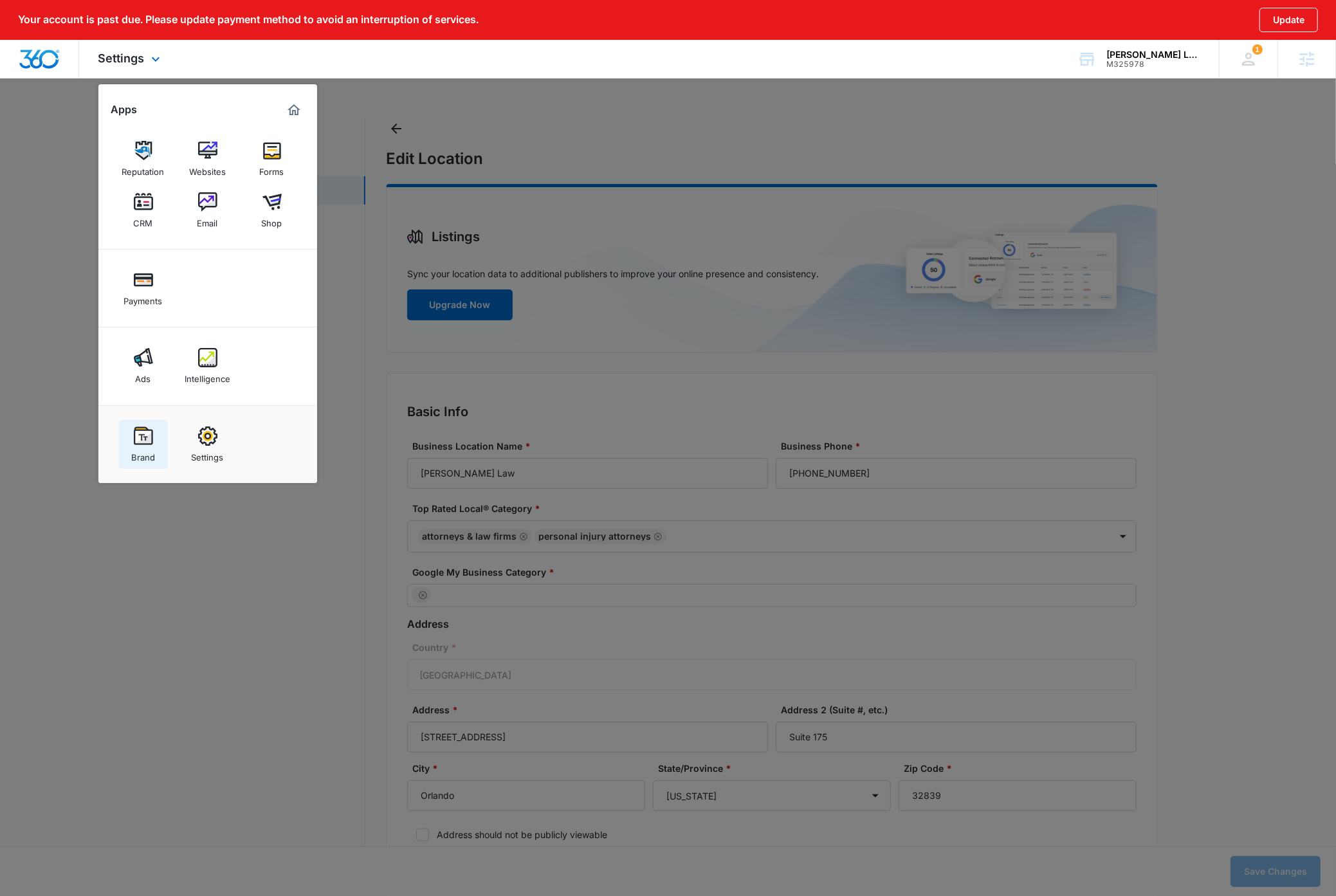
click at [146, 441] on img at bounding box center [143, 435] width 19 height 19
type textarea "[PERSON_NAME] Law is a dedicated Orlando personal injury firm focused on helpin…"
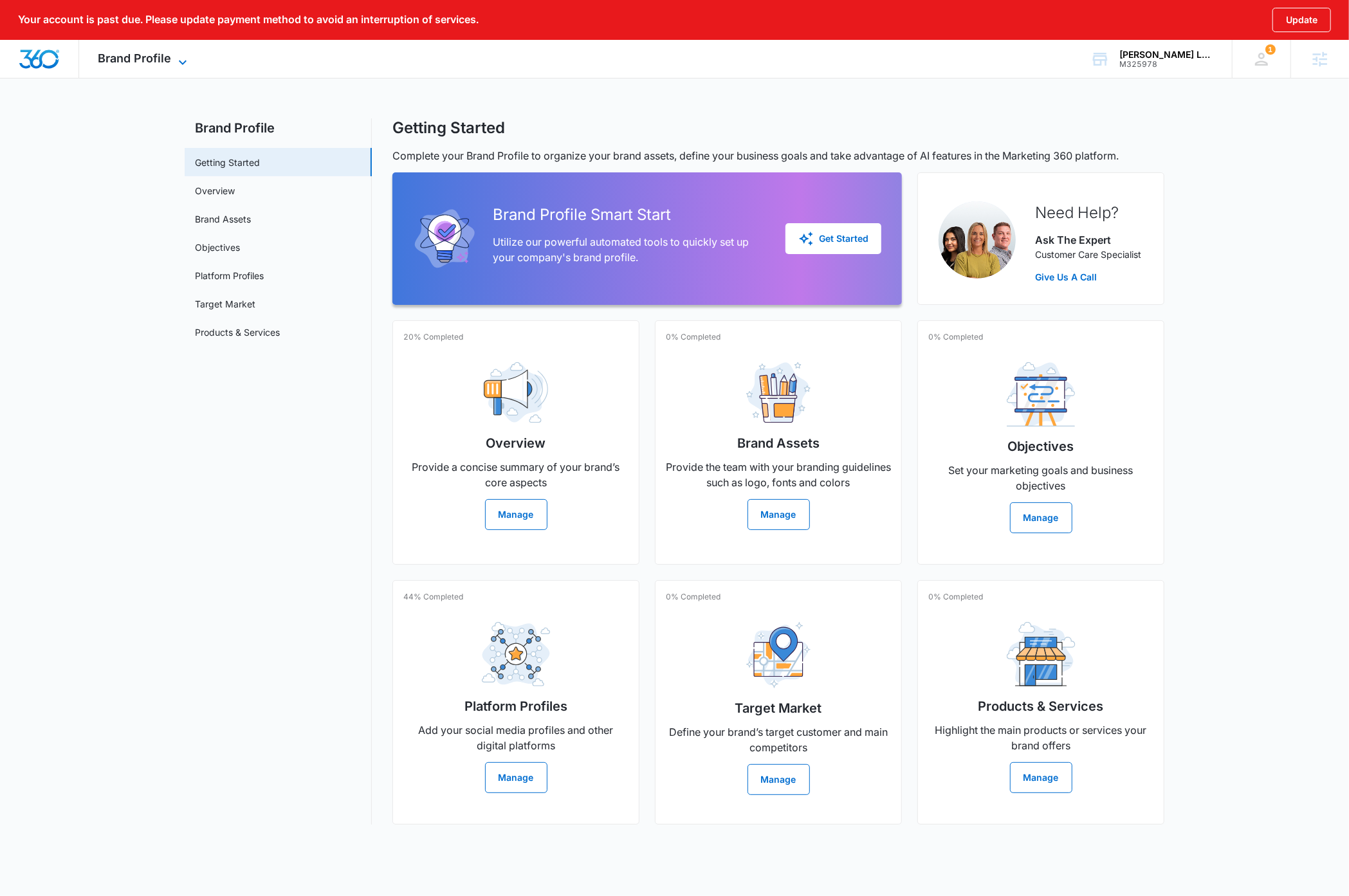
click at [178, 65] on icon at bounding box center [182, 62] width 15 height 15
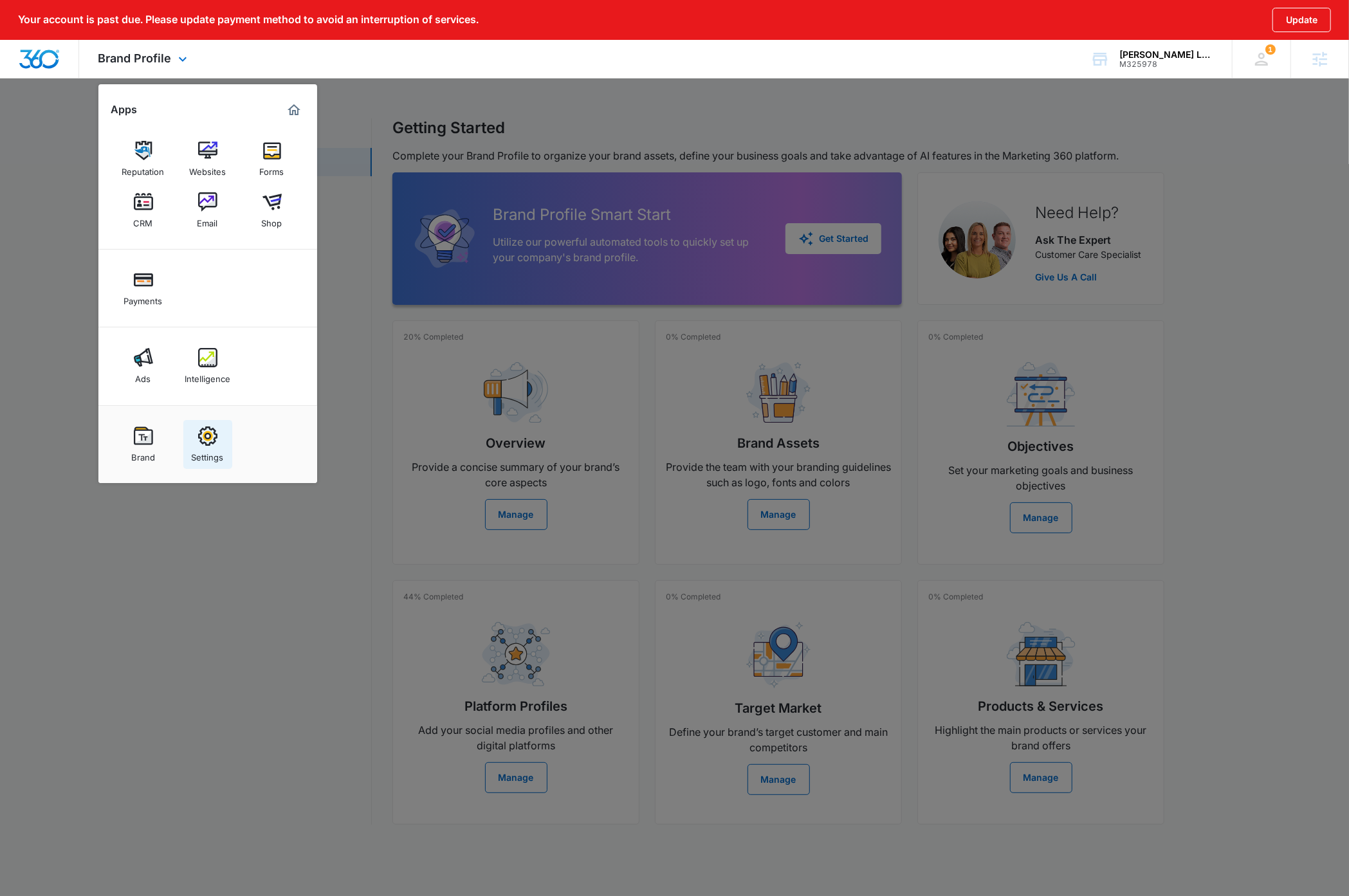
click at [215, 437] on img at bounding box center [207, 435] width 19 height 19
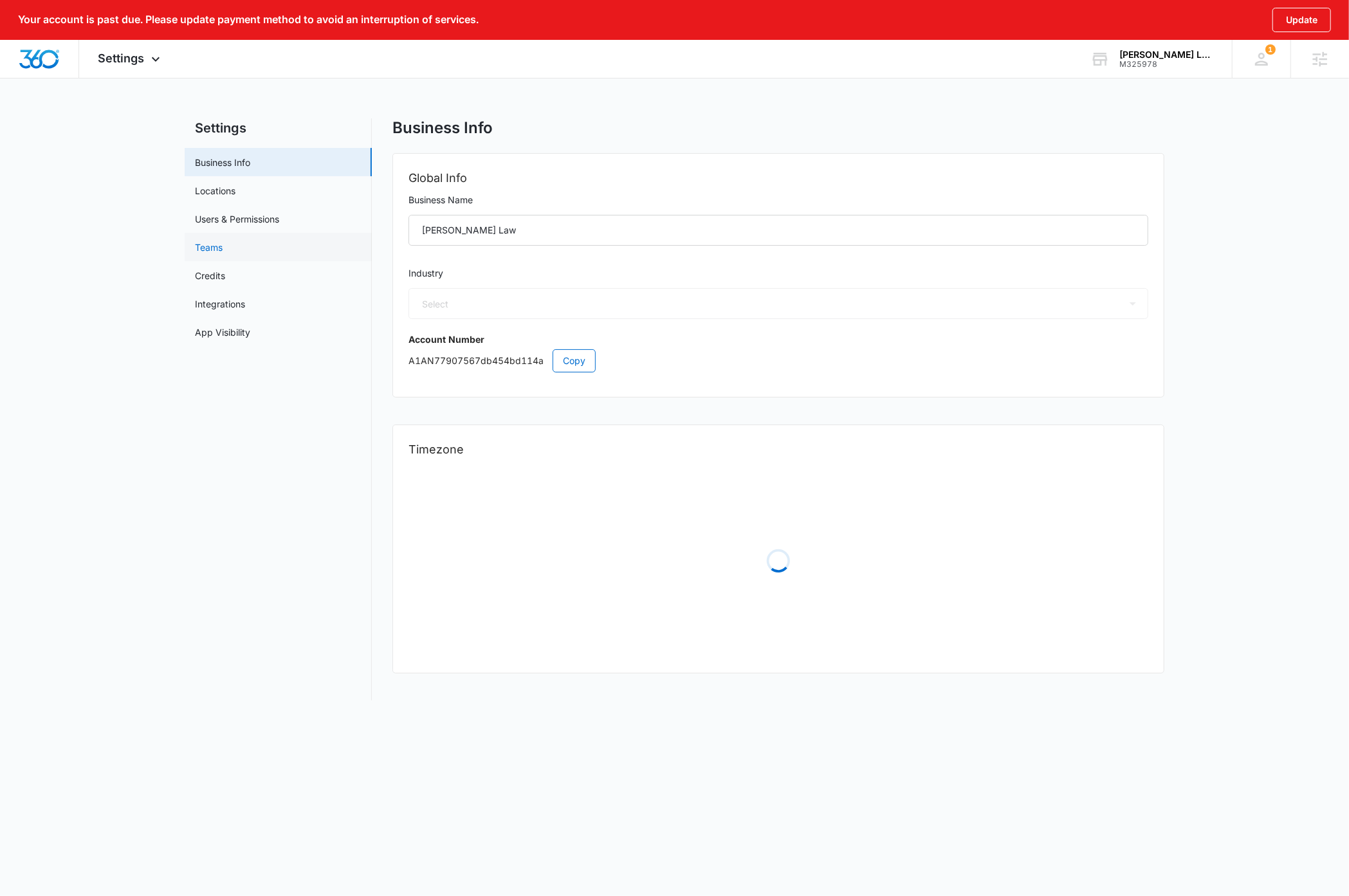
select select "30"
select select "VE"
select select "America/Caracas"
click at [229, 188] on link "Locations" at bounding box center [215, 190] width 41 height 14
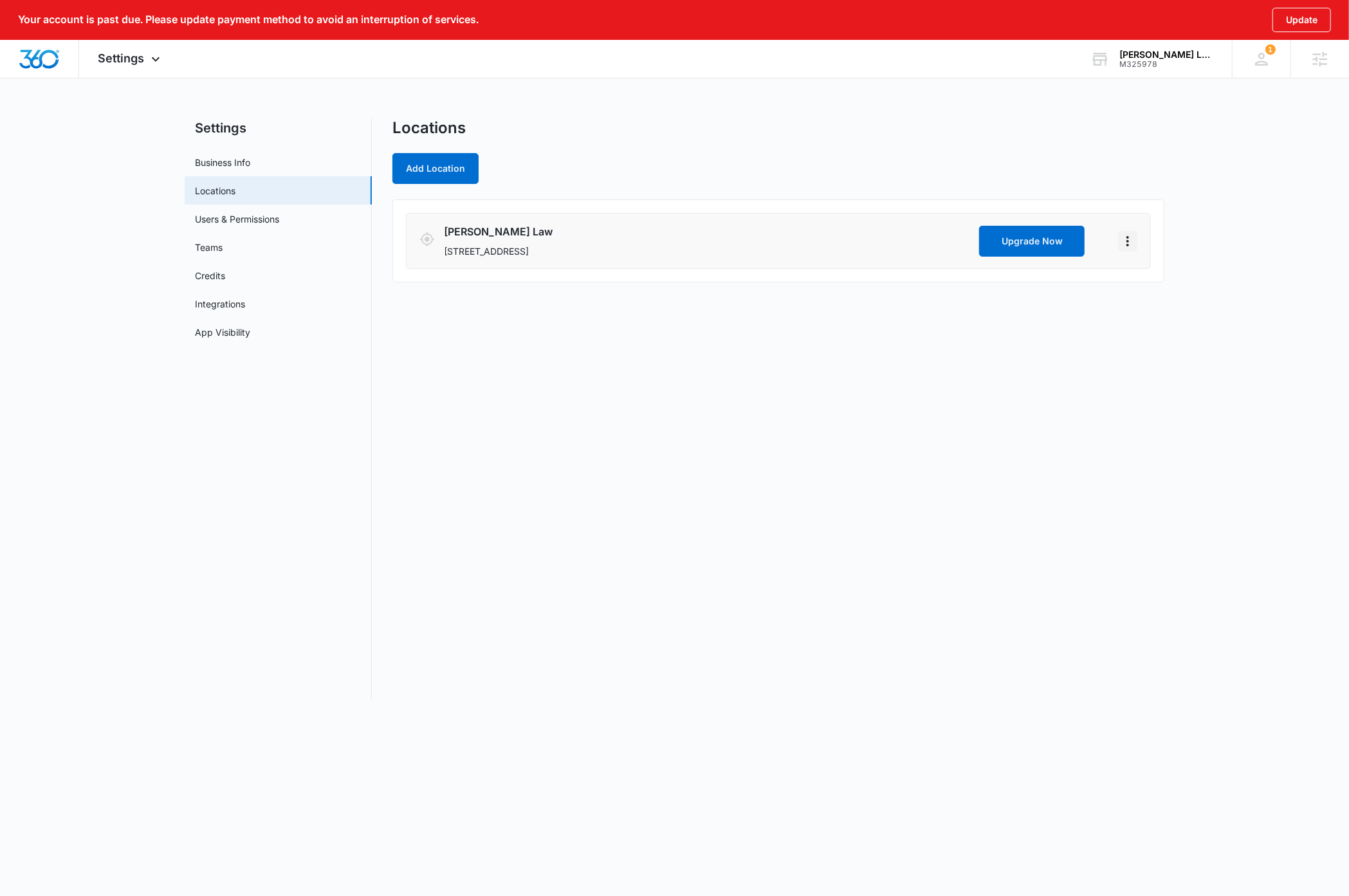
click at [1132, 244] on icon "Actions" at bounding box center [1127, 241] width 15 height 15
click at [1148, 279] on link "Edit" at bounding box center [1142, 277] width 16 height 11
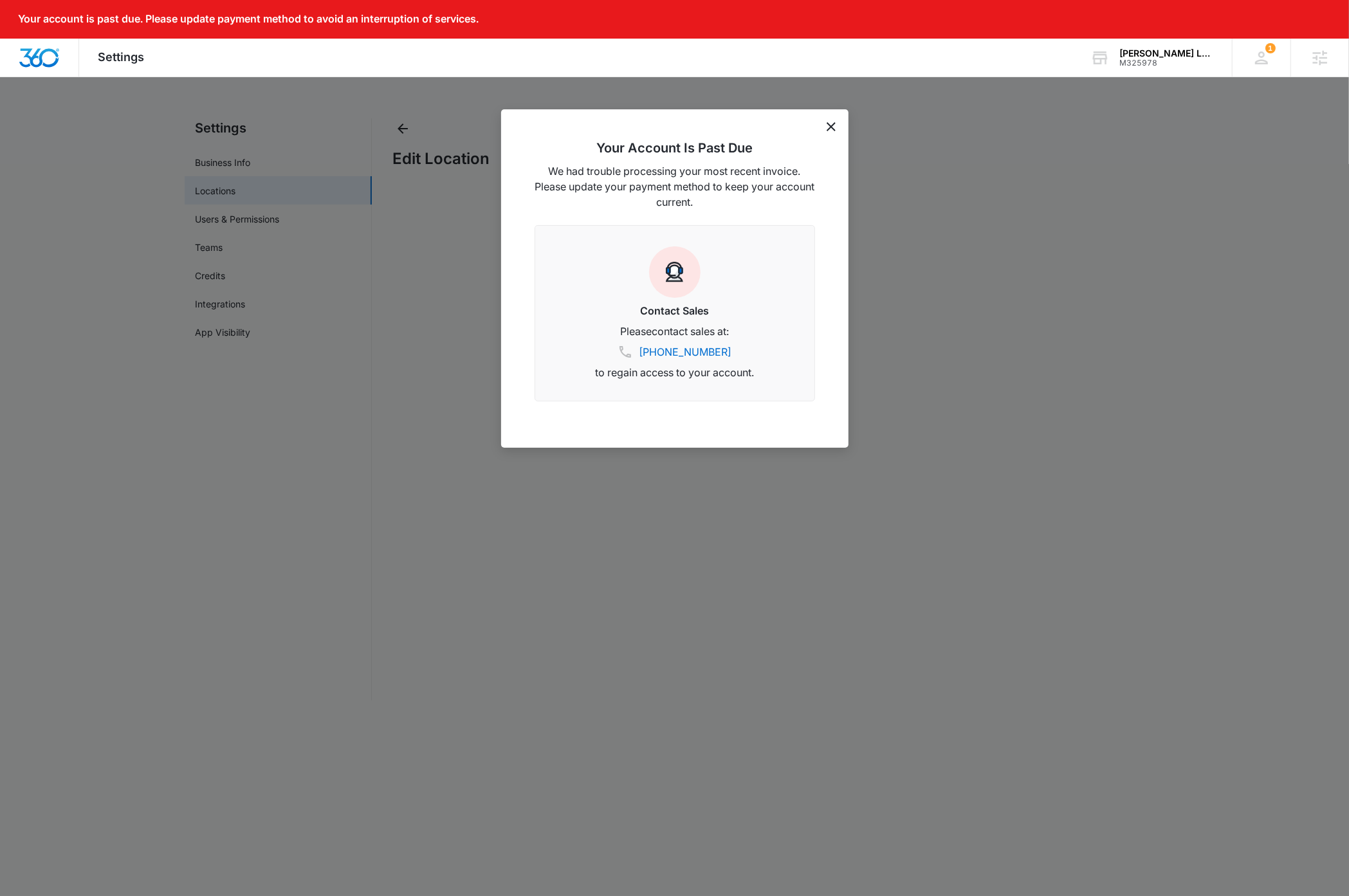
select select "[US_STATE]"
select select "2018"
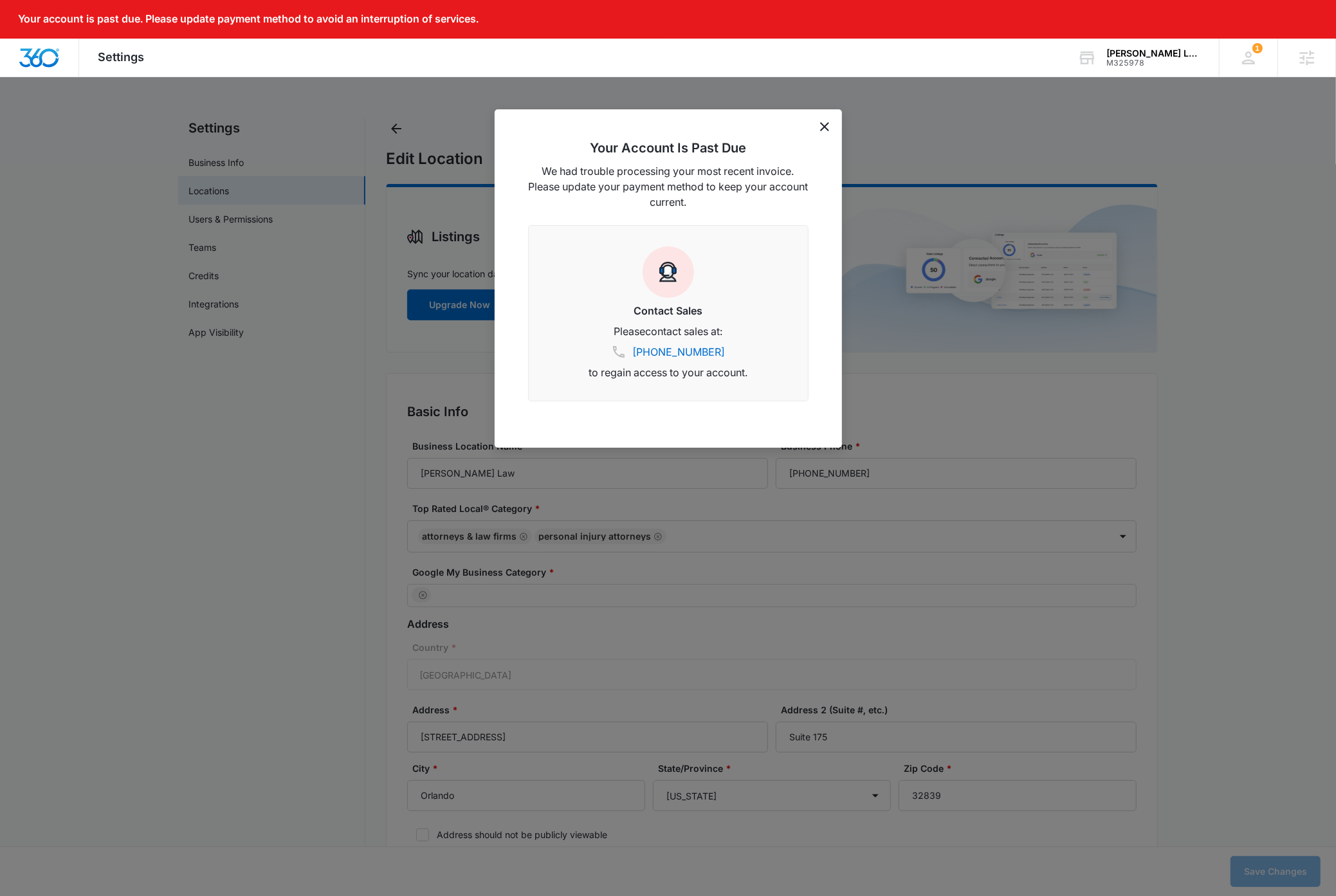
click at [824, 131] on div "Your Account Is Past Due We had trouble processing your most recent invoice. Pl…" at bounding box center [668, 279] width 348 height 338
click at [827, 128] on icon "dismiss this dialog" at bounding box center [825, 127] width 9 height 9
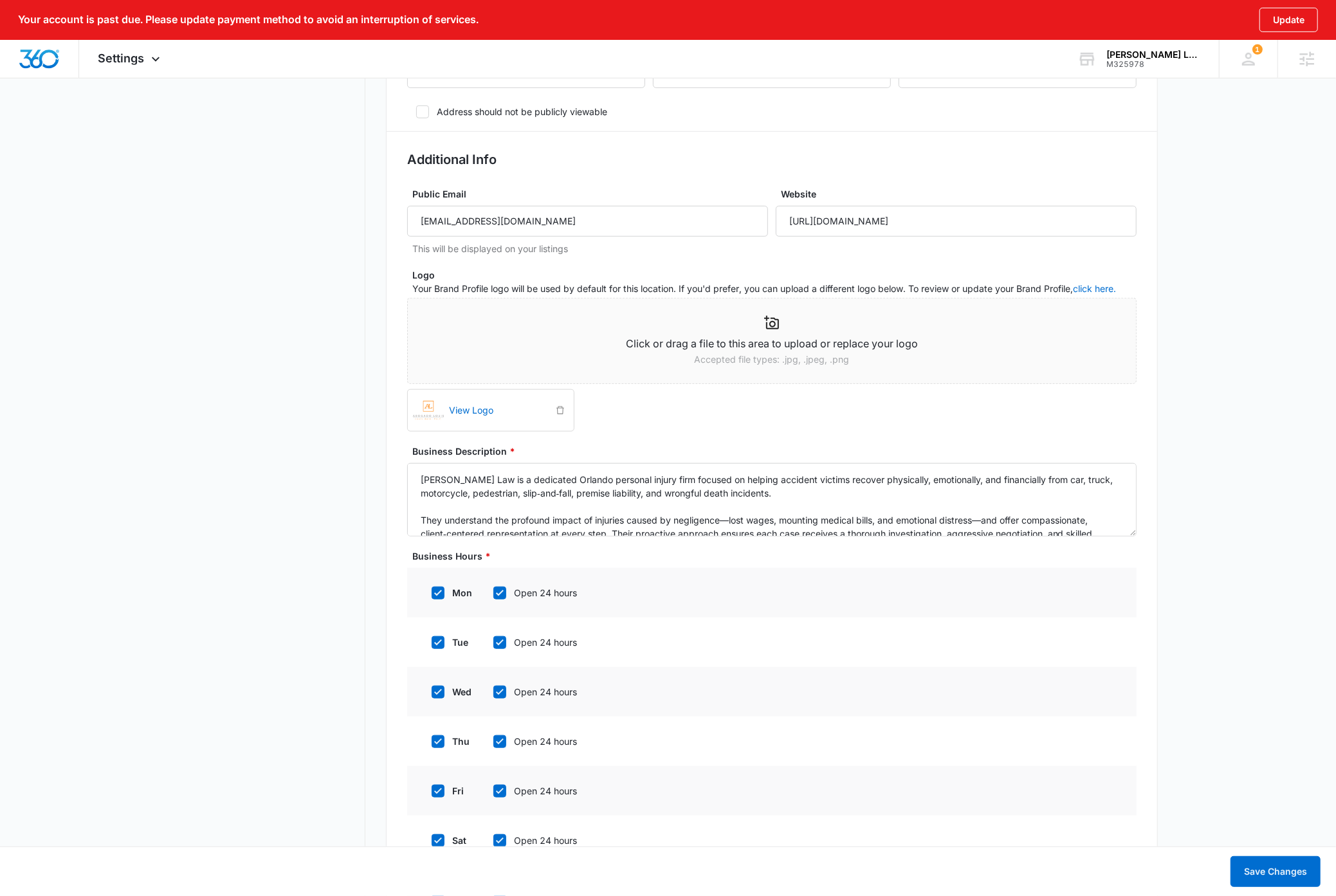
scroll to position [731, 0]
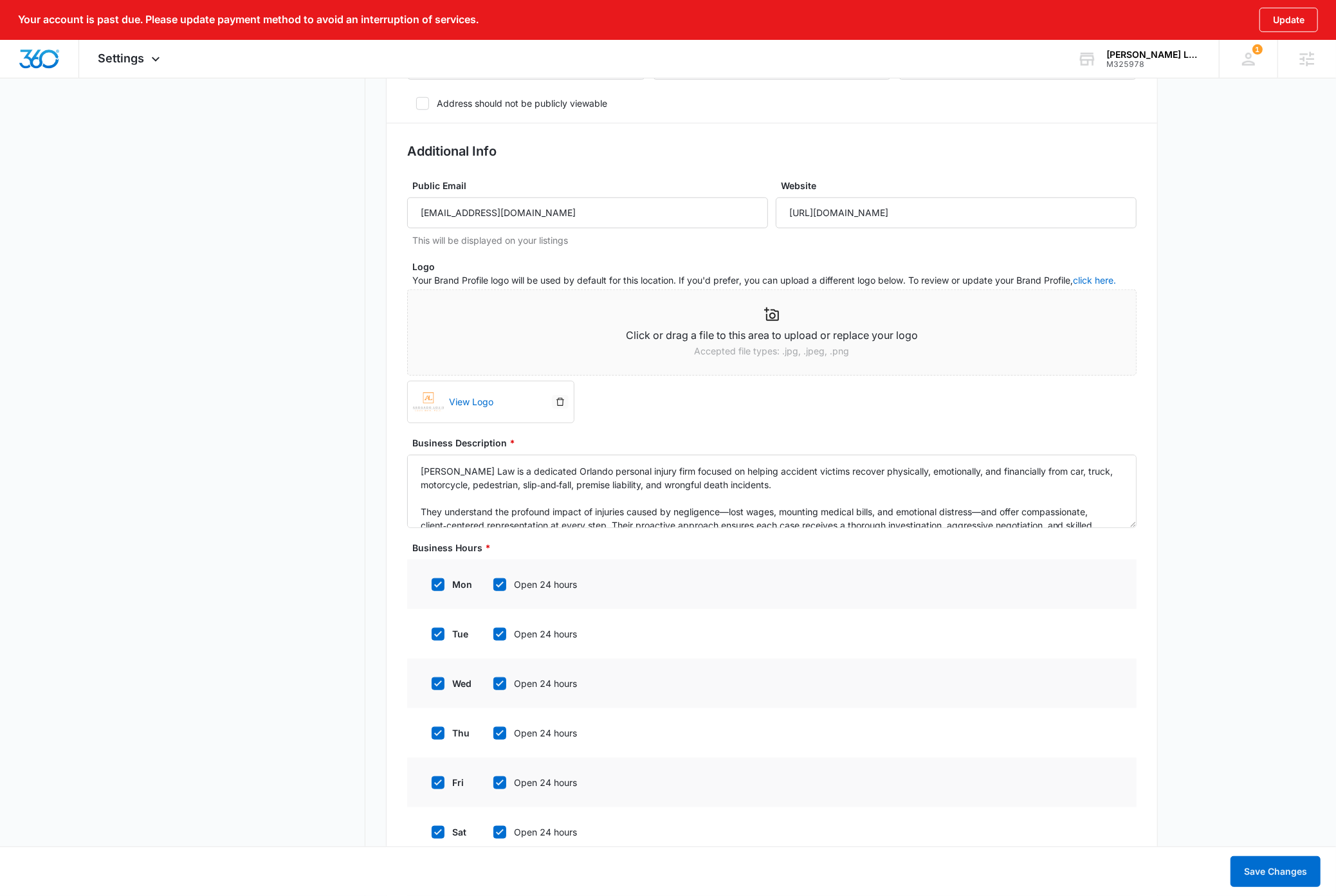
click at [560, 403] on icon "delete" at bounding box center [560, 402] width 9 height 9
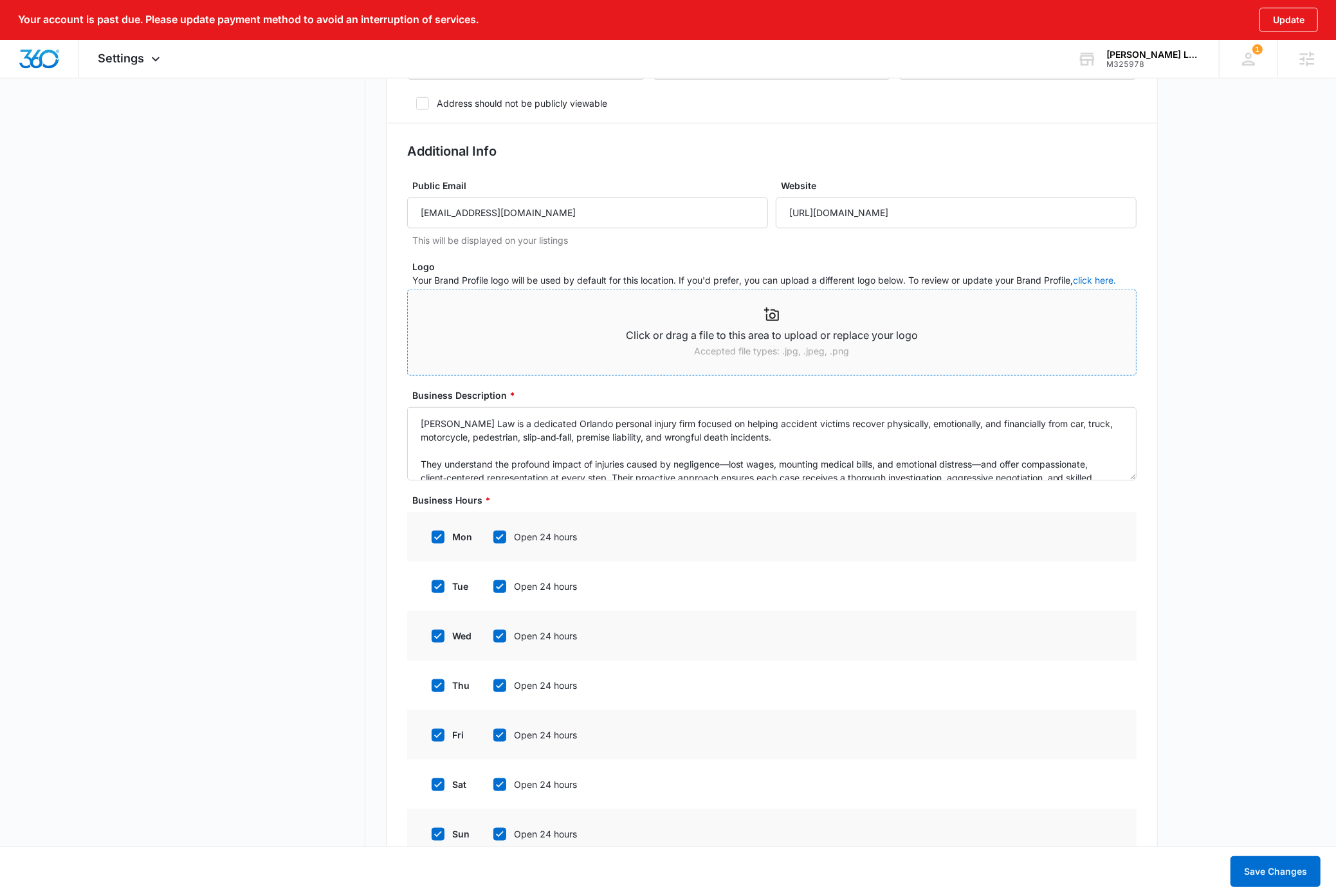
click at [567, 325] on div "Click or drag a file to this area to upload or replace your logo Accepted file …" at bounding box center [772, 332] width 728 height 64
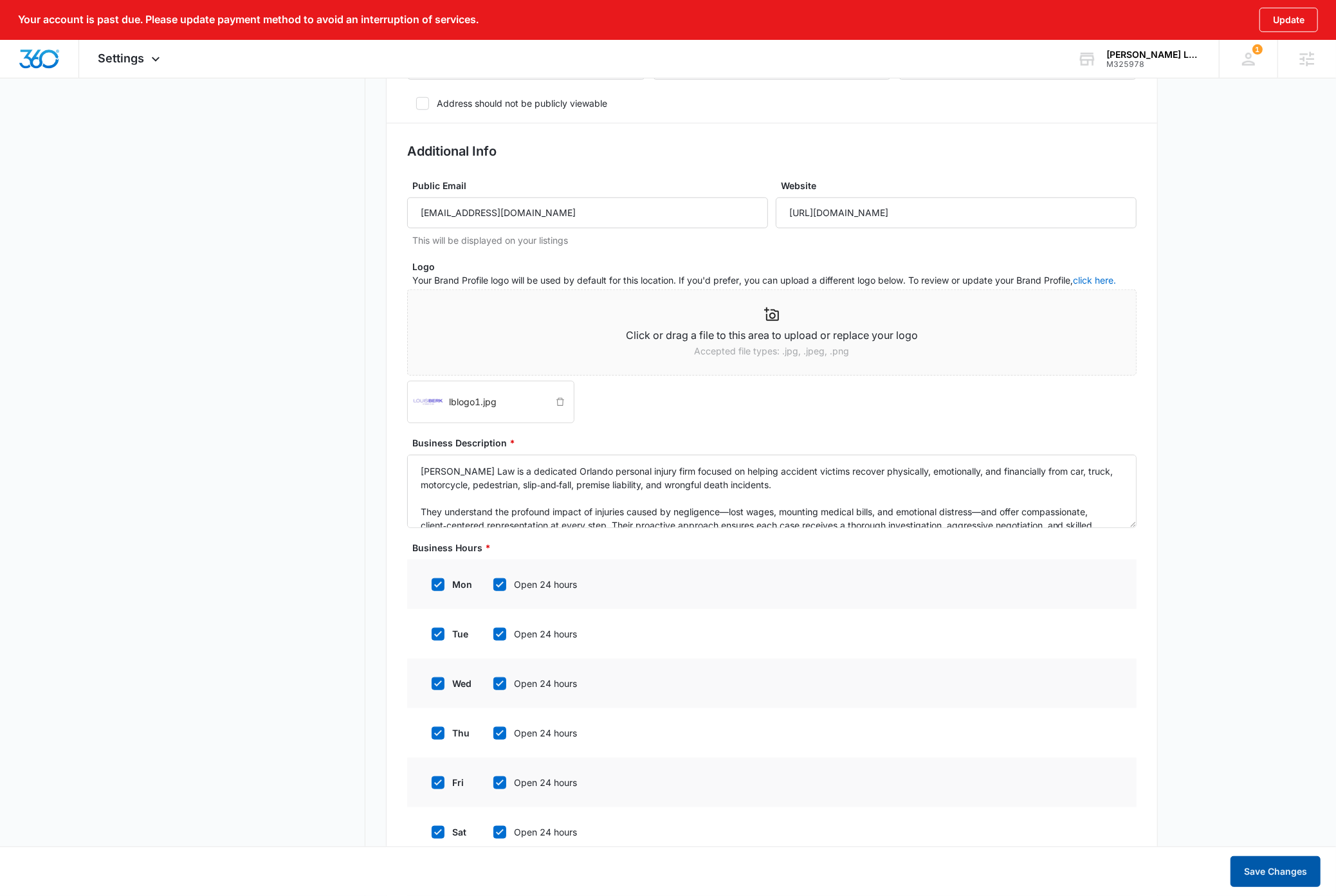
click at [1282, 874] on button "Save Changes" at bounding box center [1274, 872] width 90 height 31
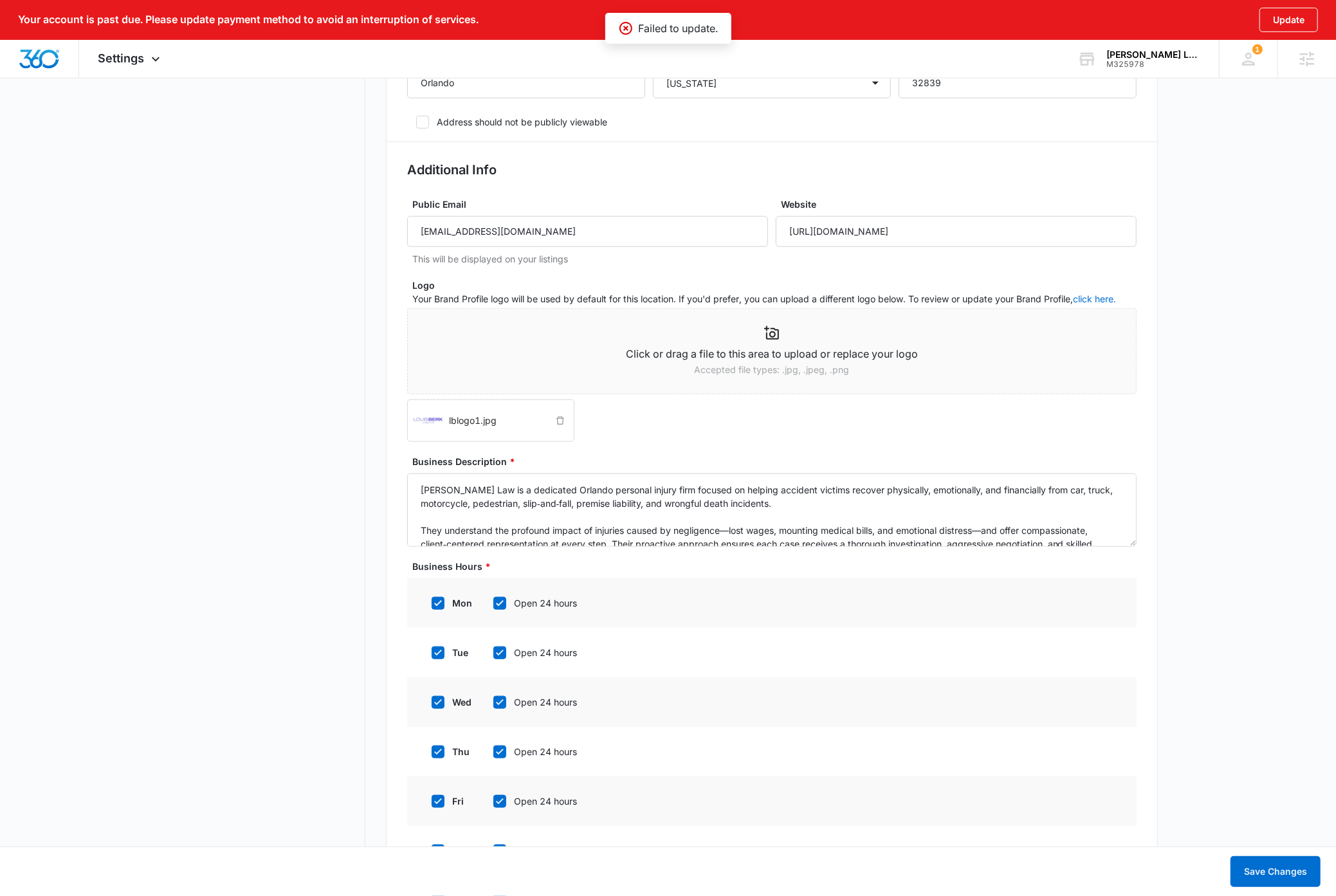
scroll to position [148, 0]
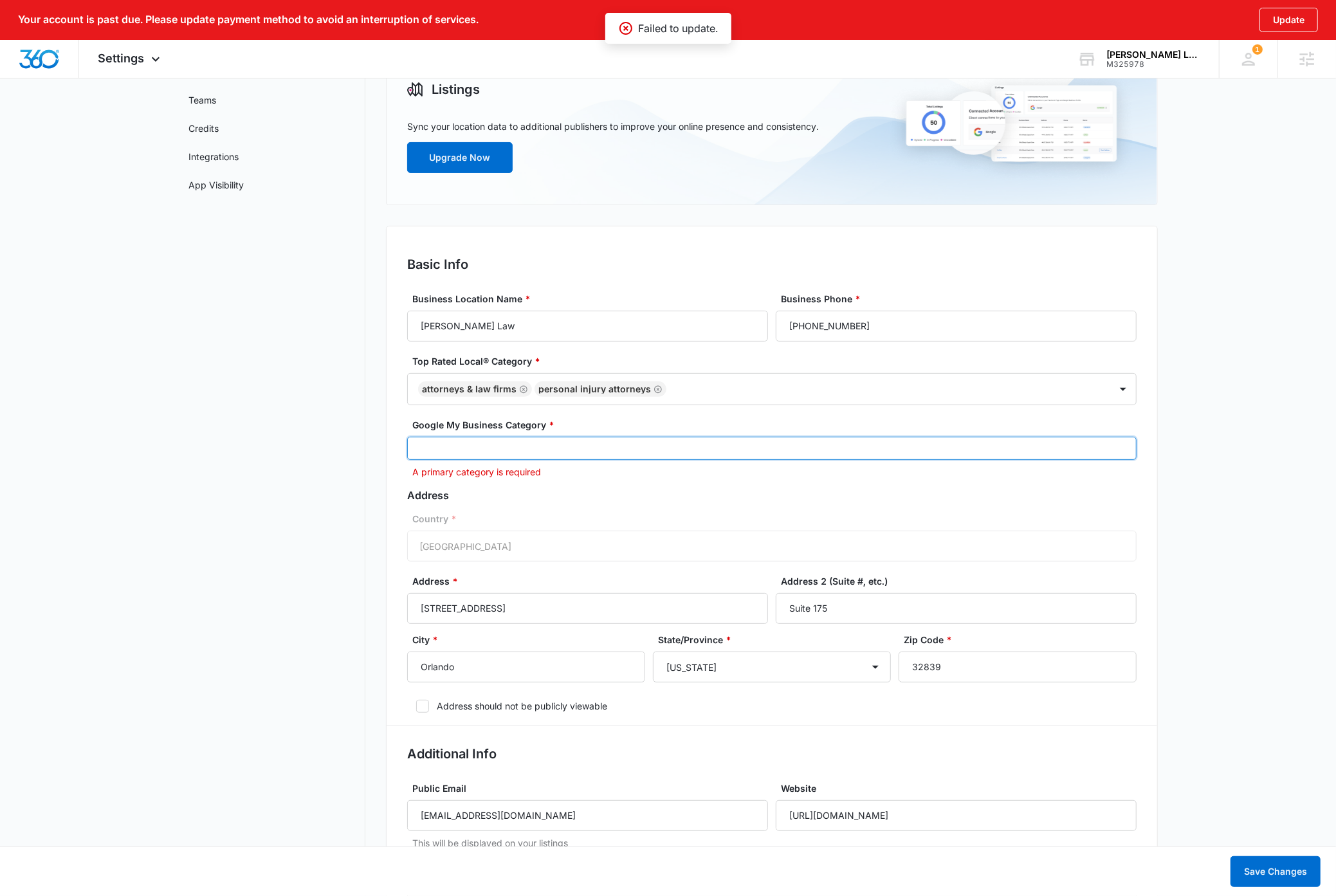
click at [477, 453] on div at bounding box center [766, 448] width 709 height 15
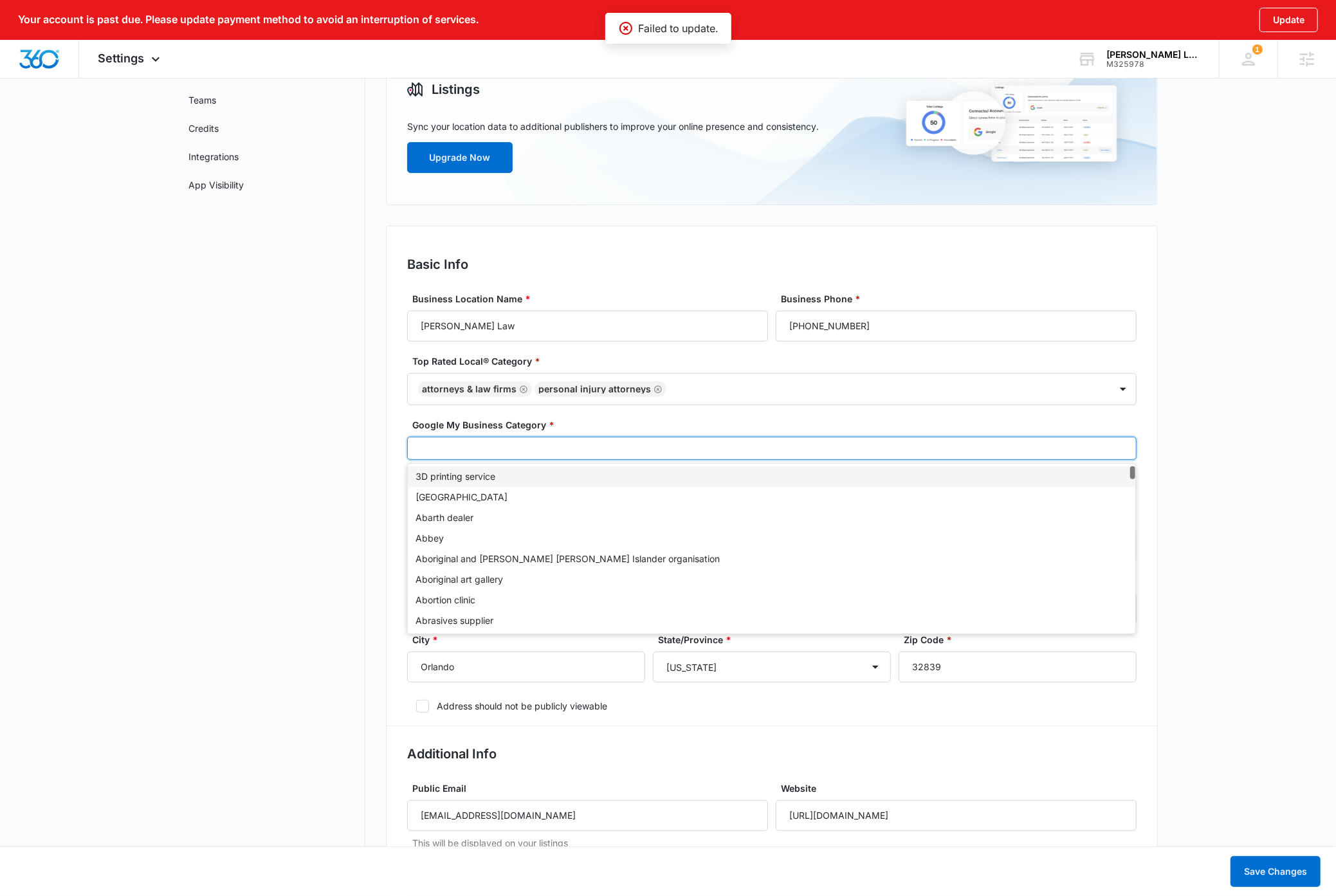
type textarea "Louis Berk Law is a dedicated Orlando personal injury firm focused on helping a…"
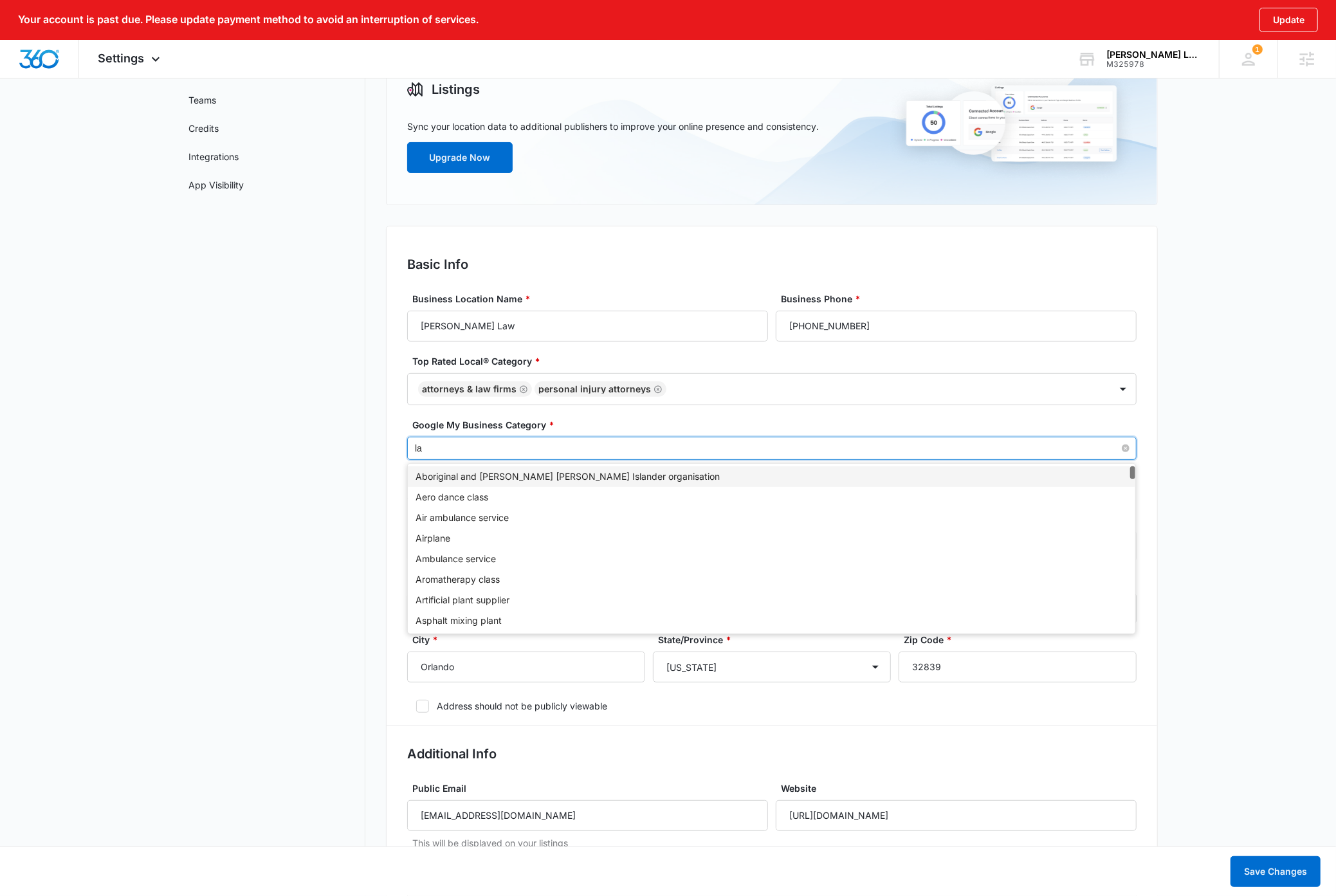
type input "law"
click at [430, 595] on div "Law firm" at bounding box center [771, 600] width 712 height 14
type textarea "Louis Berk Law is a dedicated Orlando personal injury firm focused on helping a…"
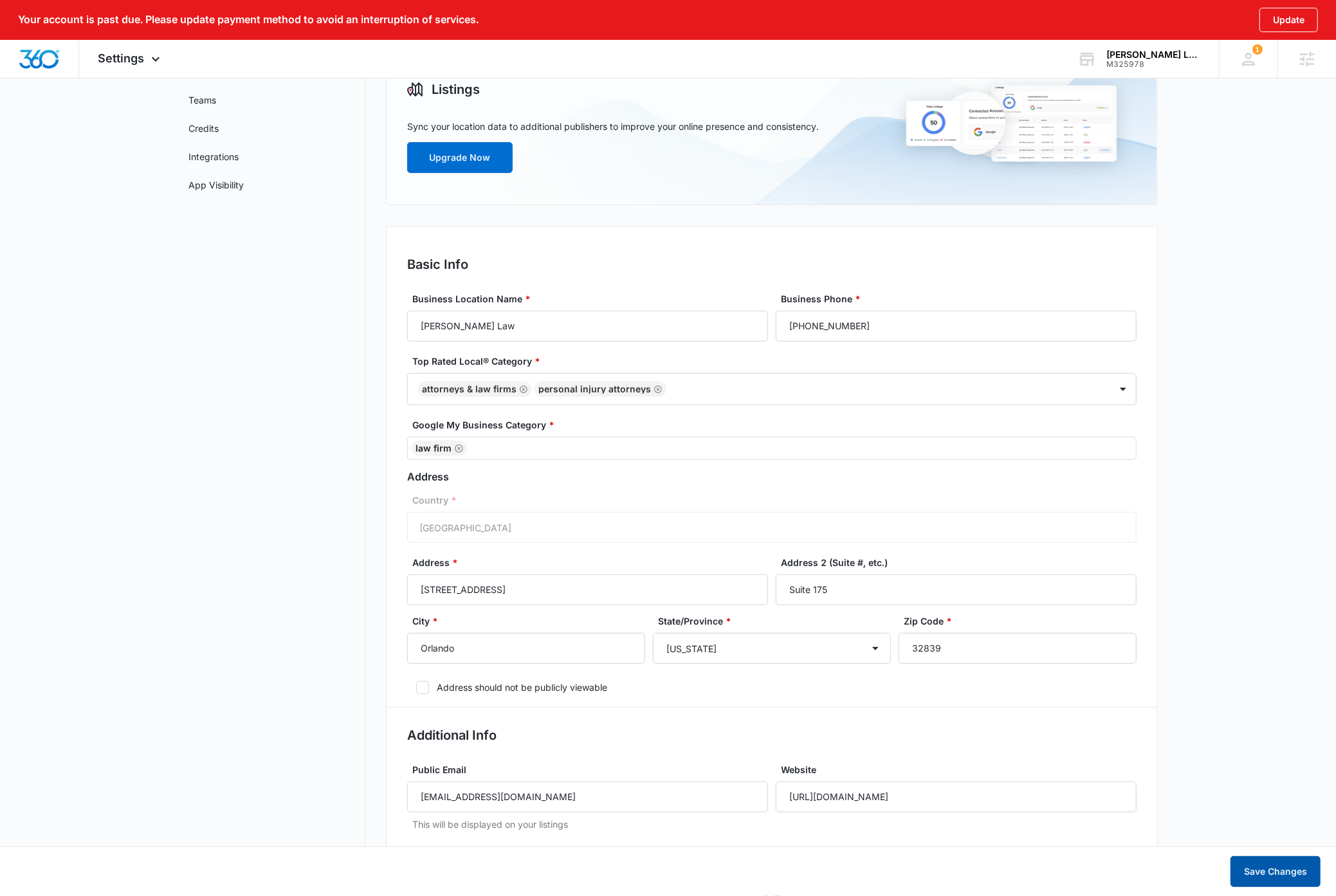
click at [1258, 868] on button "Save Changes" at bounding box center [1274, 872] width 90 height 31
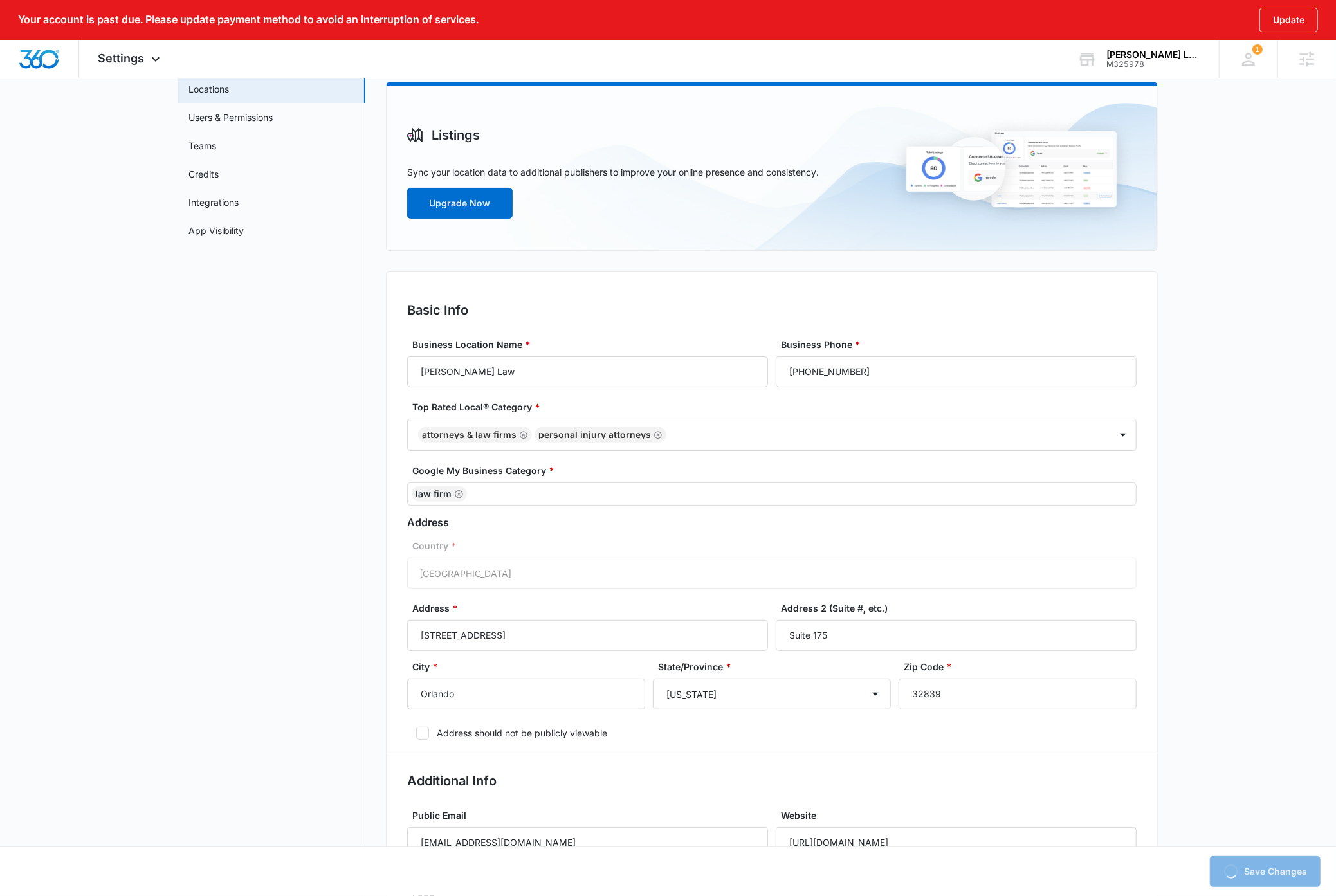
scroll to position [0, 0]
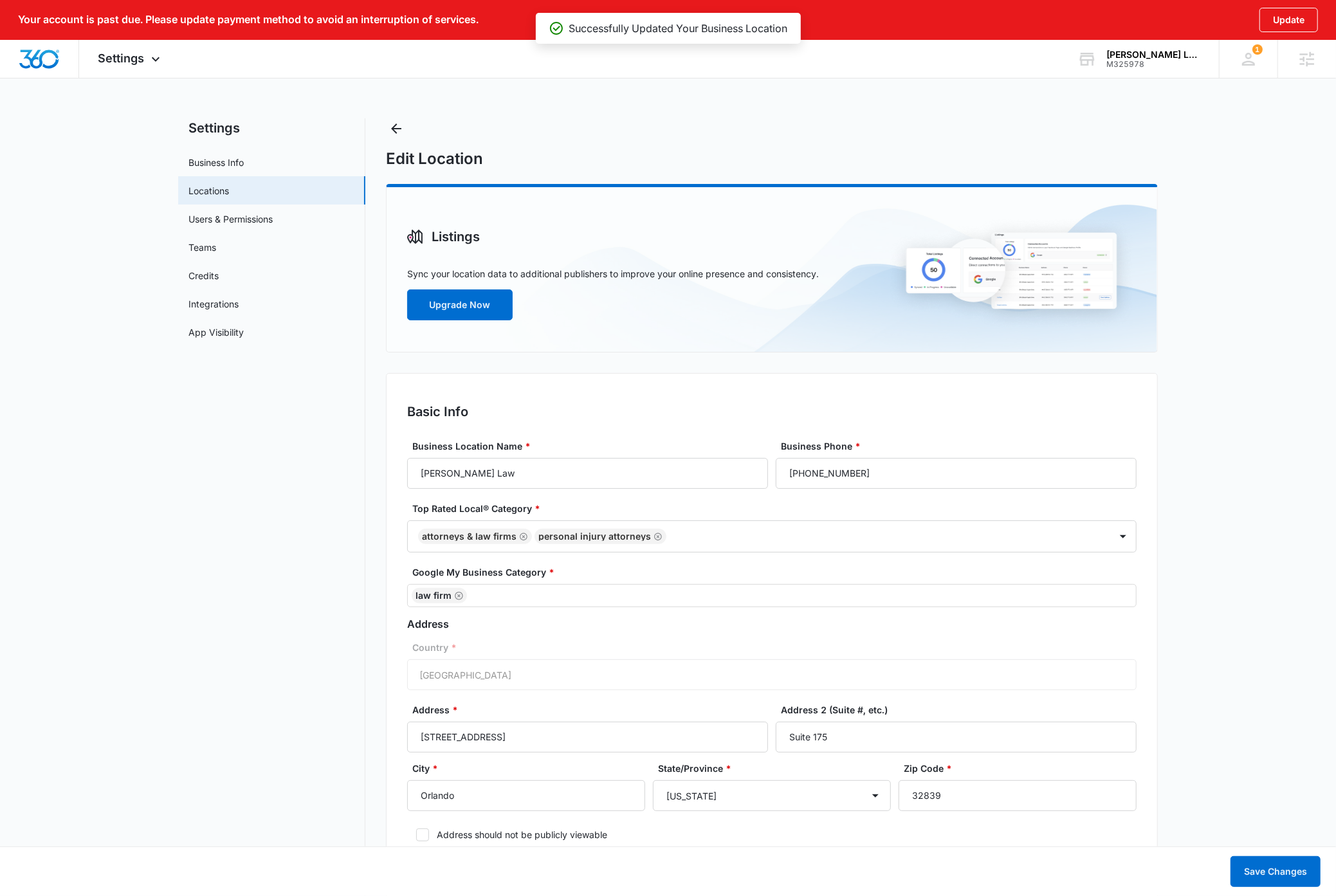
type textarea "Louis Berk Law is a dedicated Orlando personal injury firm focused on helping a…"
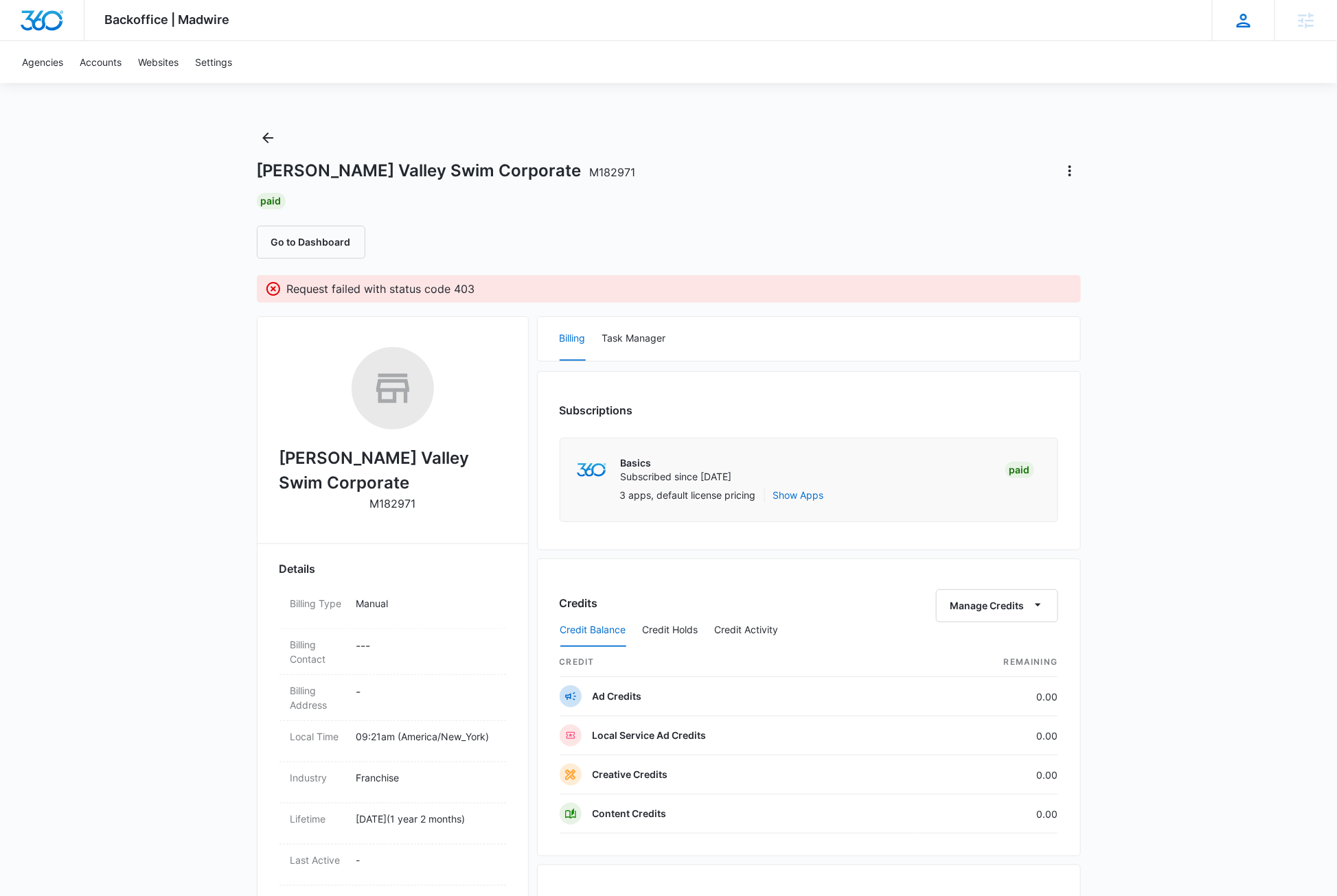
click at [1243, 25] on icon at bounding box center [1243, 20] width 14 height 14
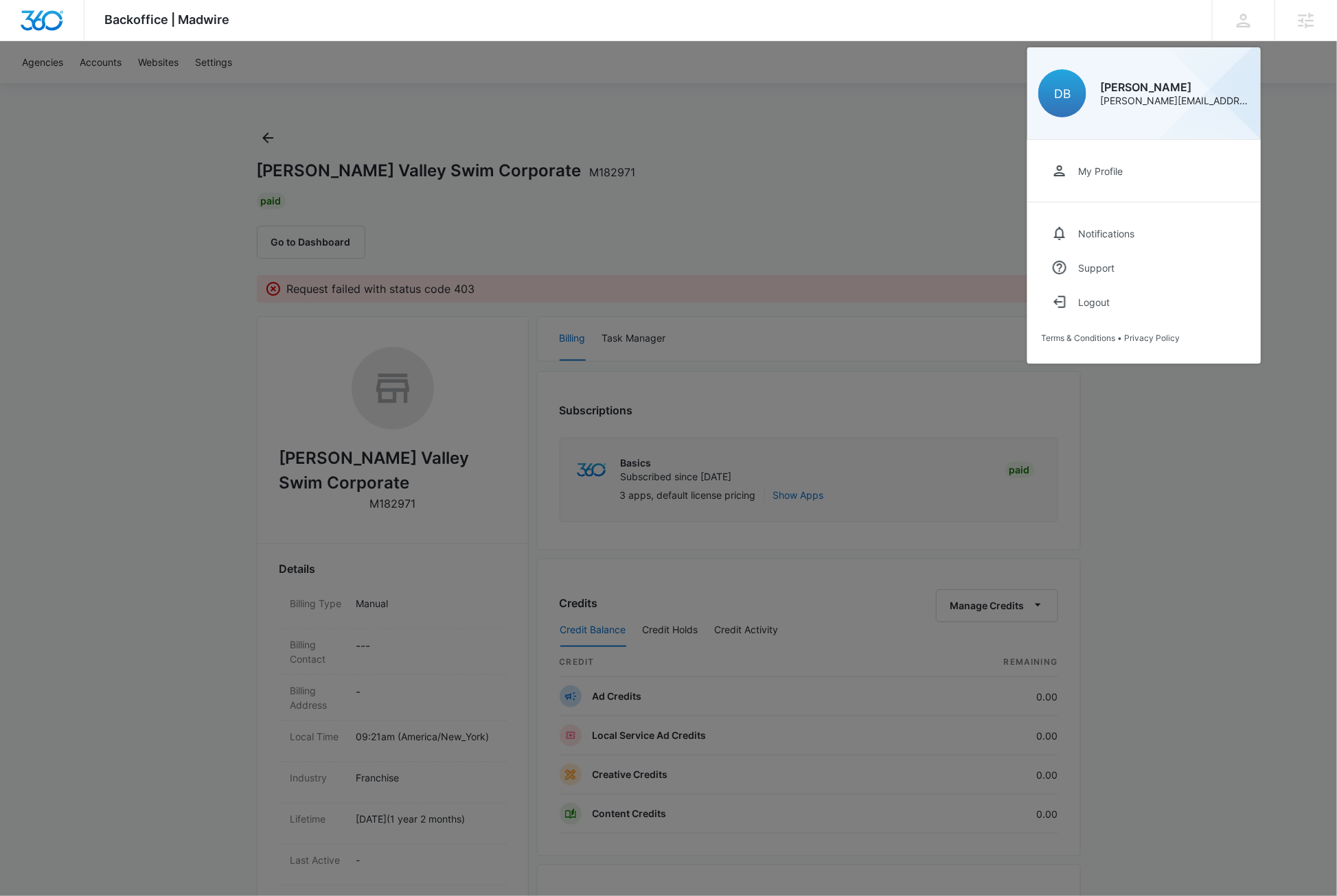
click at [1202, 473] on div at bounding box center [668, 448] width 1337 height 896
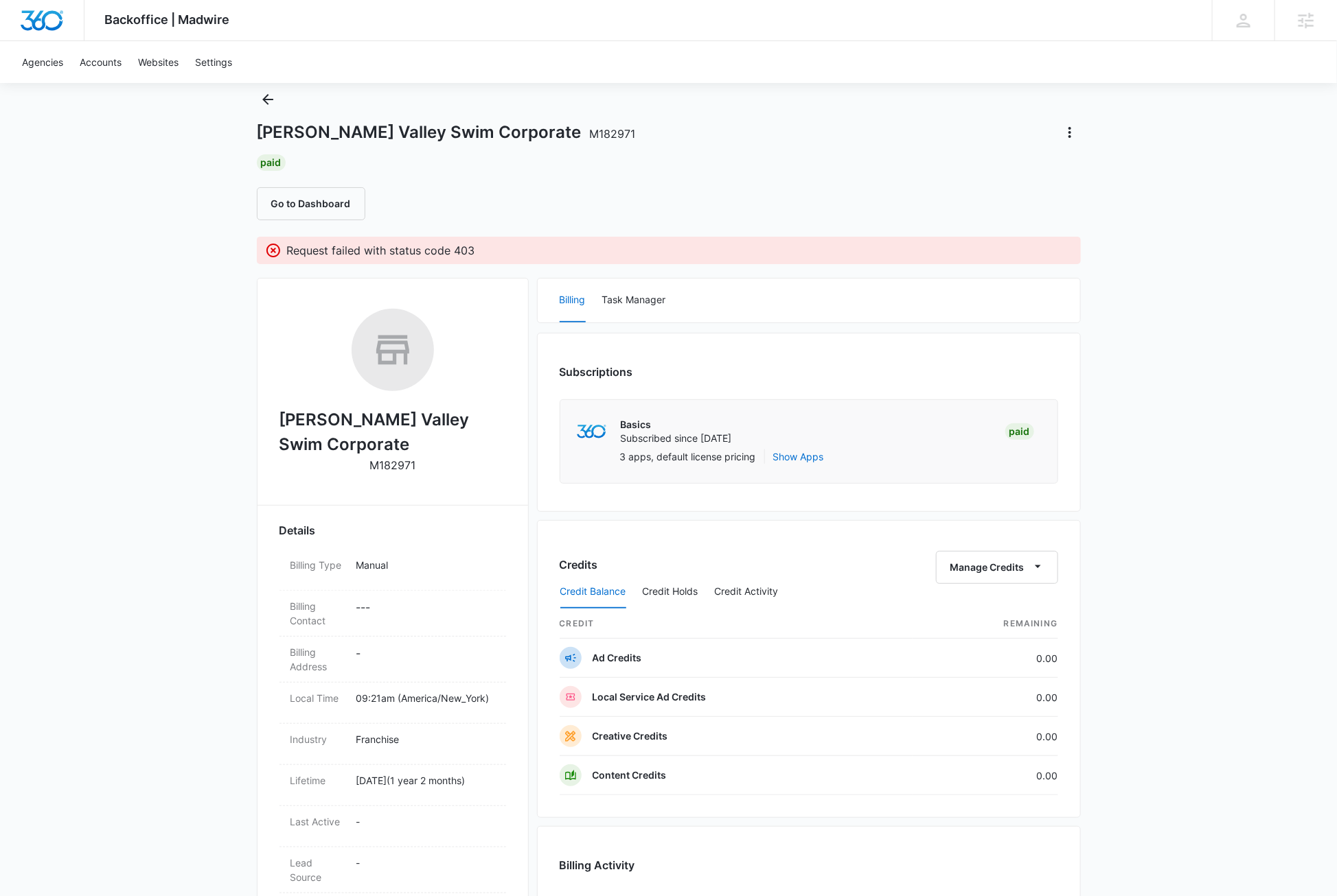
scroll to position [42, 0]
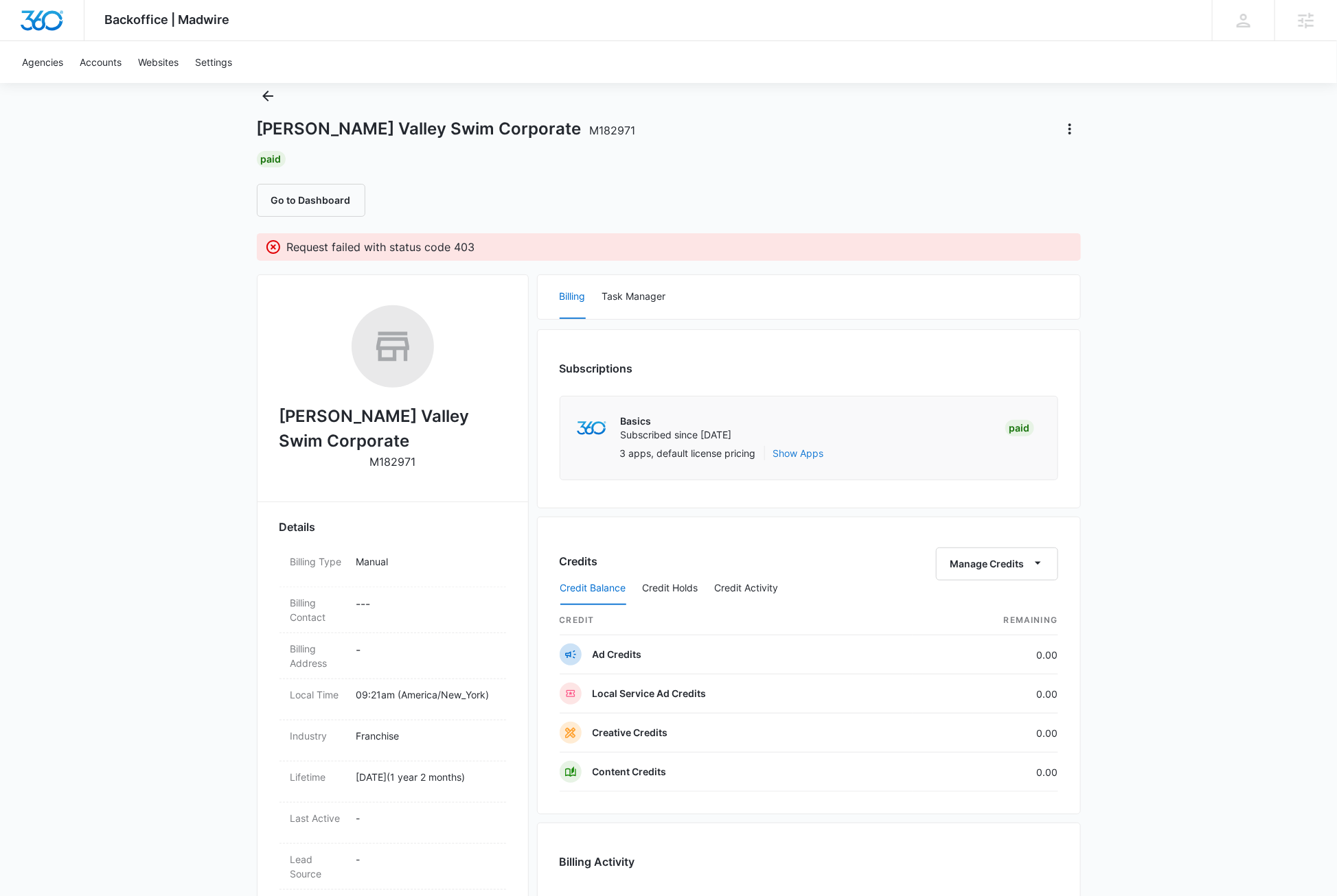
click at [790, 455] on button "Show Apps" at bounding box center [798, 453] width 51 height 14
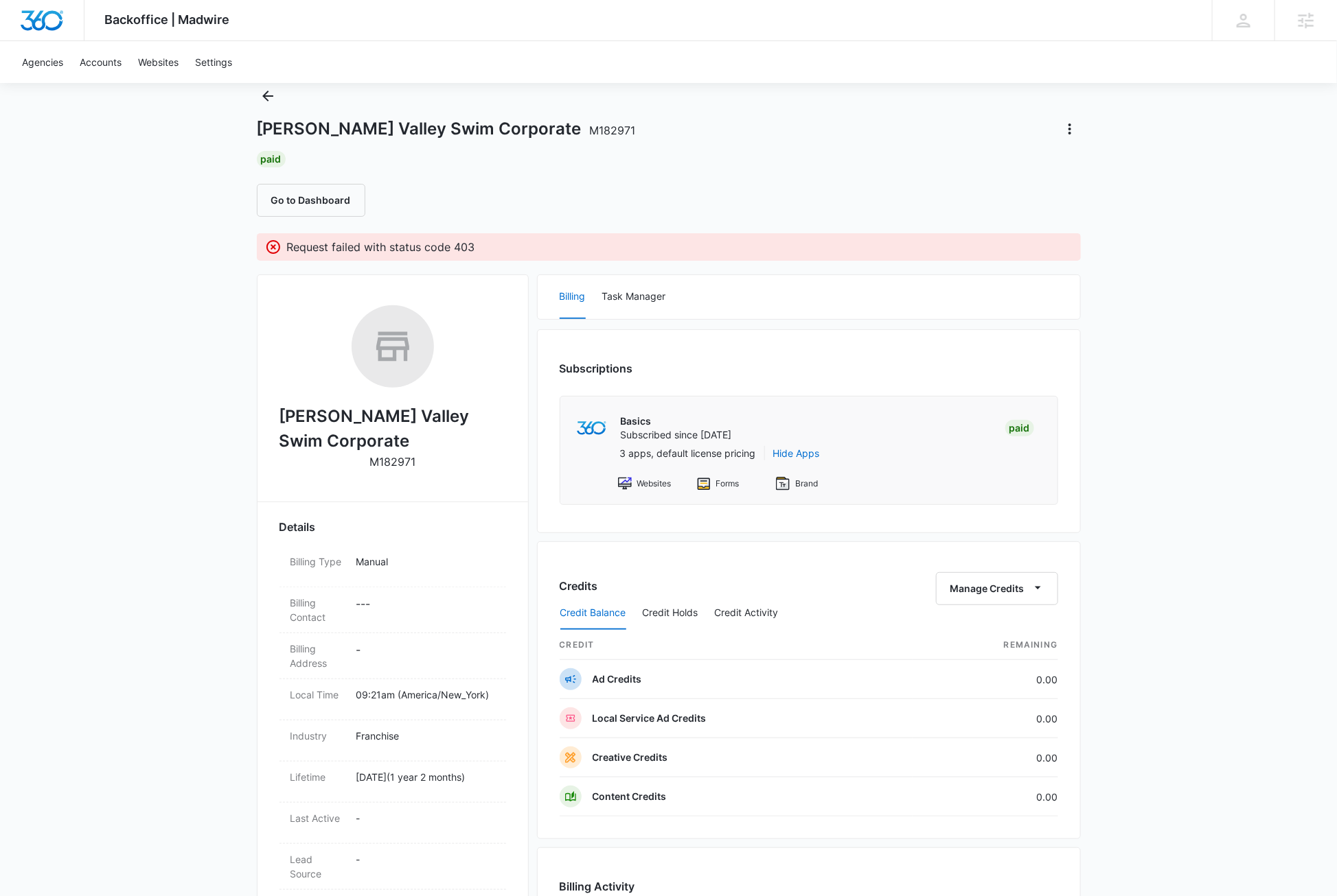
click at [1216, 443] on div "Backoffice | Madwire Apps Settings DB [PERSON_NAME] [PERSON_NAME][EMAIL_ADDRESS…" at bounding box center [668, 568] width 1337 height 1219
click at [1216, 443] on div "Backoffice | Madwire Apps Settings DB Dave Bettger dave@madwire.com My Profile …" at bounding box center [668, 568] width 1337 height 1219
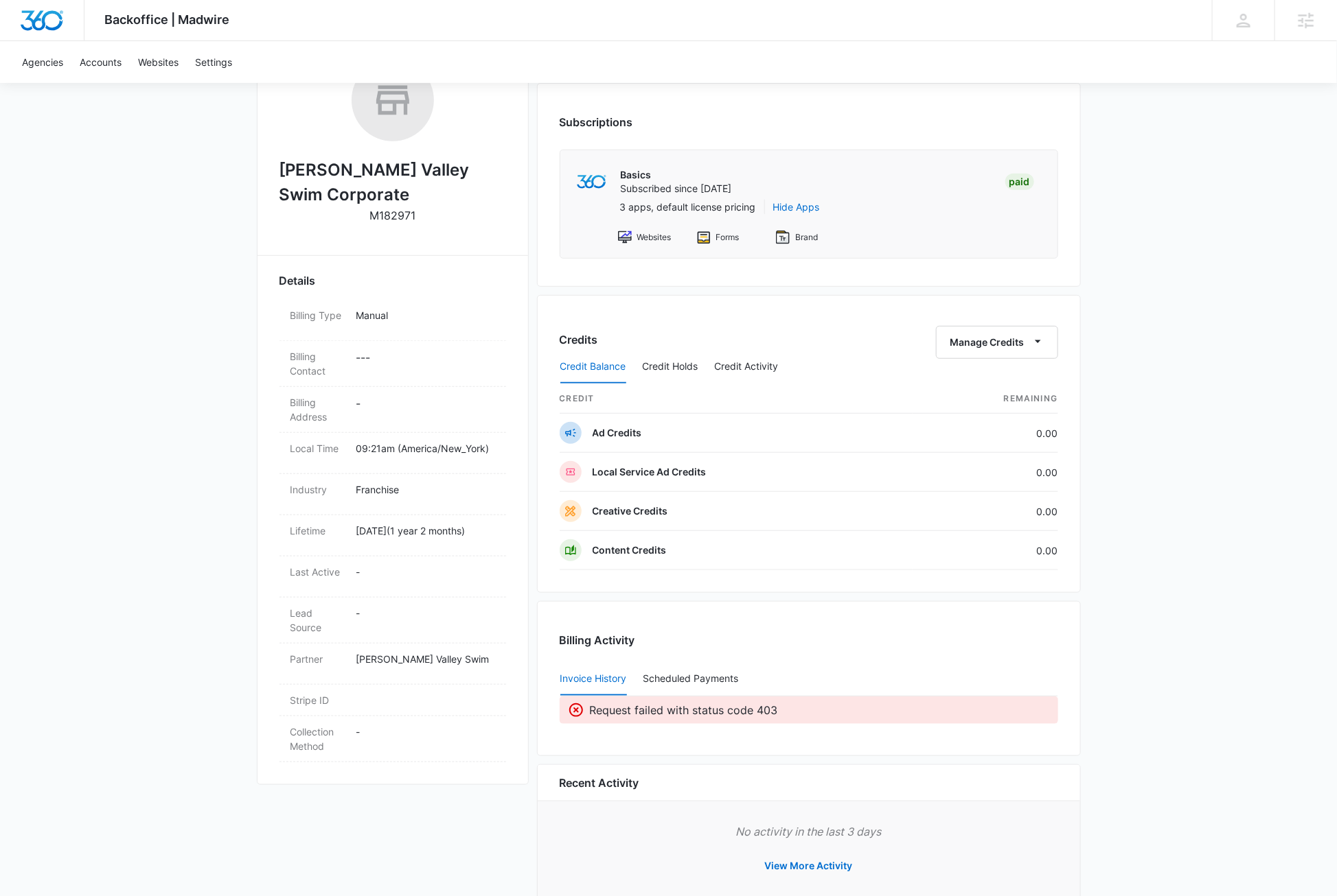
scroll to position [324, 0]
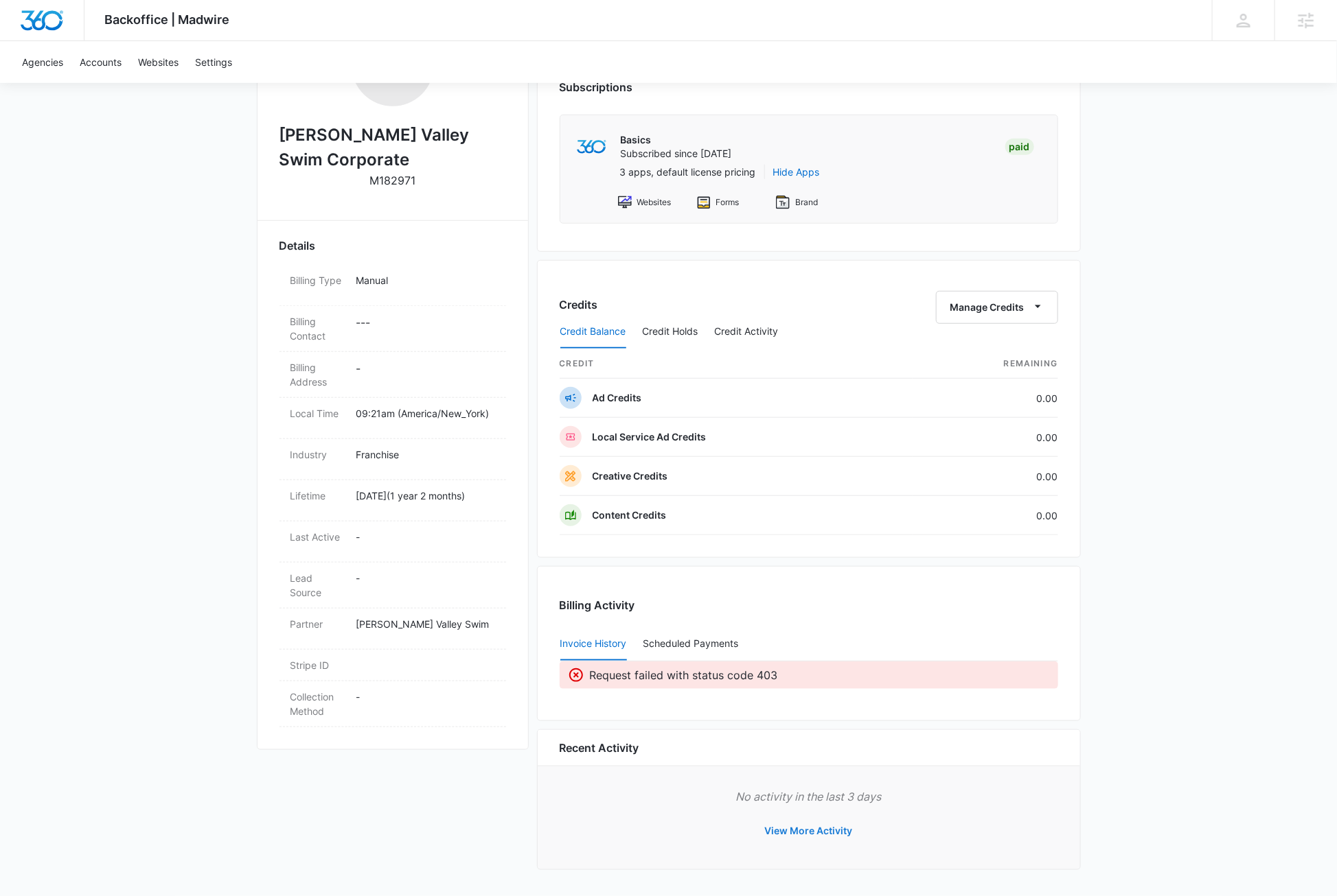
click at [829, 834] on button "View More Activity" at bounding box center [808, 831] width 115 height 33
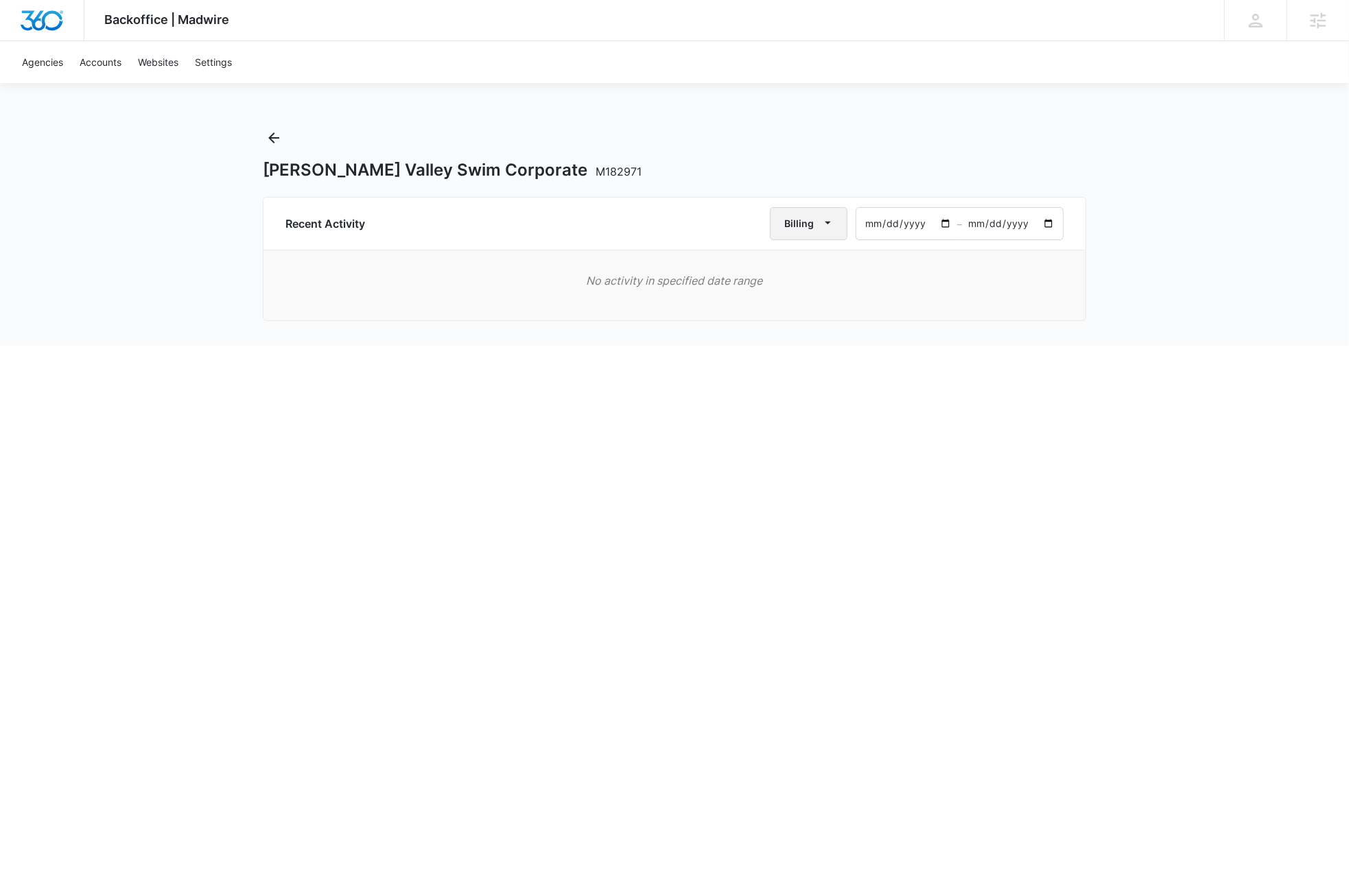
click at [829, 222] on icon "button" at bounding box center [828, 223] width 6 height 3
click at [823, 267] on div "All Activities" at bounding box center [815, 268] width 53 height 10
click at [946, 223] on input "2025-07-18" at bounding box center [907, 223] width 100 height 32
type input "2025-06-18"
click at [1181, 433] on html "Backoffice | Madwire Apps Settings DB Dave Bettger dave@madwire.com My Profile …" at bounding box center [674, 448] width 1349 height 896
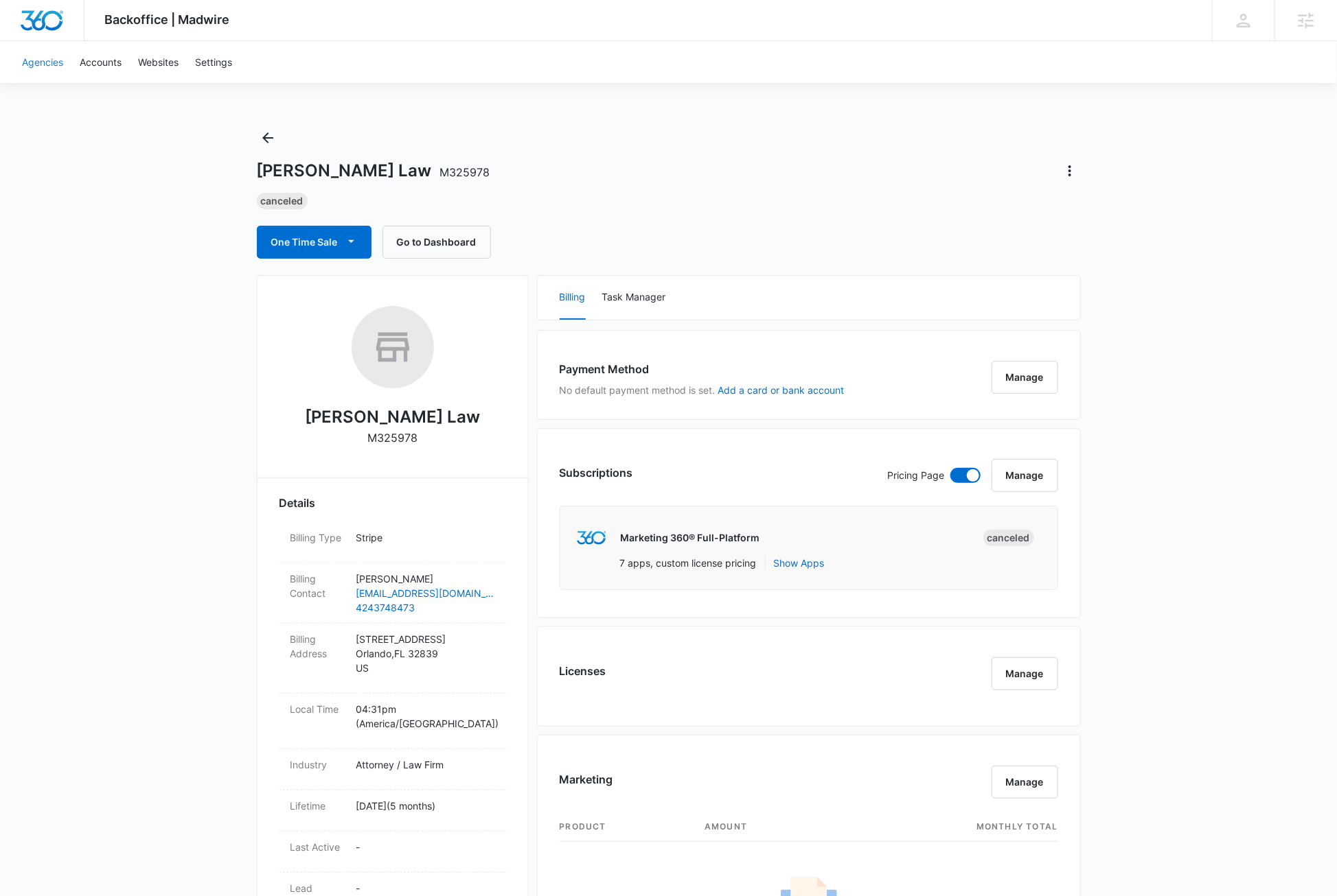
click at [39, 62] on link "Agencies" at bounding box center [43, 62] width 58 height 42
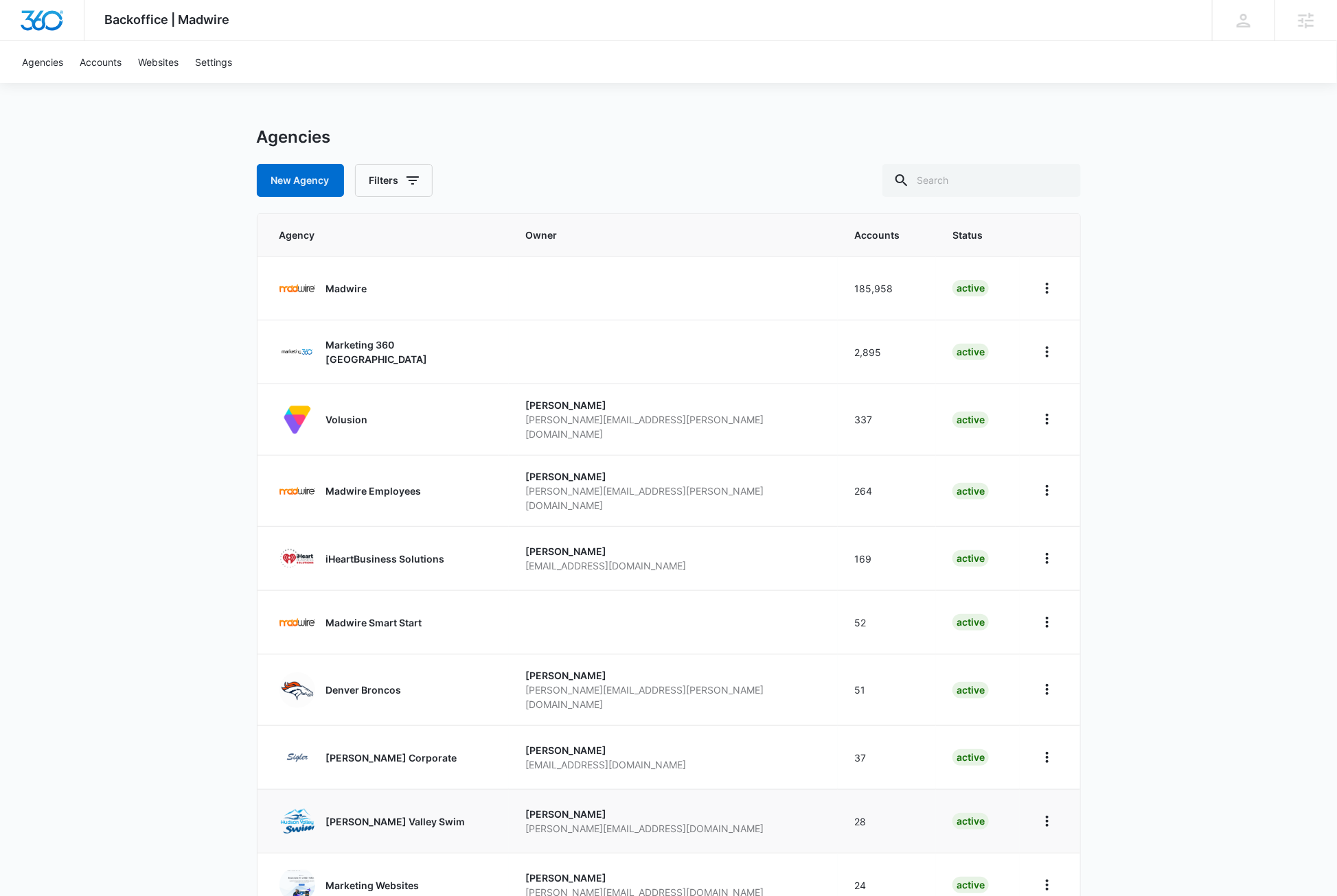
click at [366, 815] on p "[PERSON_NAME] Valley Swim" at bounding box center [396, 822] width 139 height 14
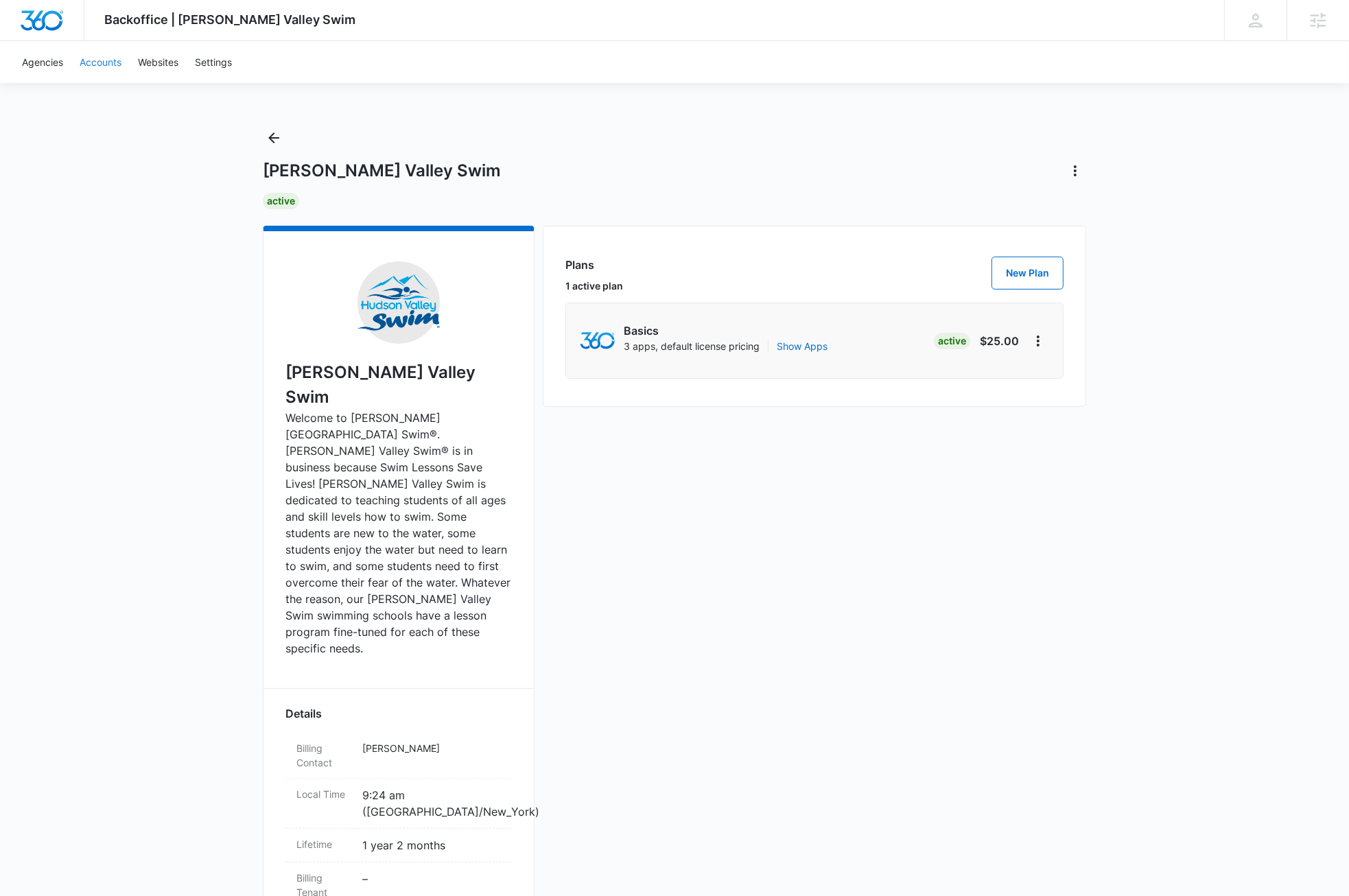
click at [103, 59] on link "Accounts" at bounding box center [100, 62] width 58 height 42
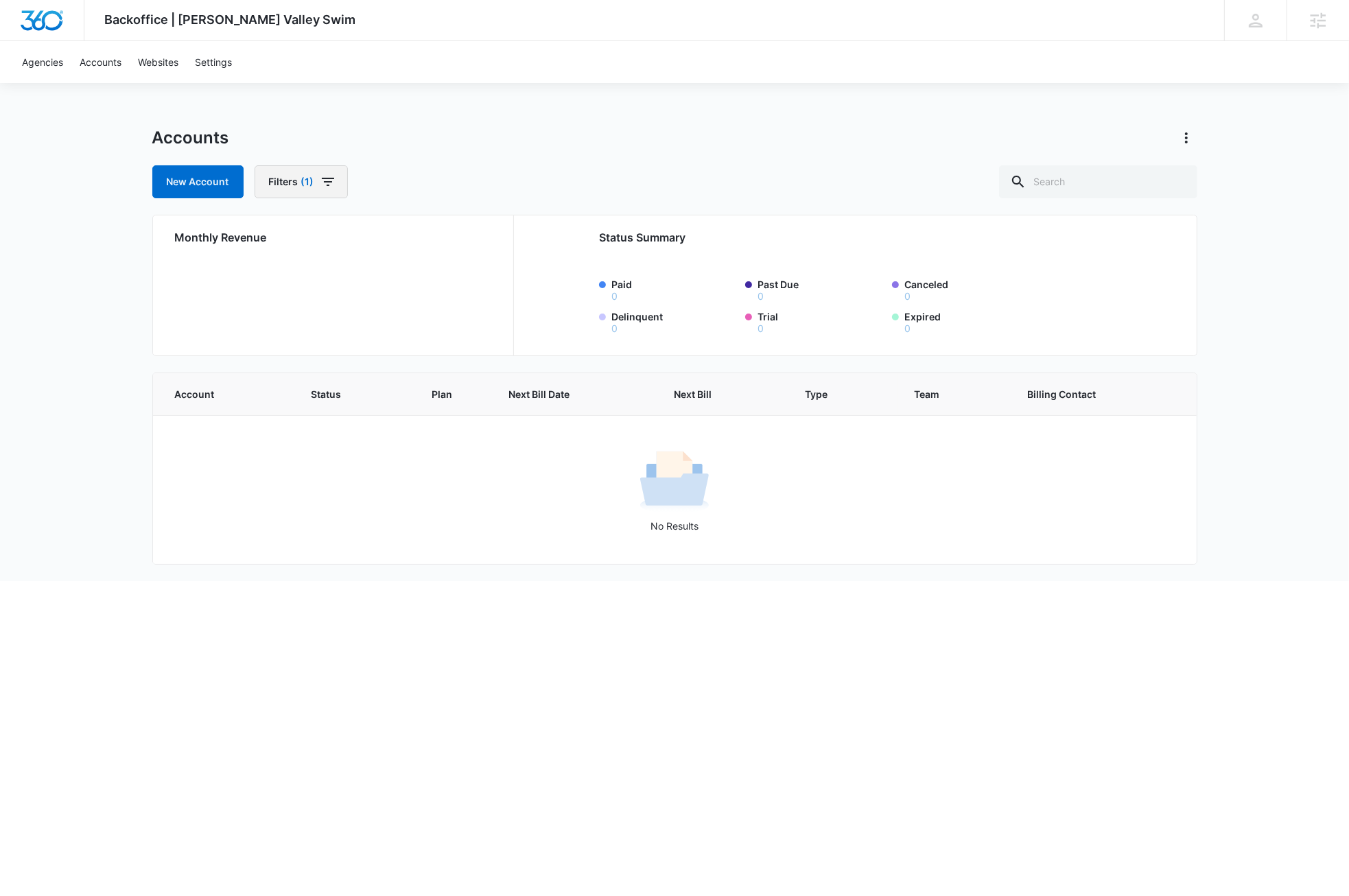
click at [327, 182] on icon "button" at bounding box center [327, 182] width 16 height 16
click at [369, 421] on button "Clear All" at bounding box center [350, 424] width 157 height 26
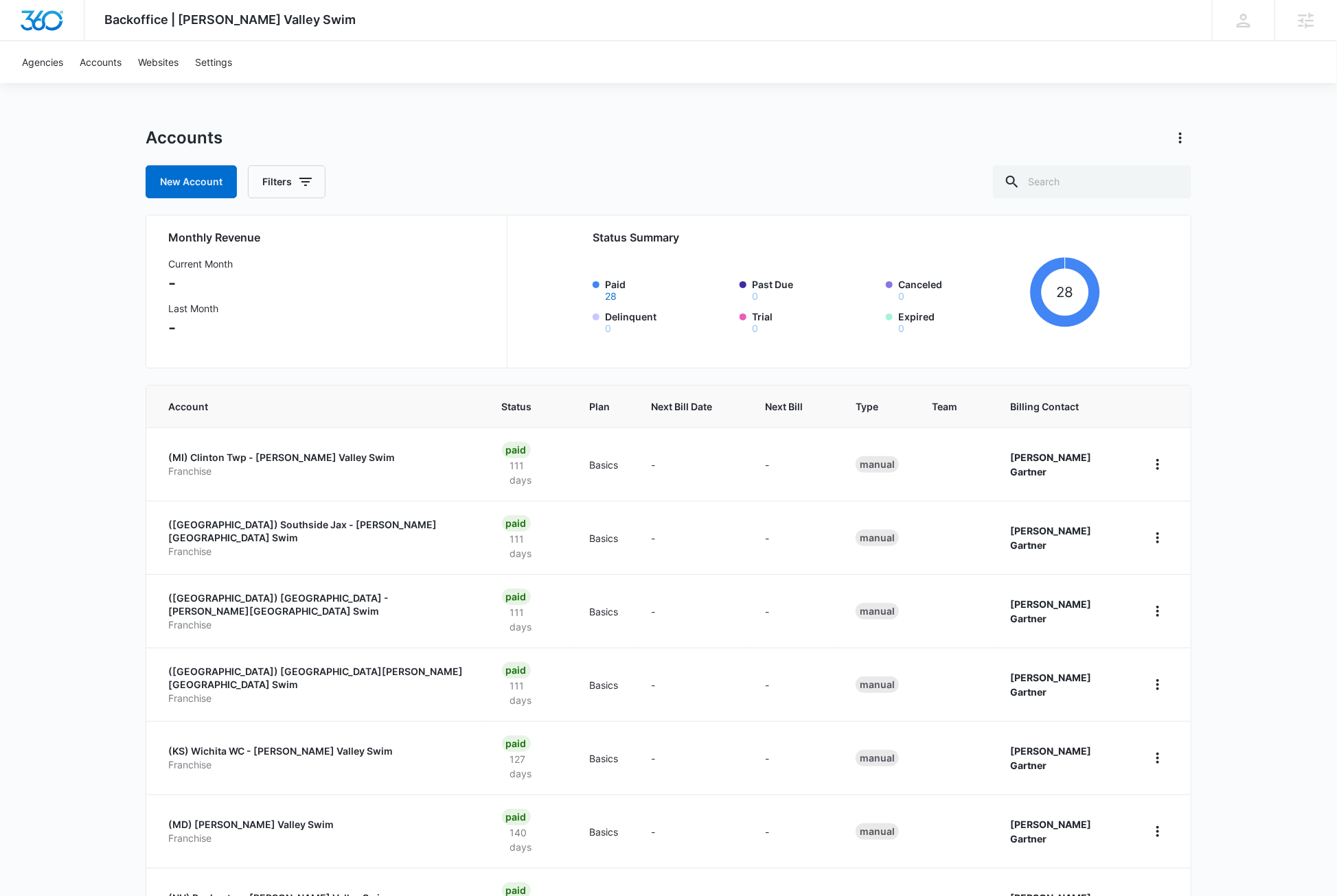
click at [1272, 438] on div "Backoffice | [PERSON_NAME] Valley Swim Apps Settings DB [PERSON_NAME] [PERSON_N…" at bounding box center [668, 619] width 1337 height 1238
click at [668, 133] on div "Accounts" at bounding box center [668, 137] width 1045 height 22
click at [271, 452] on p "(MI) Clinton Twp - [PERSON_NAME] Valley Swim" at bounding box center [318, 458] width 300 height 14
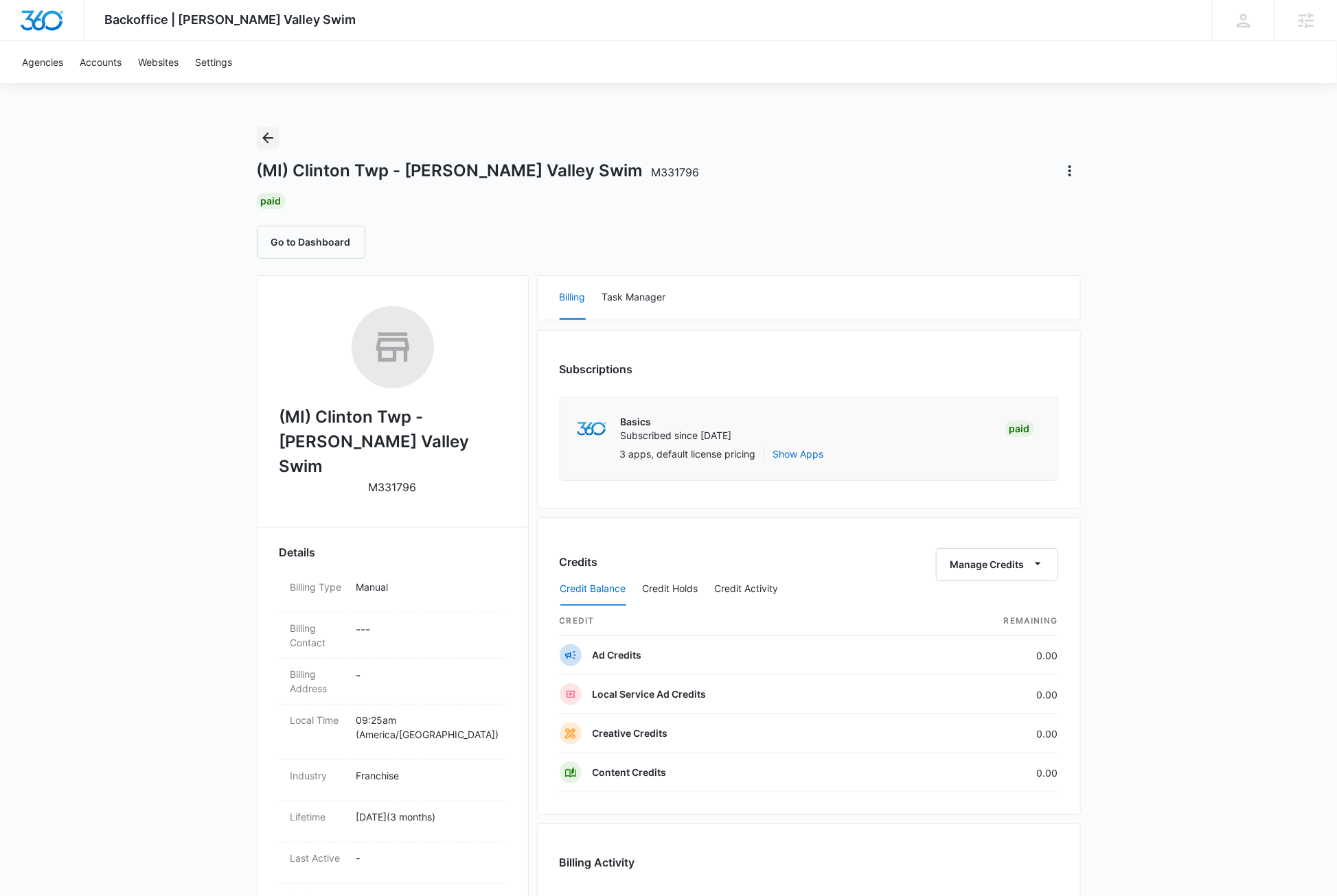
click at [268, 138] on icon "Back" at bounding box center [267, 137] width 11 height 11
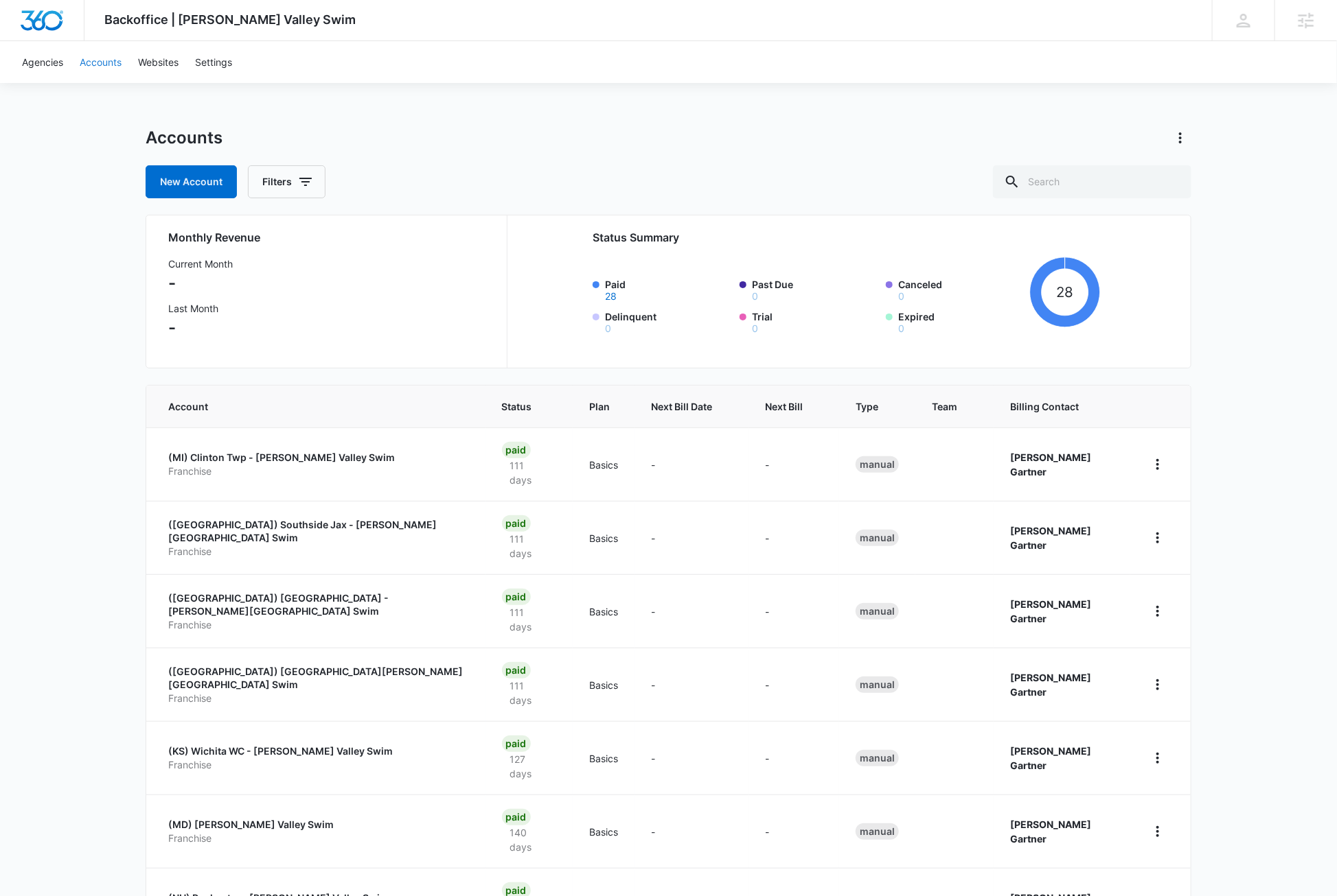
click at [102, 63] on link "Accounts" at bounding box center [100, 62] width 58 height 42
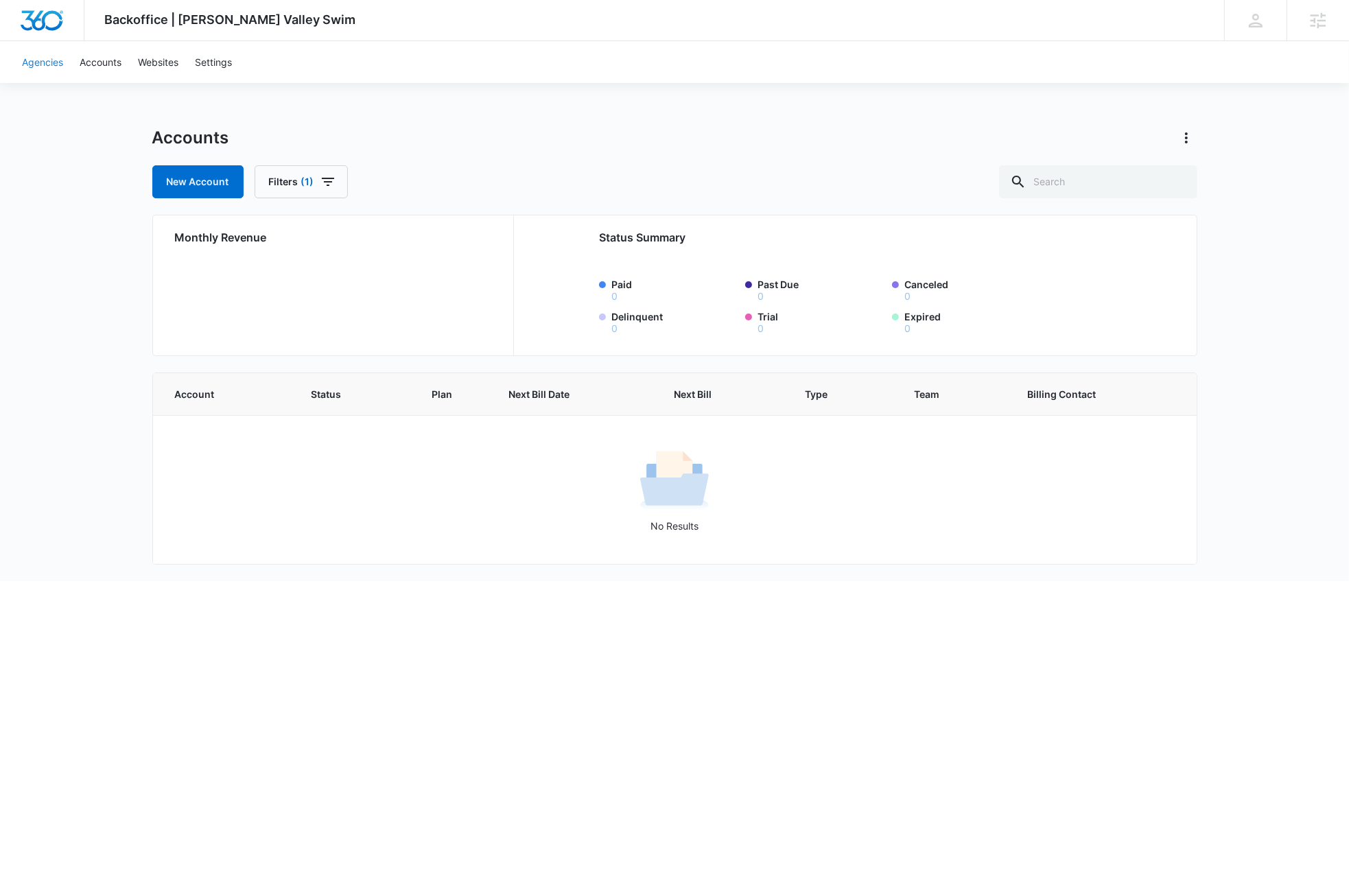
click at [43, 64] on link "Agencies" at bounding box center [42, 62] width 58 height 42
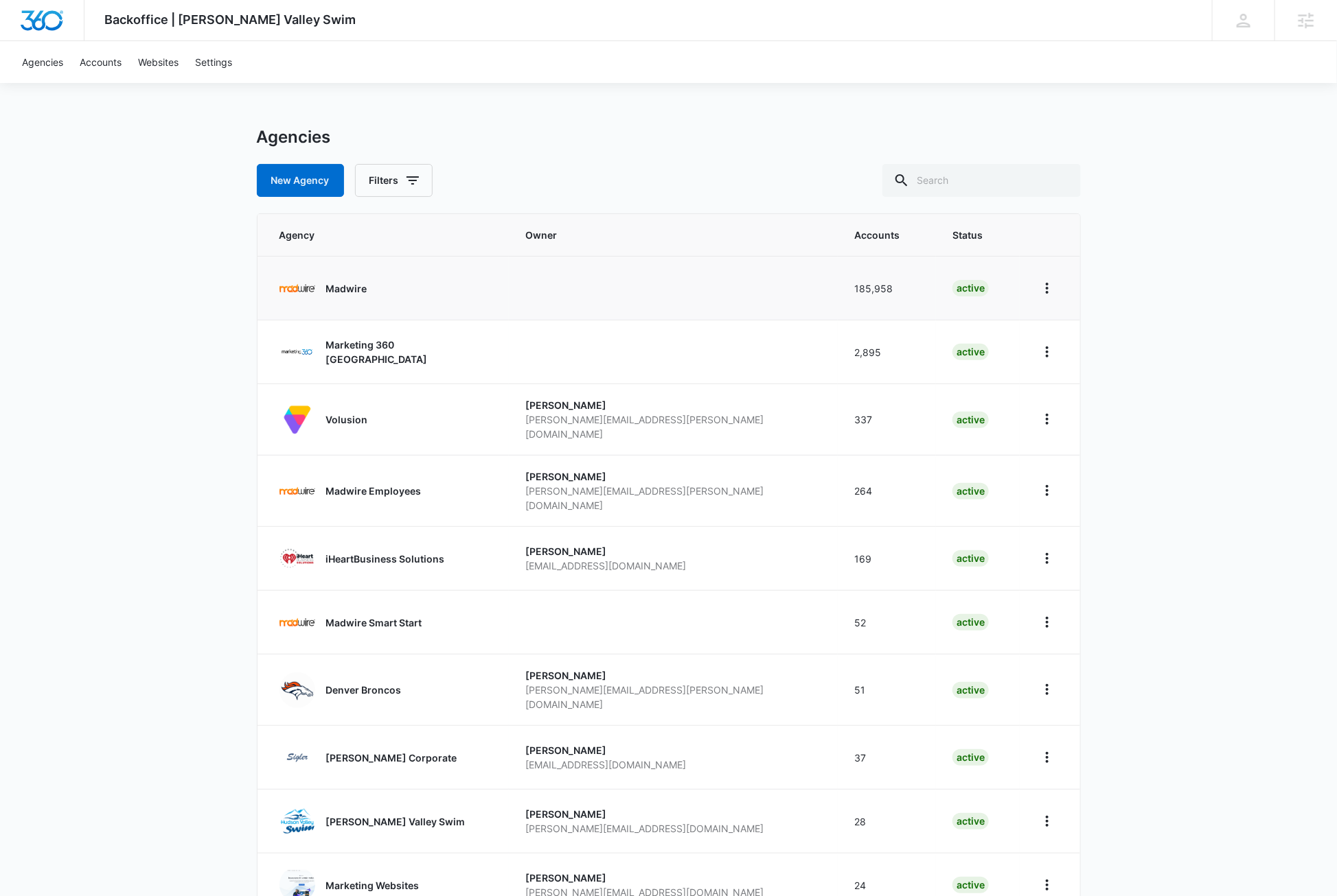
click at [342, 286] on p "Madwire" at bounding box center [347, 288] width 42 height 14
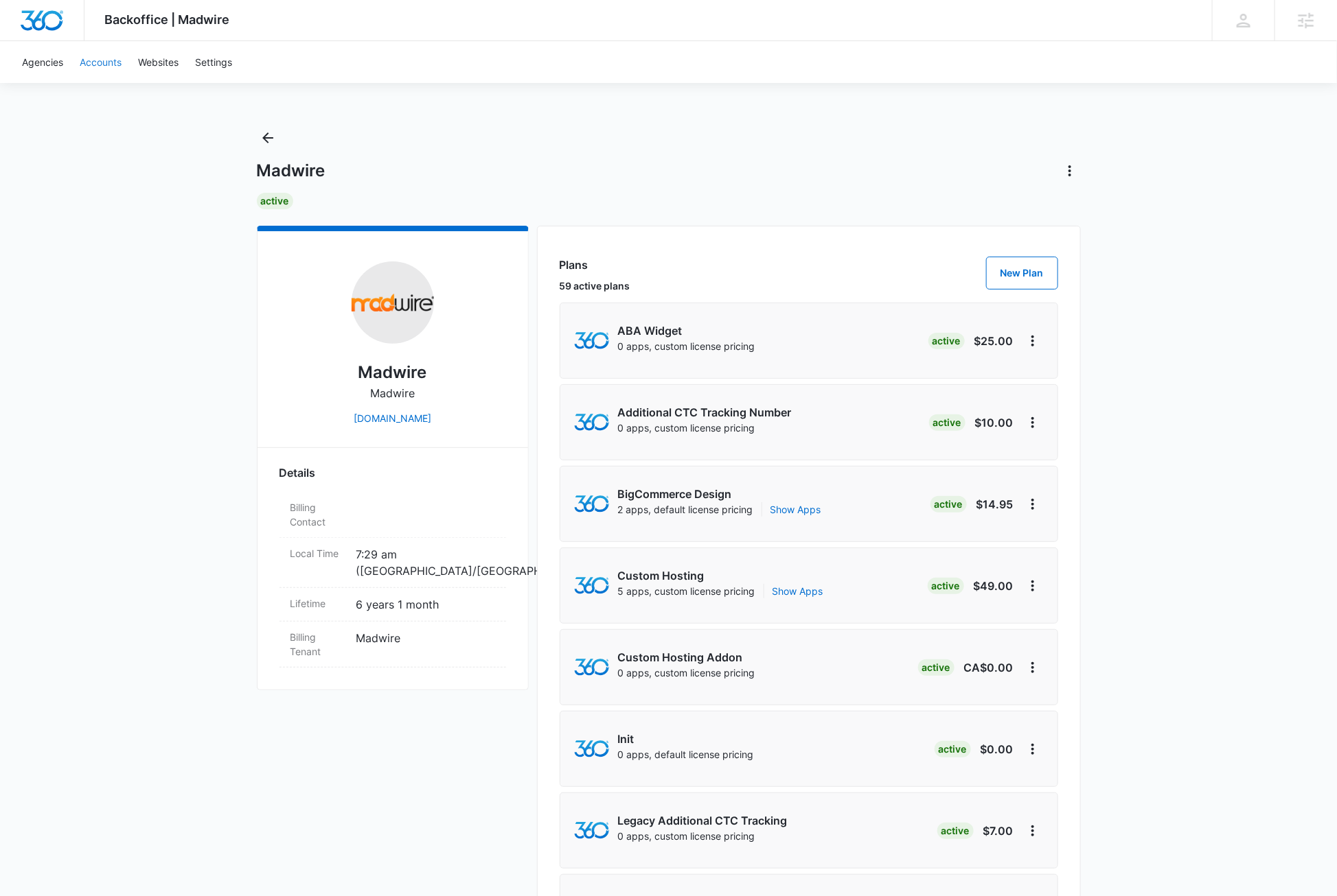
click at [110, 59] on link "Accounts" at bounding box center [100, 62] width 58 height 42
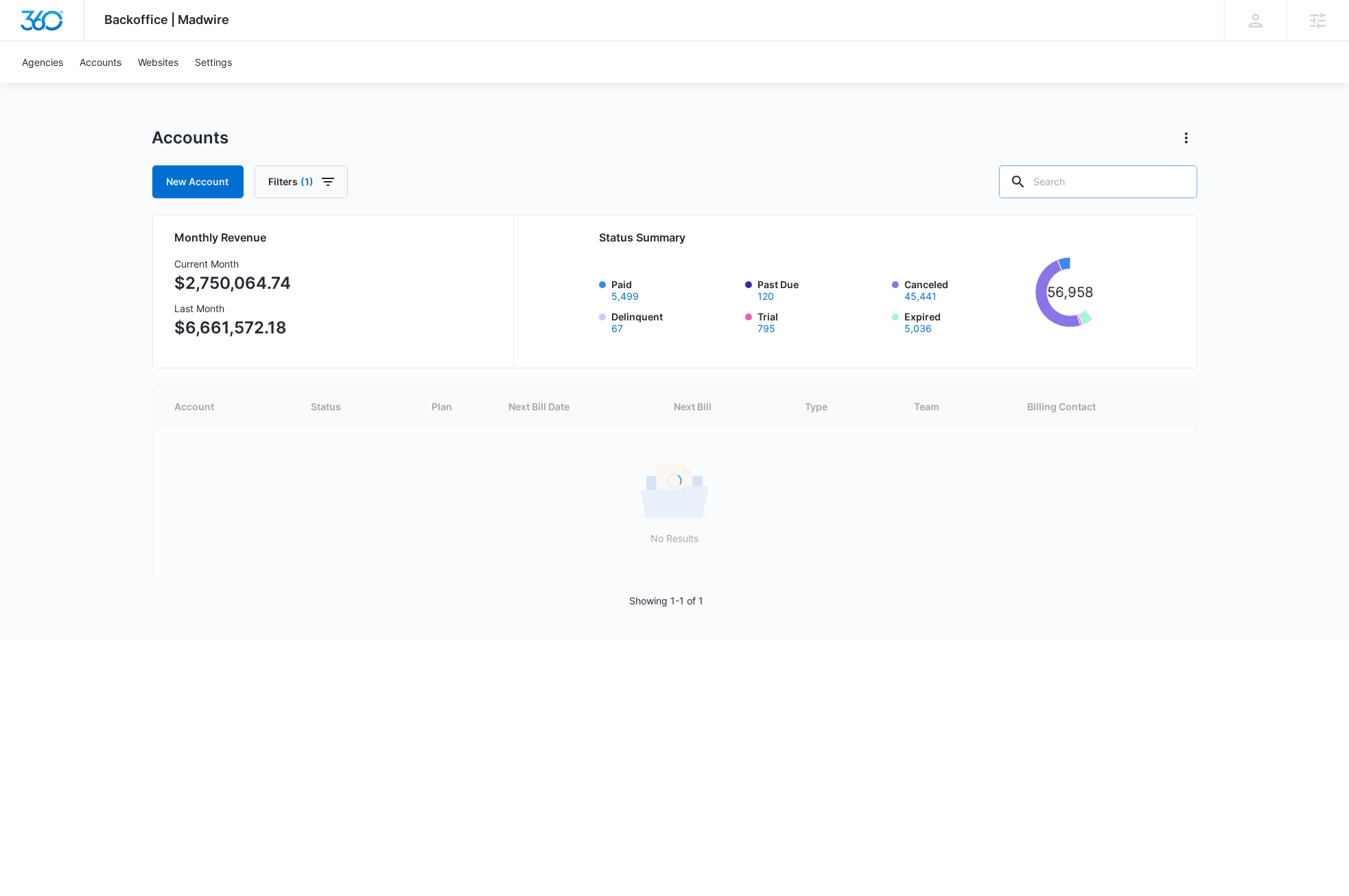
click at [1135, 175] on input "text" at bounding box center [1098, 182] width 198 height 33
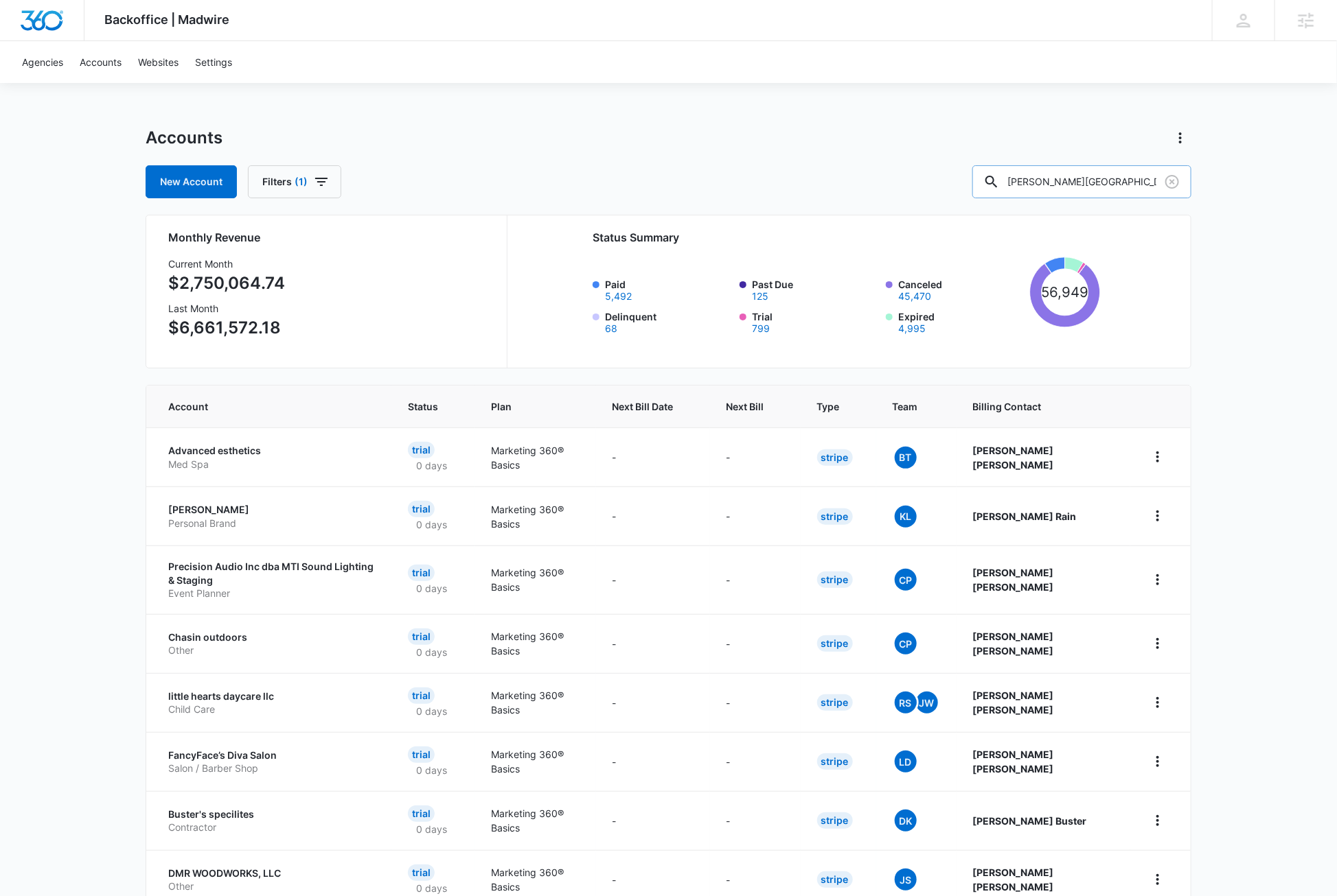
type input "[PERSON_NAME][GEOGRAPHIC_DATA]"
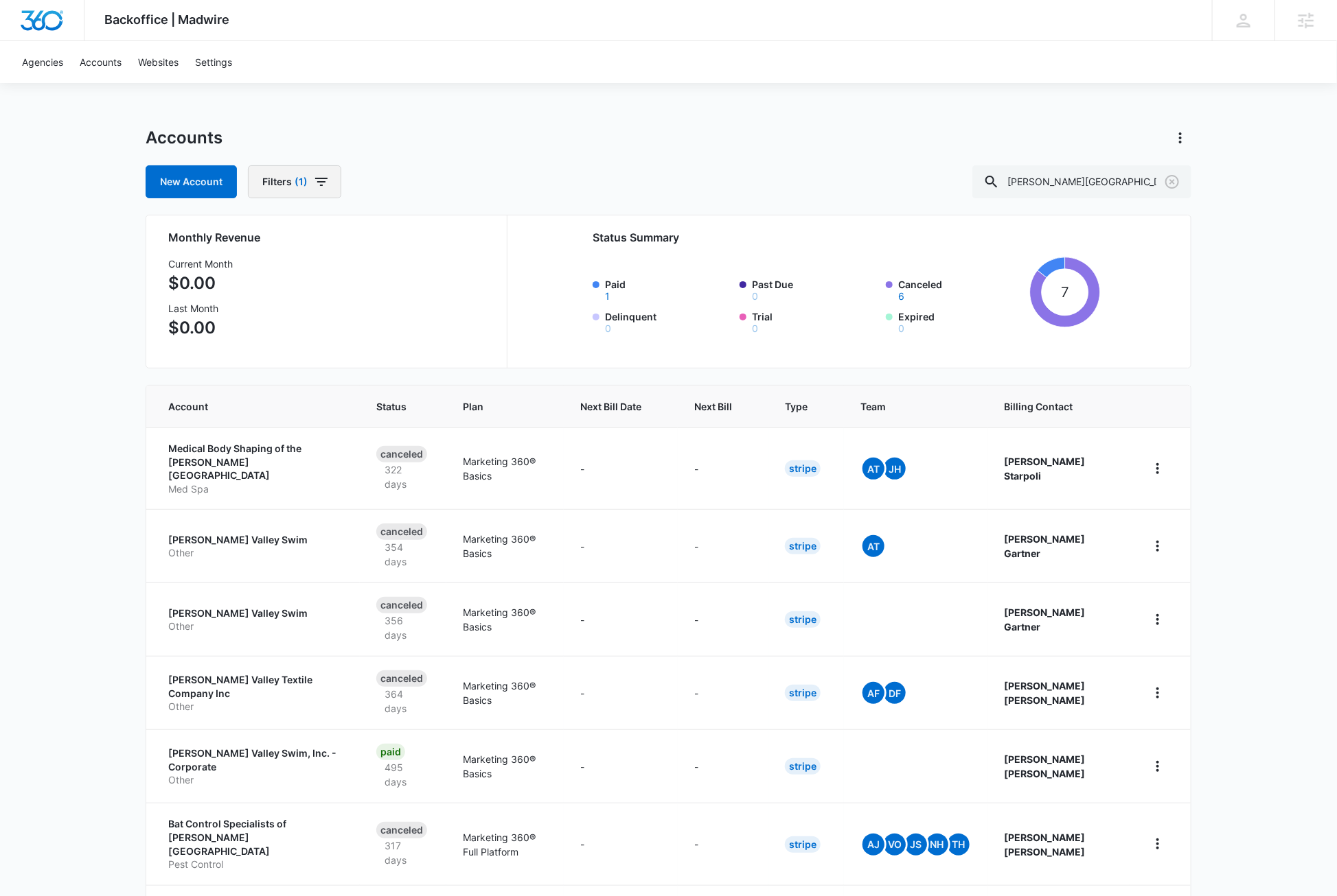
click at [331, 178] on button "Filters (1)" at bounding box center [295, 182] width 94 height 33
click at [335, 422] on button "Clear All" at bounding box center [343, 424] width 157 height 26
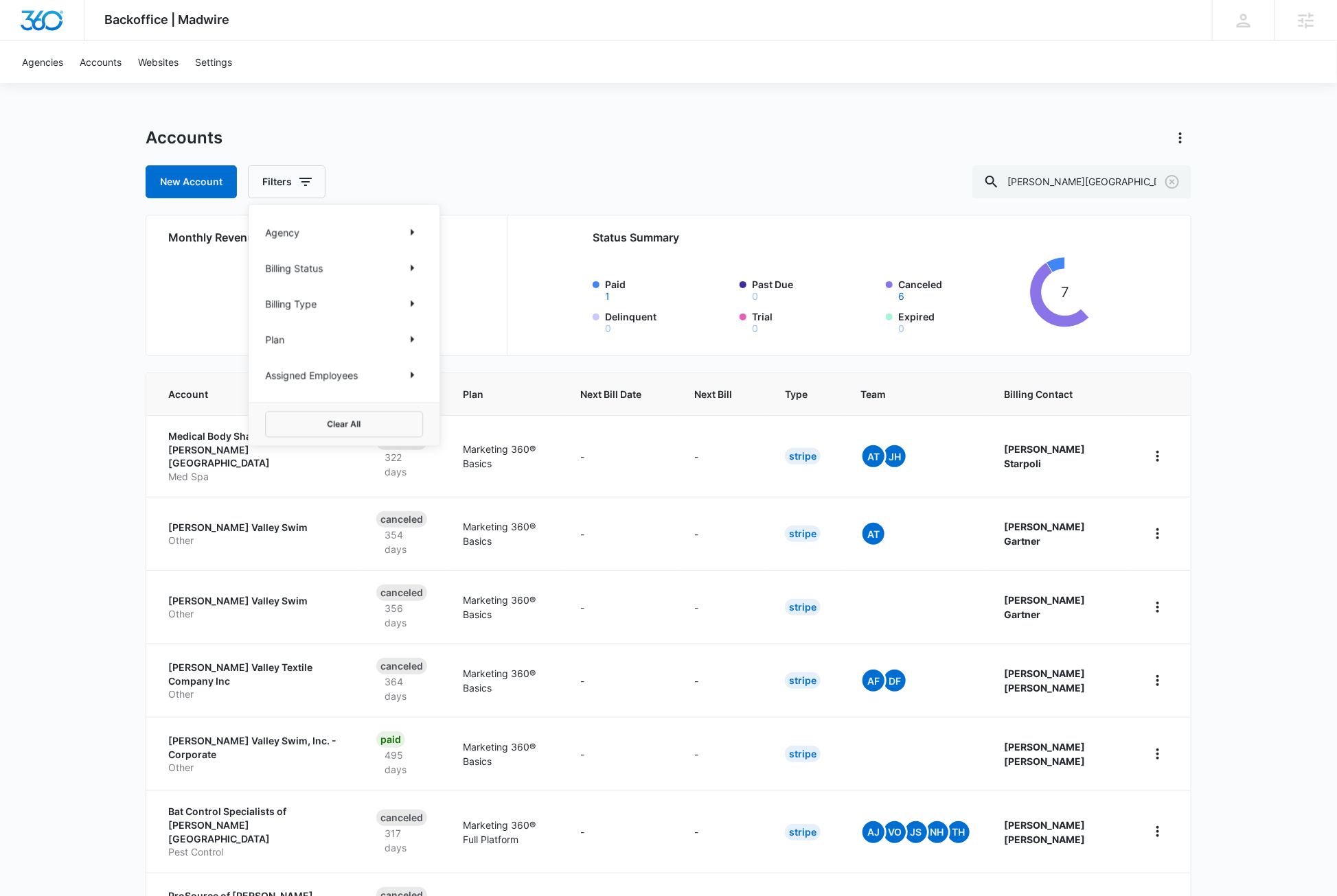
click at [109, 474] on div "Backoffice | Madwire Apps Settings DB [PERSON_NAME] [PERSON_NAME][EMAIL_ADDRESS…" at bounding box center [668, 505] width 1337 height 1011
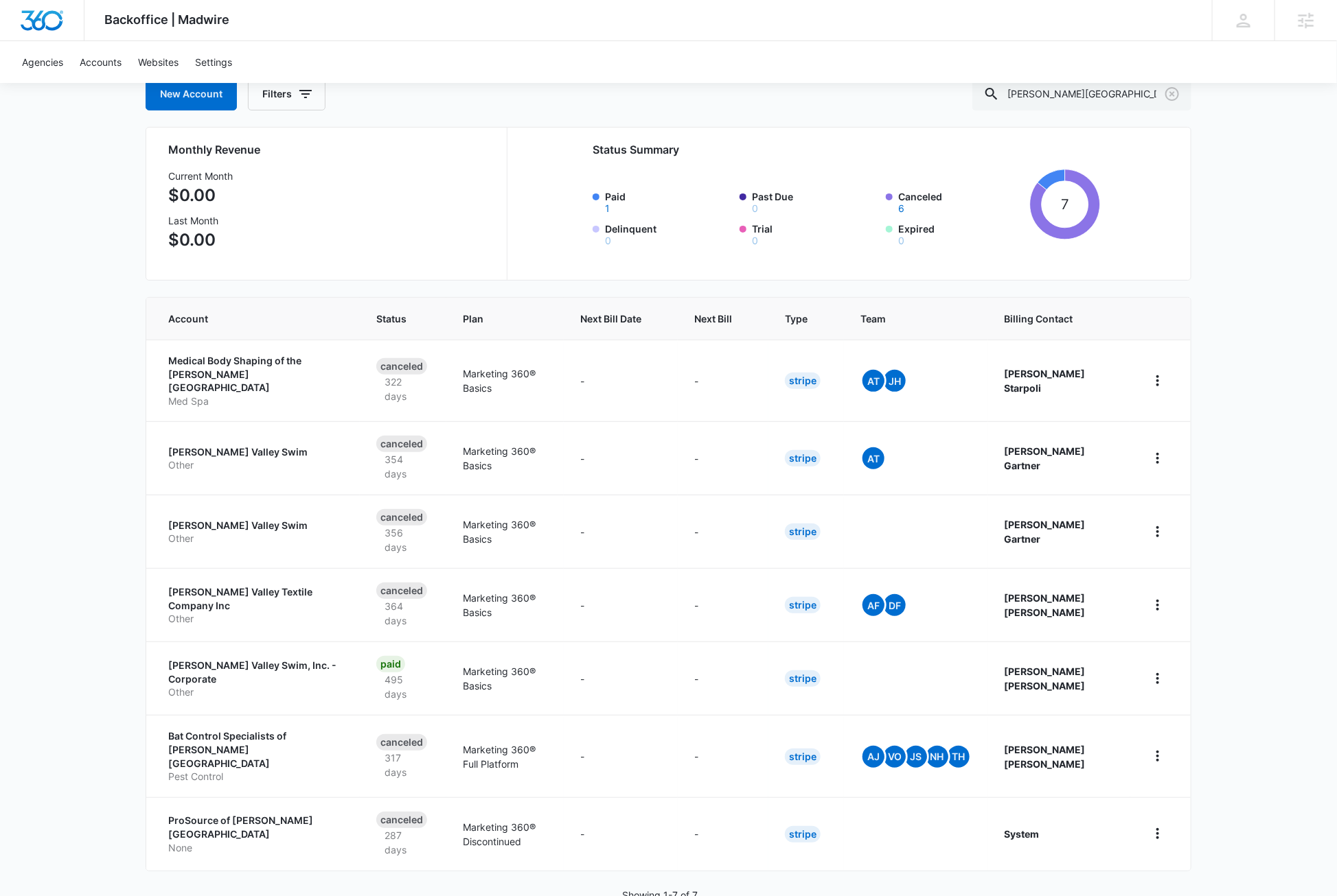
scroll to position [111, 0]
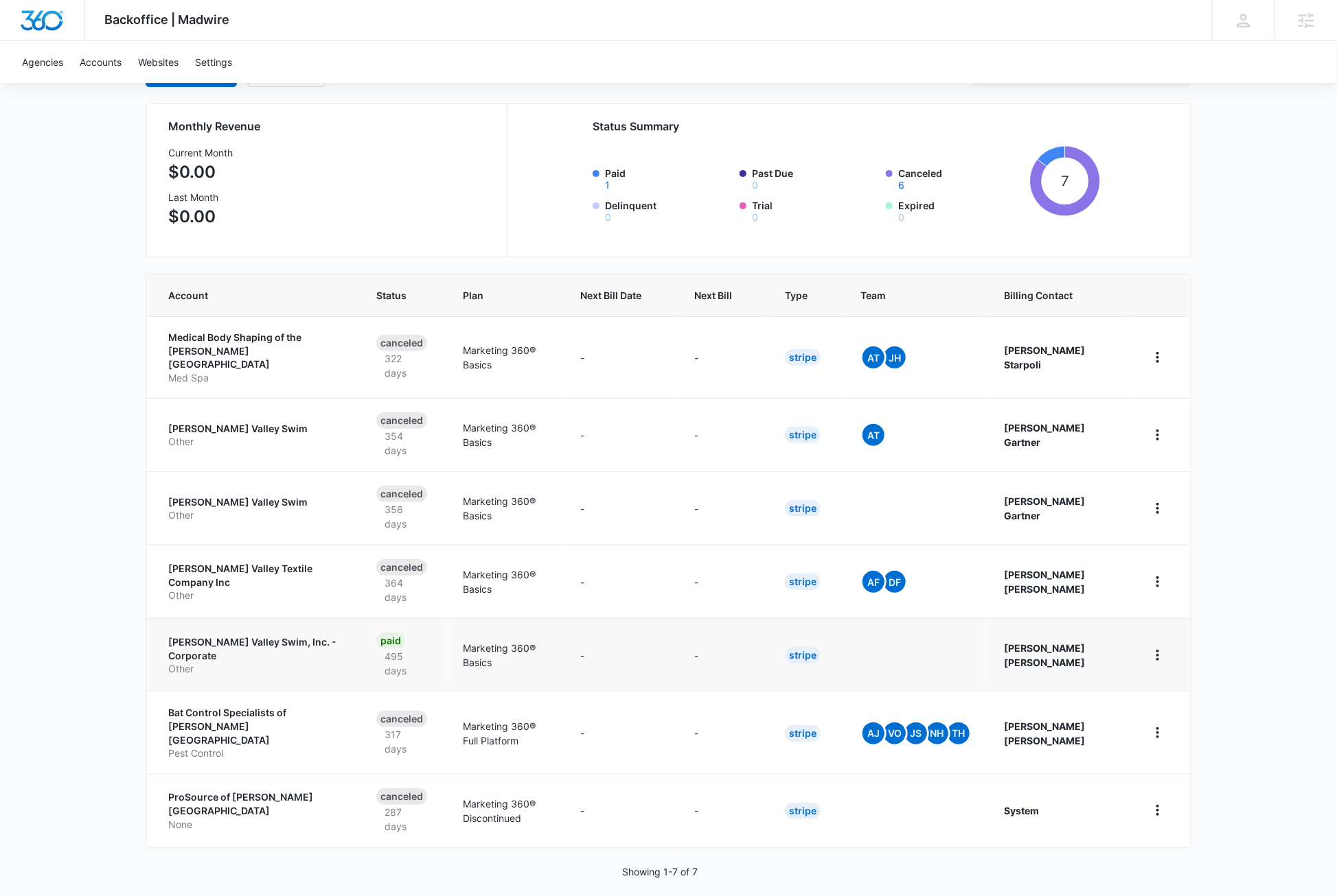
click at [241, 635] on p "[PERSON_NAME] Valley Swim, Inc. - Corporate" at bounding box center [255, 649] width 175 height 27
